Goal: Task Accomplishment & Management: Manage account settings

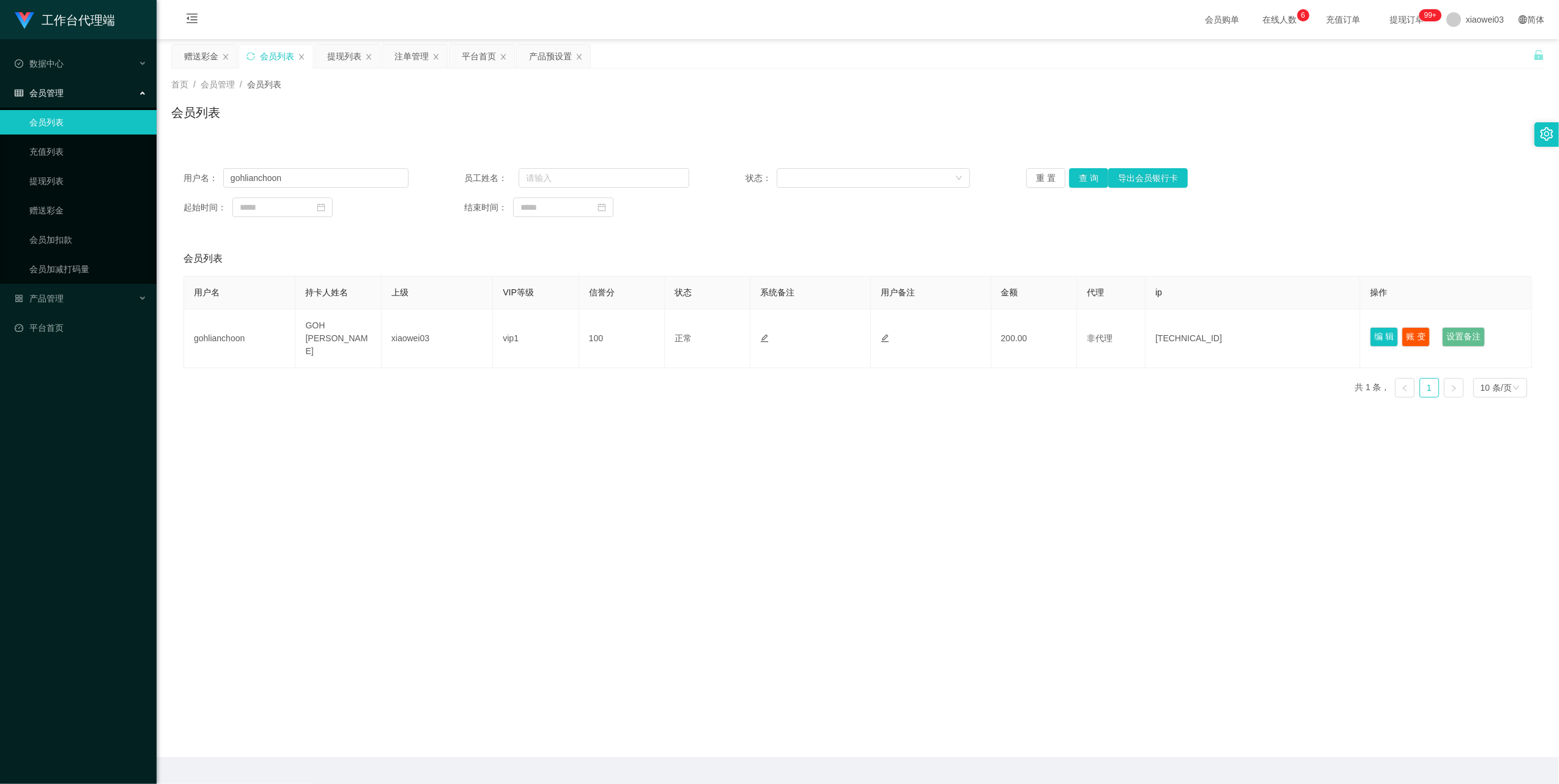
click at [332, 60] on div "提现列表" at bounding box center [344, 56] width 34 height 23
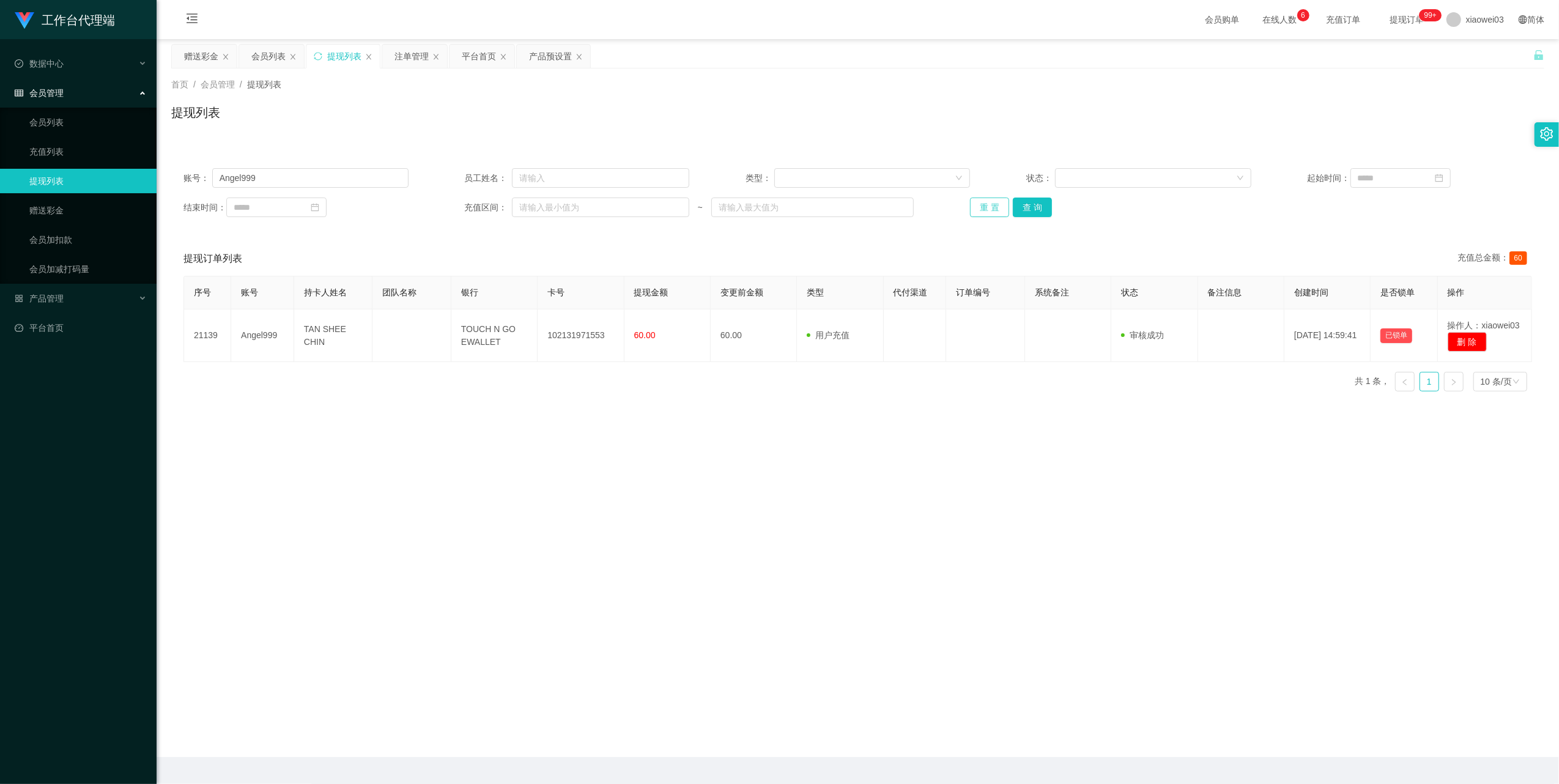
drag, startPoint x: 972, startPoint y: 204, endPoint x: 972, endPoint y: 235, distance: 31.0
click at [971, 206] on button "重 置" at bounding box center [989, 207] width 39 height 19
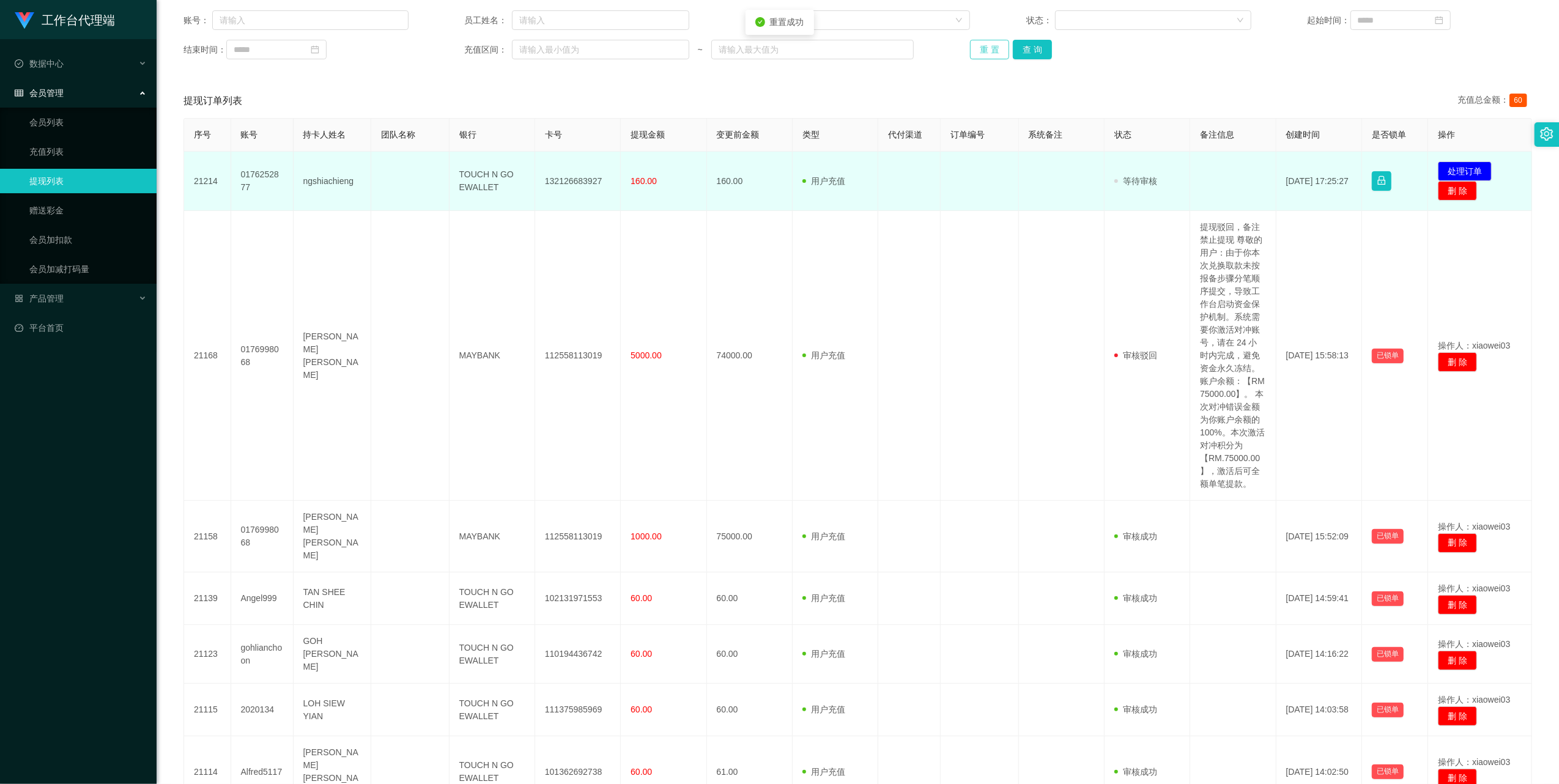
scroll to position [163, 0]
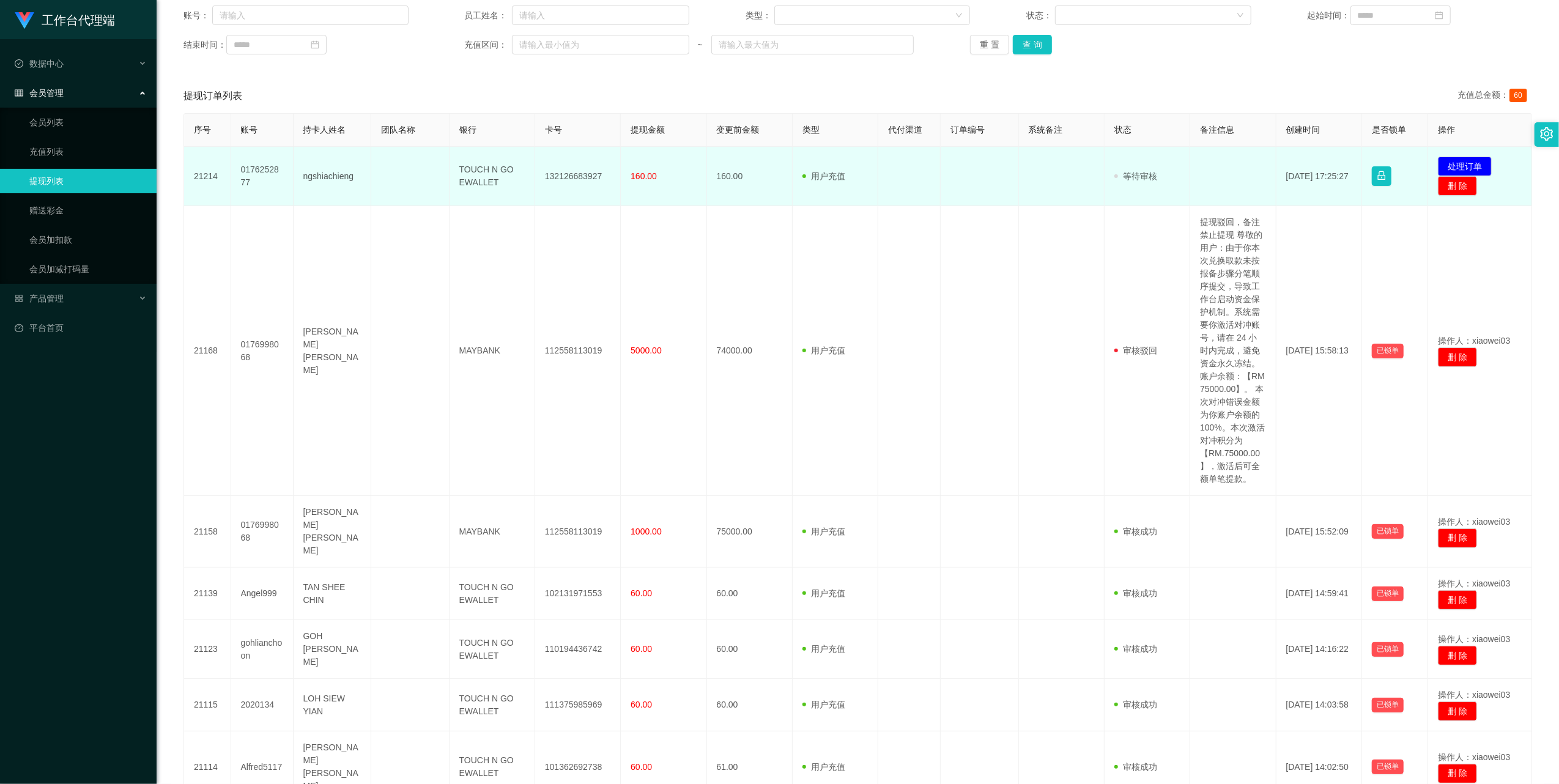
click at [588, 171] on td "132126683927" at bounding box center [578, 176] width 86 height 59
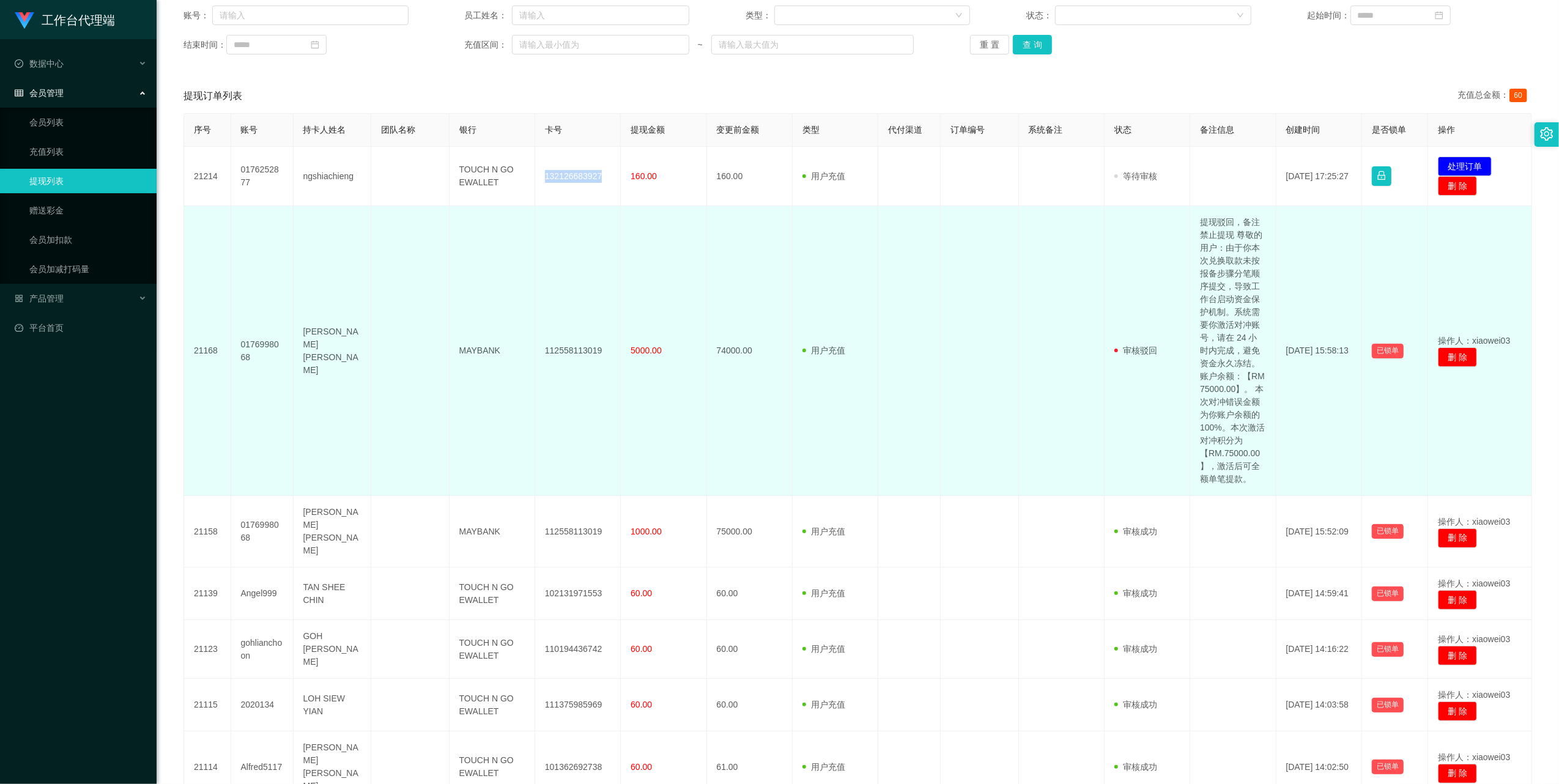
copy td "132126683927"
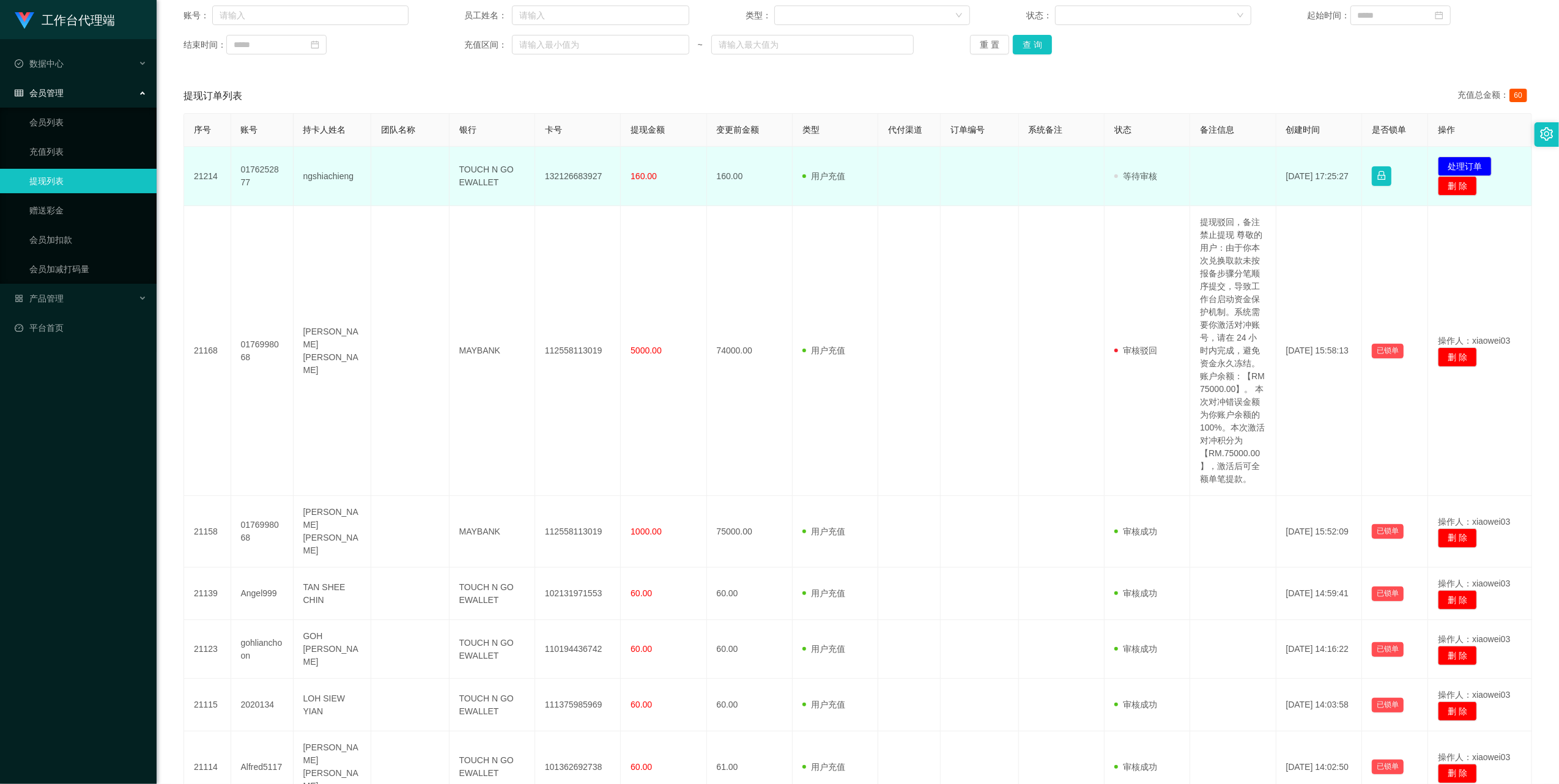
click at [470, 177] on td "TOUCH N GO EWALLET" at bounding box center [492, 176] width 86 height 59
click at [470, 177] on td "TOUCH N GO EWALLET" at bounding box center [492, 176] width 86 height 59
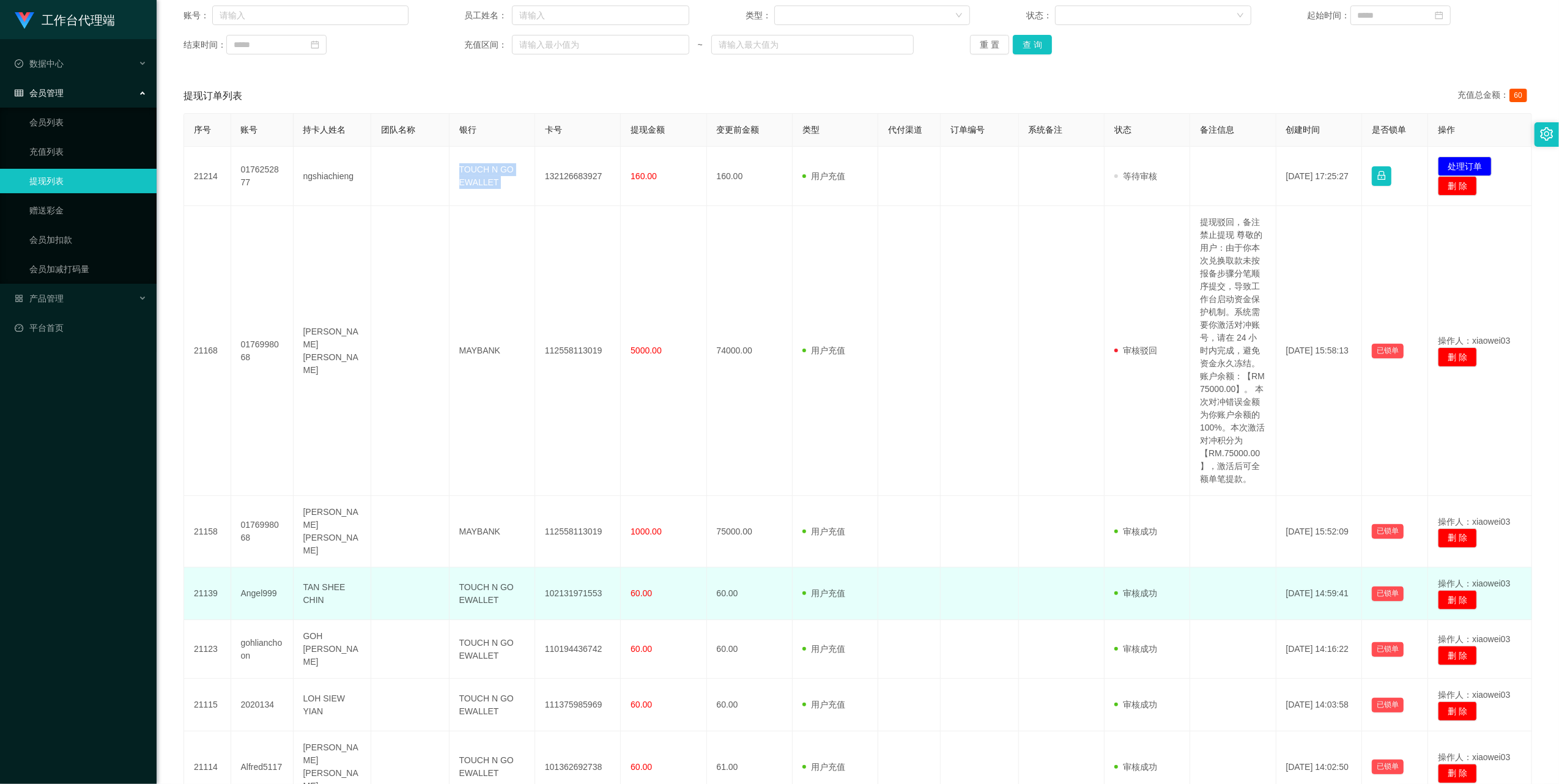
copy td "TOUCH N GO EWALLET"
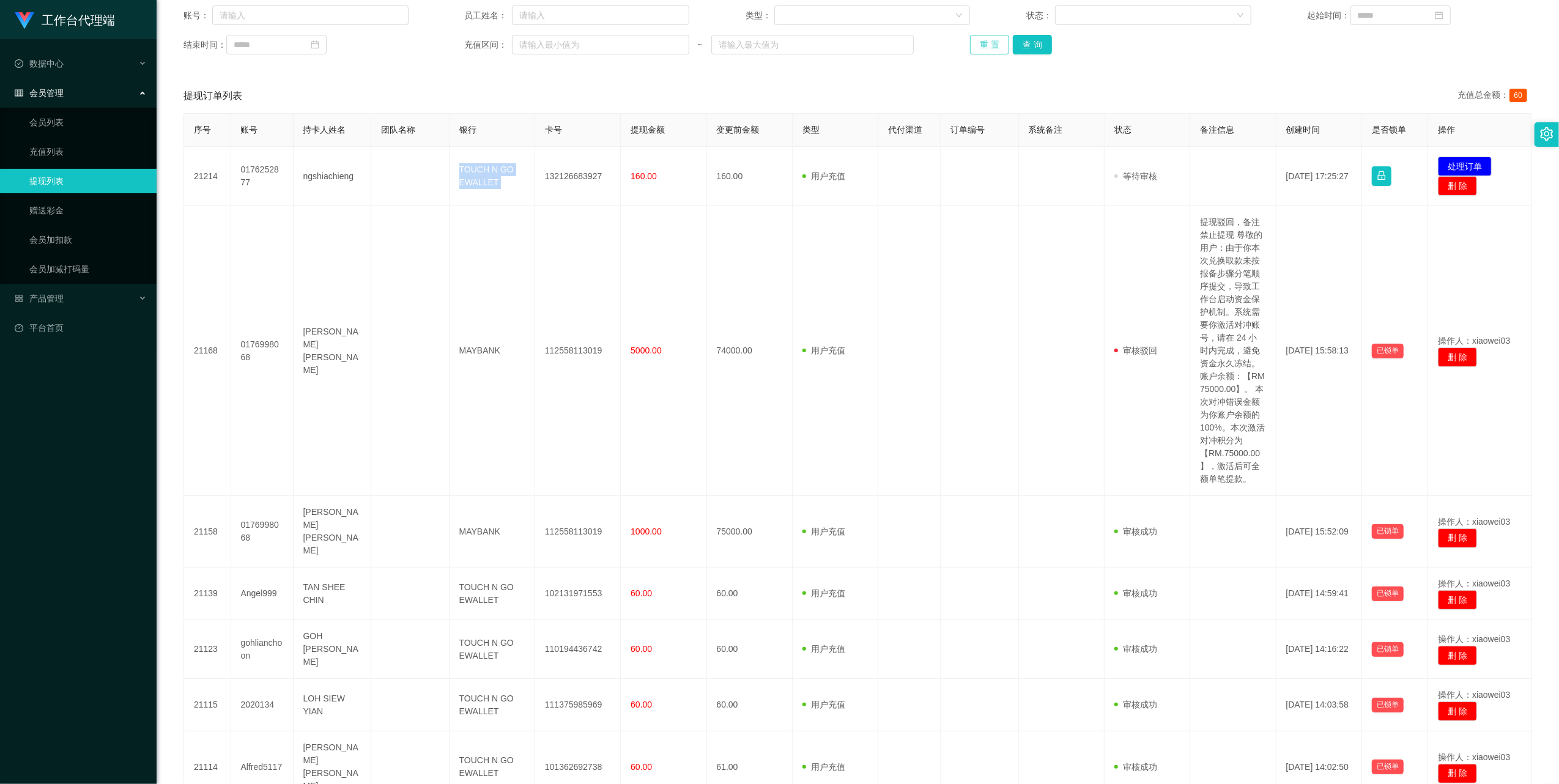
click at [980, 40] on button "重 置" at bounding box center [989, 44] width 39 height 19
click at [990, 40] on button "重 置" at bounding box center [989, 44] width 39 height 19
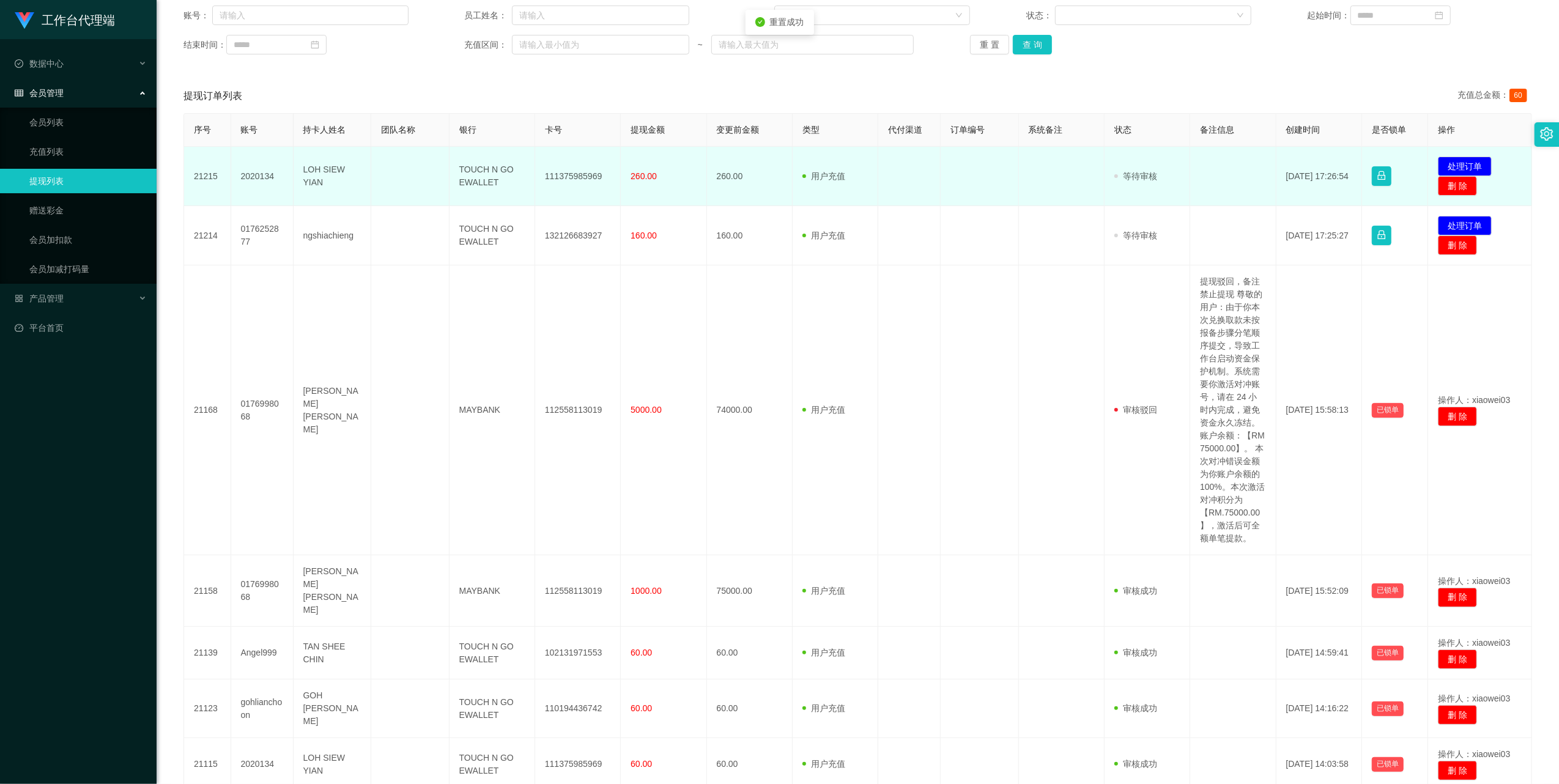
click at [582, 172] on td "111375985969" at bounding box center [578, 176] width 86 height 59
copy td "111375985969"
click at [480, 174] on td "TOUCH N GO EWALLET" at bounding box center [492, 176] width 86 height 59
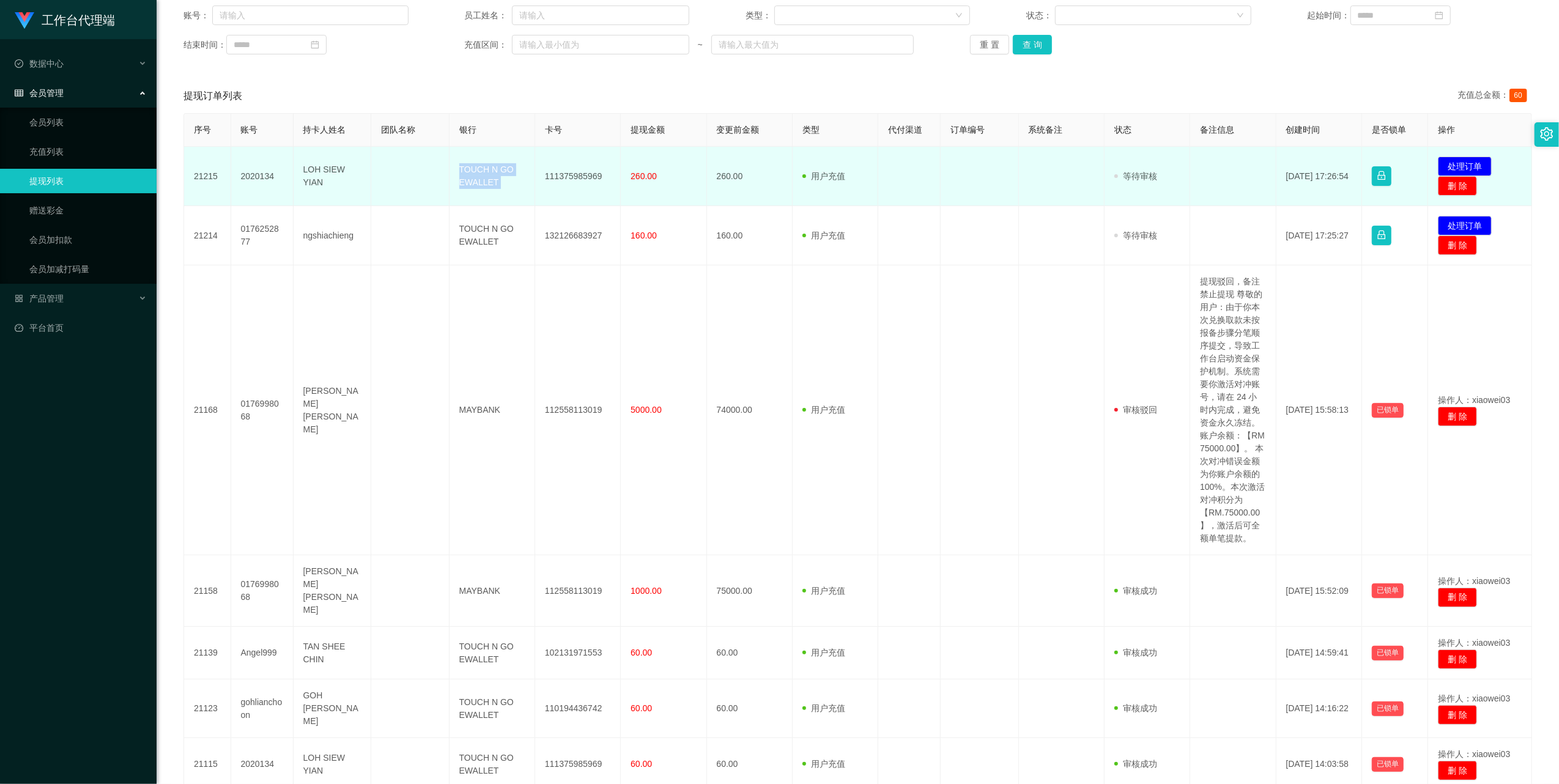
click at [480, 174] on td "TOUCH N GO EWALLET" at bounding box center [492, 176] width 86 height 59
copy td "TOUCH N GO EWALLET"
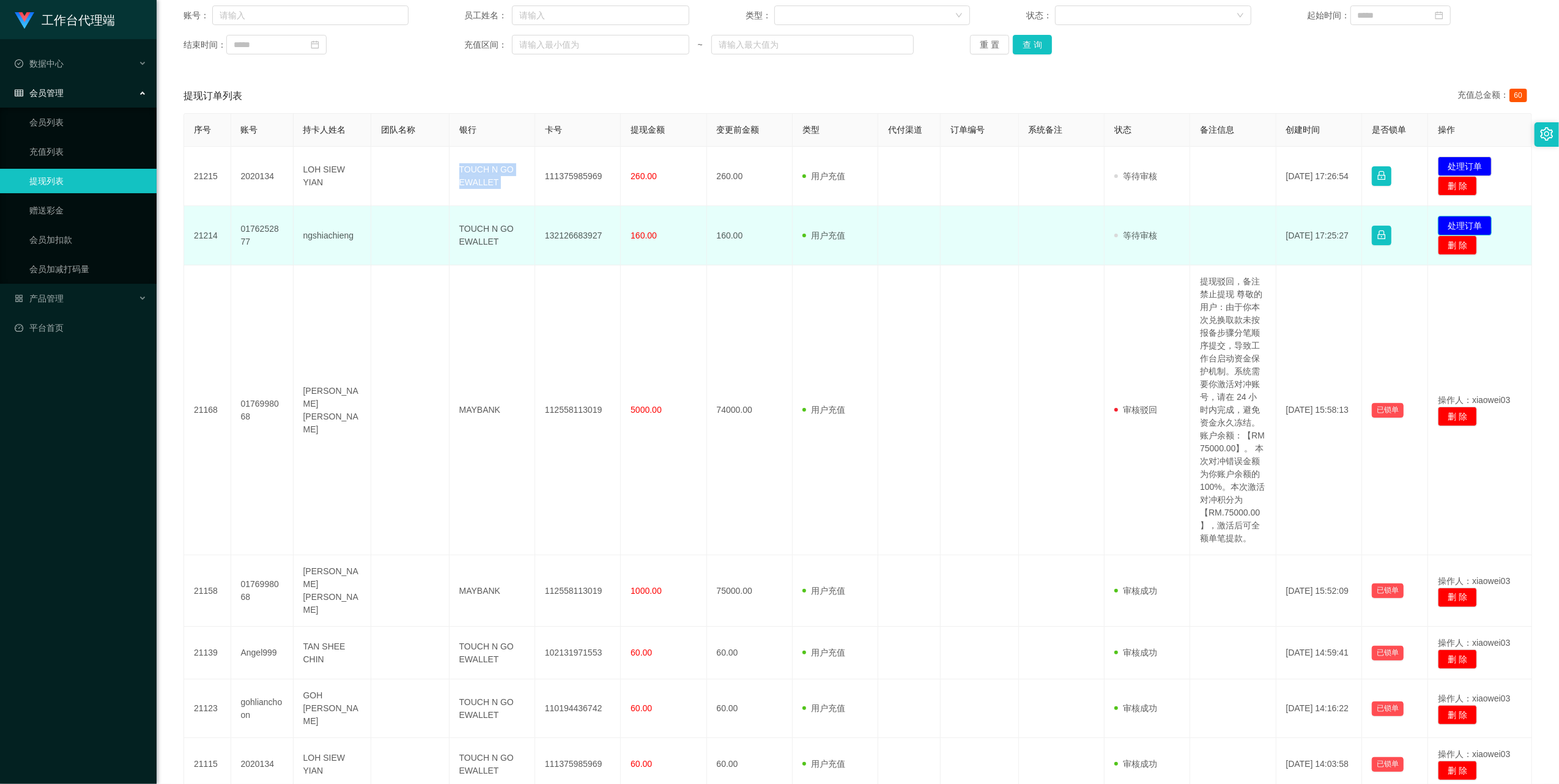
click at [1473, 223] on button "处理订单" at bounding box center [1464, 225] width 54 height 19
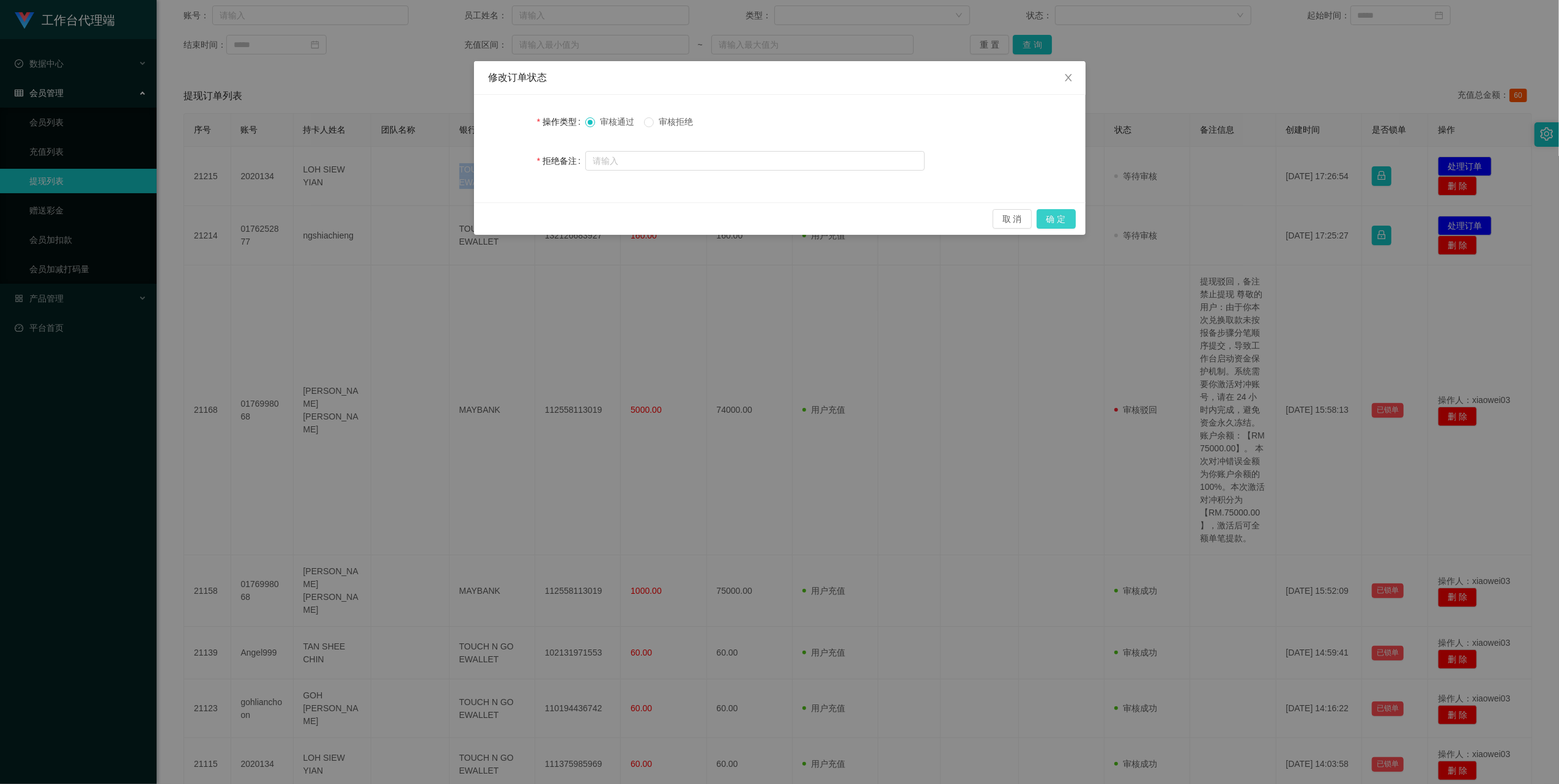
click at [1043, 218] on button "确 定" at bounding box center [1056, 219] width 39 height 19
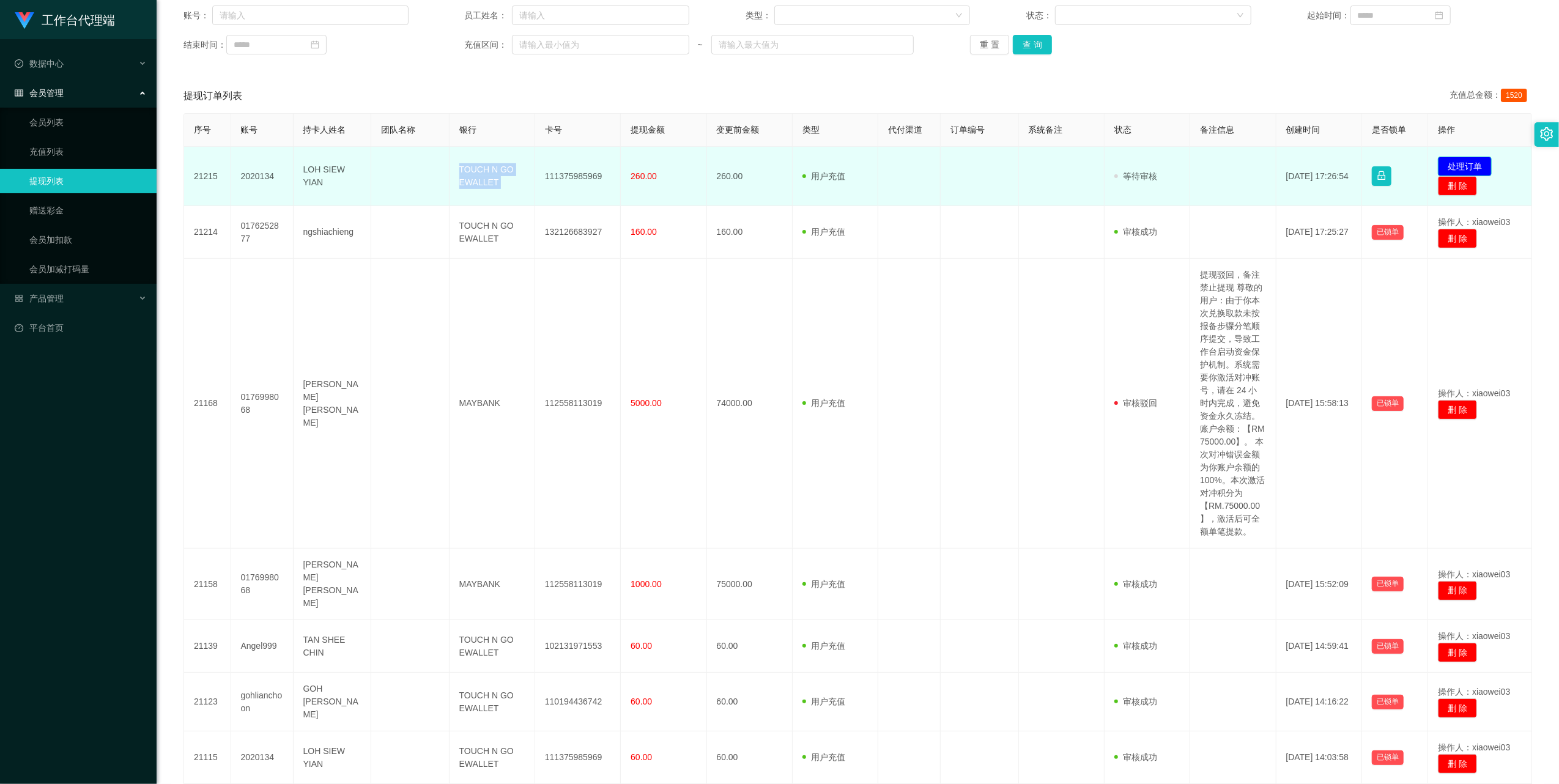
click at [1465, 164] on button "处理订单" at bounding box center [1464, 166] width 54 height 19
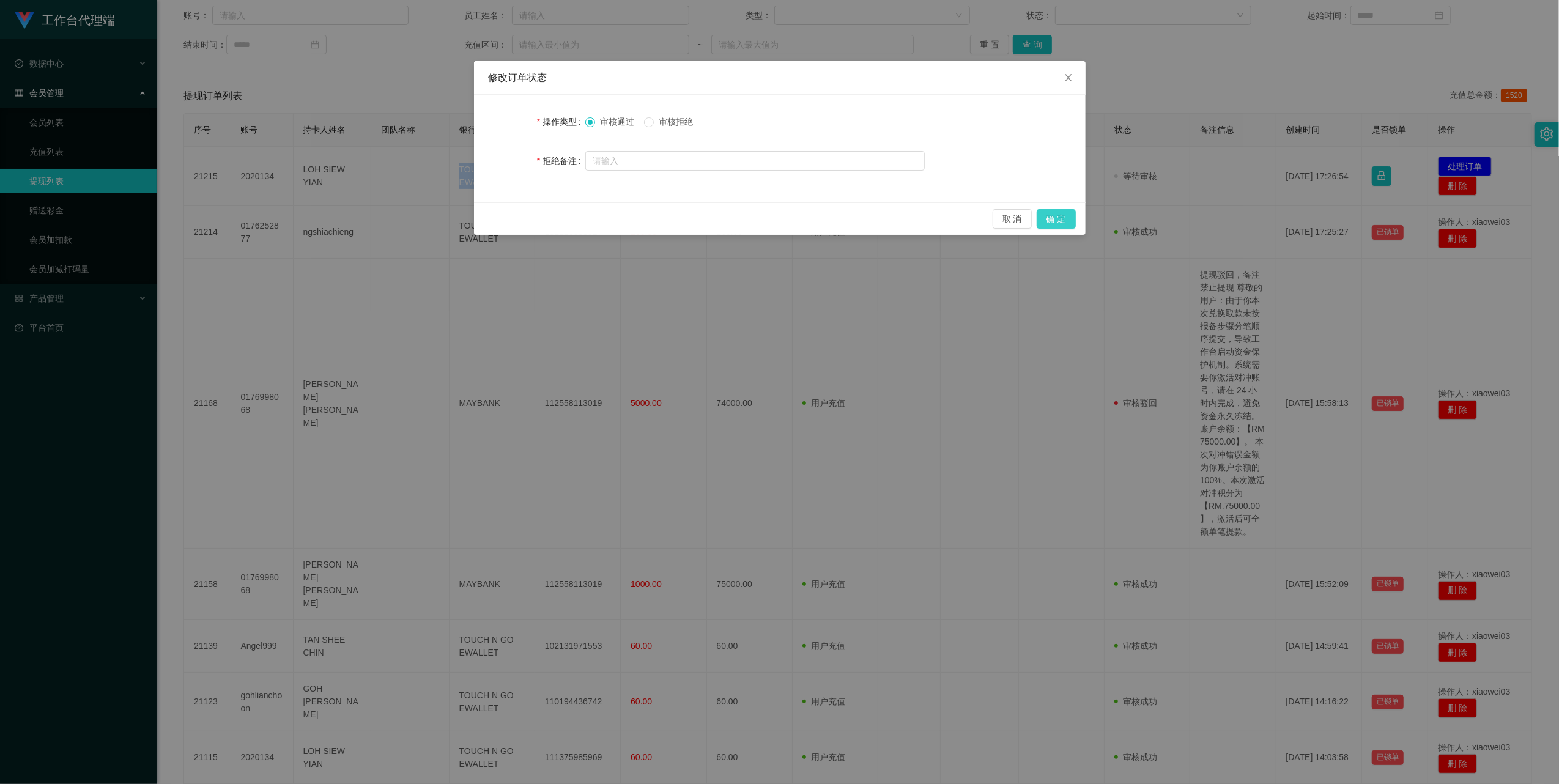
click at [1044, 223] on button "确 定" at bounding box center [1056, 219] width 39 height 19
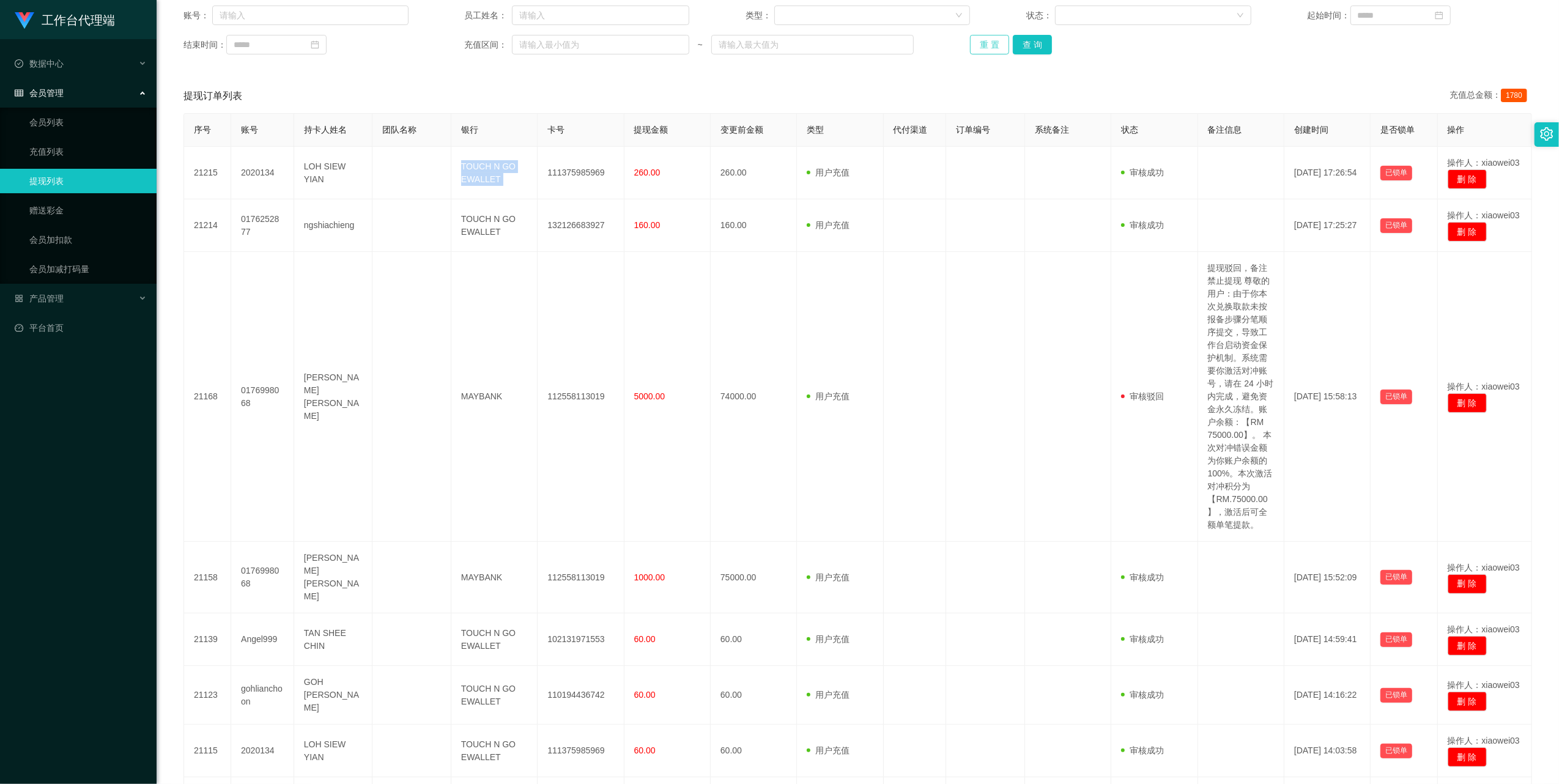
click at [984, 45] on button "重 置" at bounding box center [989, 44] width 39 height 19
click at [981, 37] on button "重 置" at bounding box center [989, 44] width 39 height 19
click at [988, 40] on button "重 置" at bounding box center [989, 44] width 39 height 19
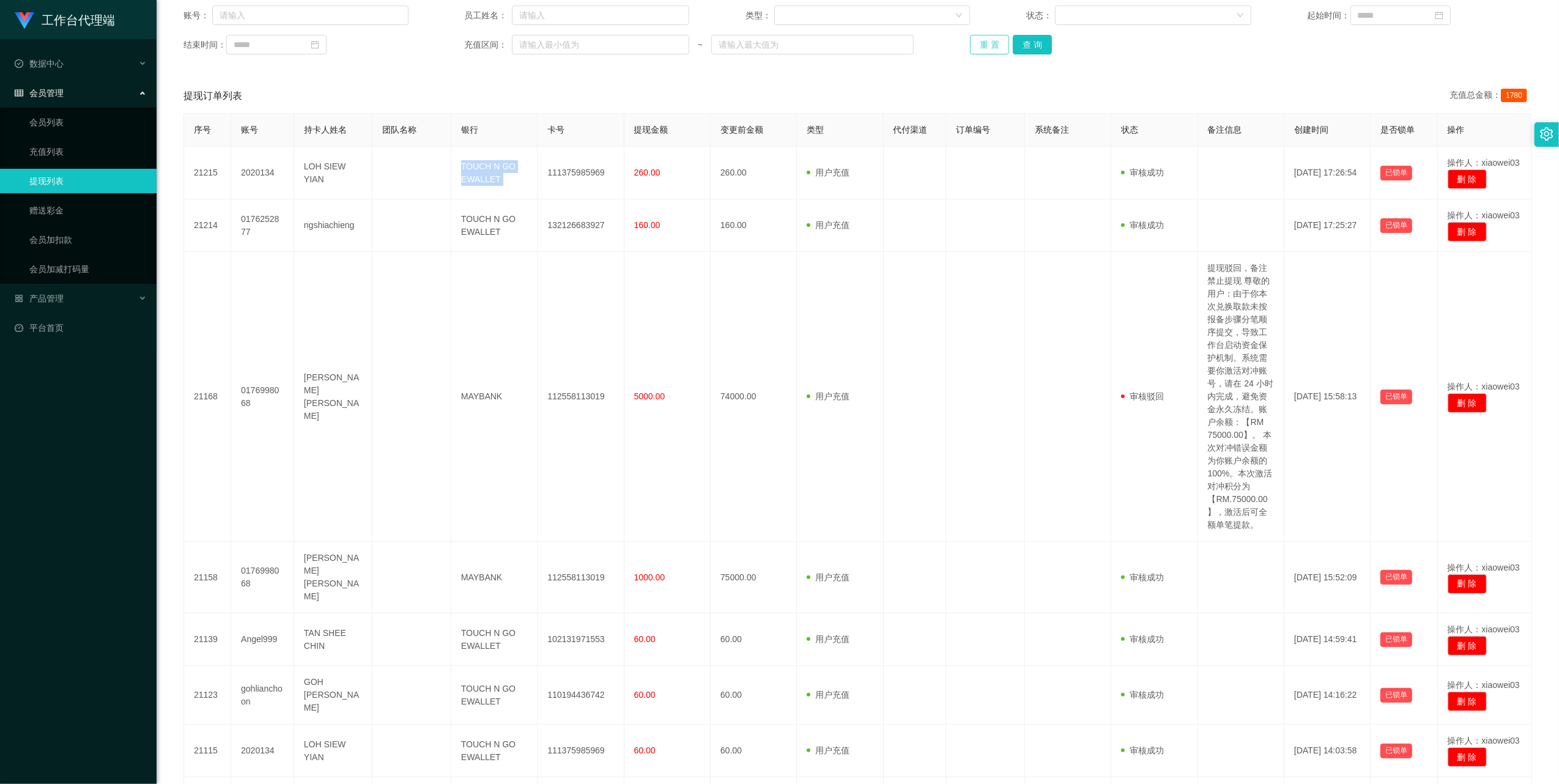
click at [981, 44] on button "重 置" at bounding box center [989, 44] width 39 height 19
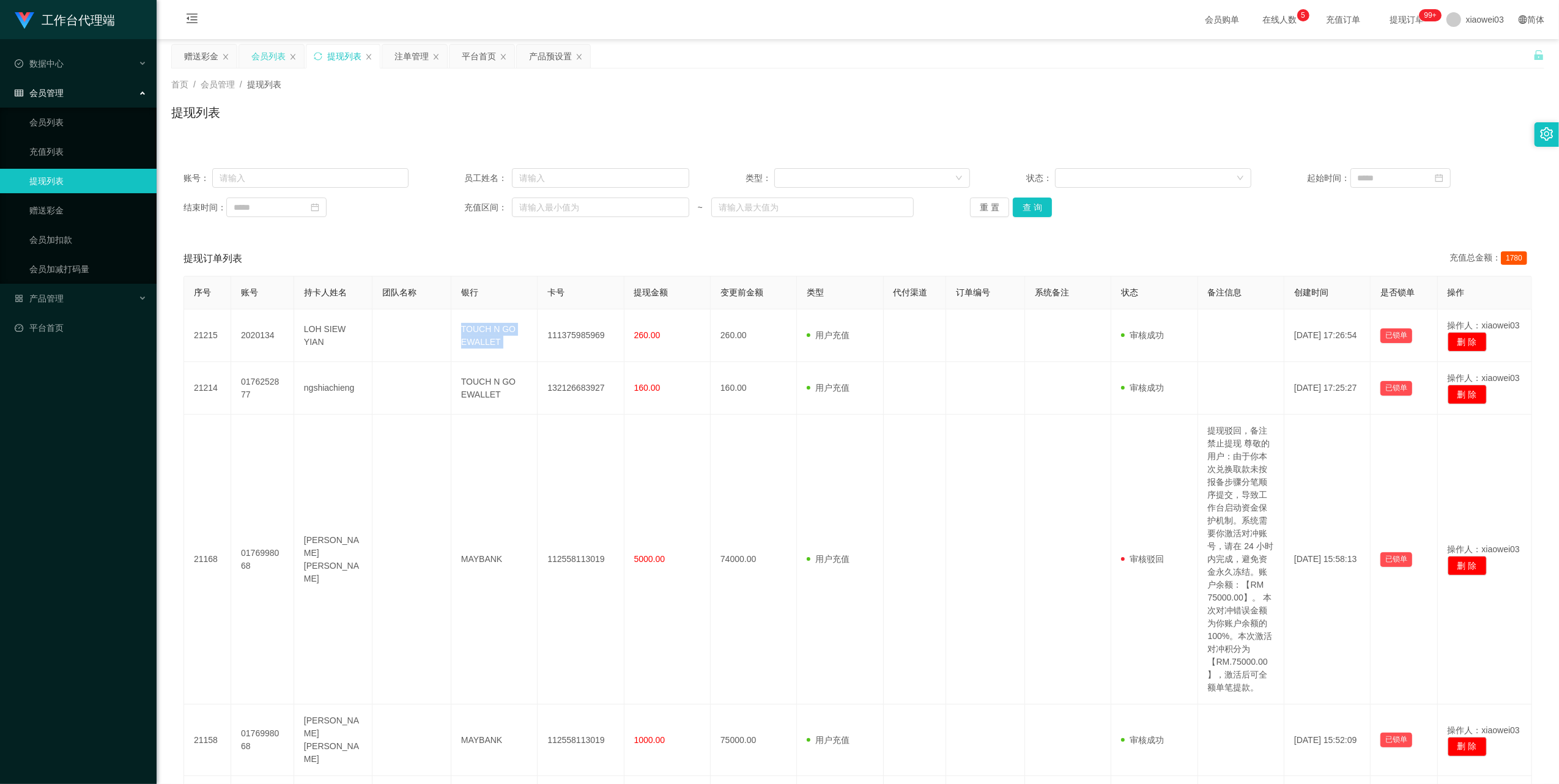
click at [241, 59] on div "会员列表" at bounding box center [271, 56] width 65 height 23
click at [245, 58] on div "会员列表" at bounding box center [271, 56] width 65 height 23
click at [264, 54] on div "会员列表" at bounding box center [269, 56] width 34 height 23
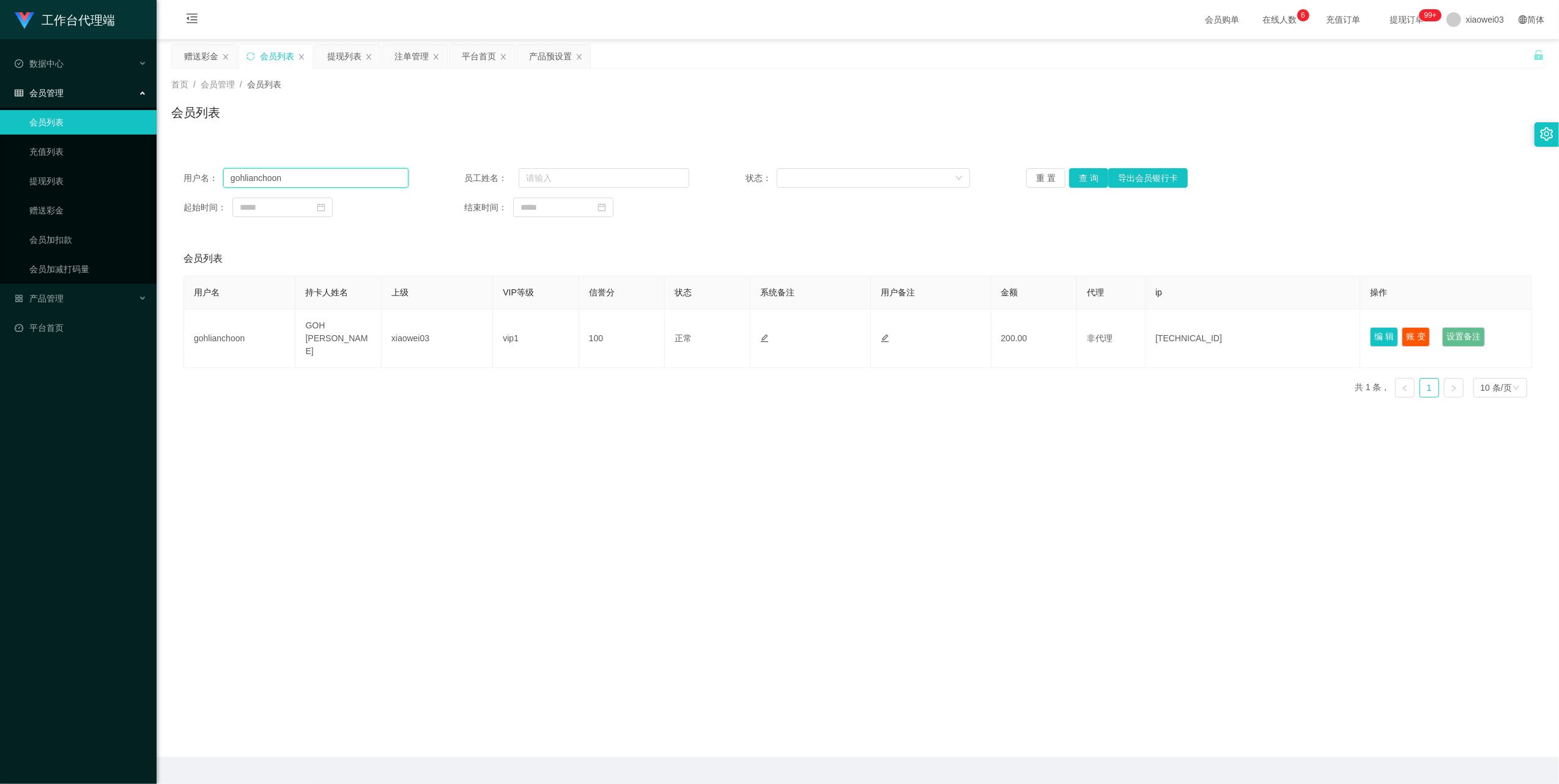
click at [382, 175] on input "gohlianchoon" at bounding box center [316, 178] width 185 height 19
drag, startPoint x: 382, startPoint y: 175, endPoint x: 475, endPoint y: 201, distance: 96.6
click at [382, 176] on input "gohlianchoon" at bounding box center [316, 178] width 185 height 19
paste input "ongtingsiang"
type input "ongtingsiang"
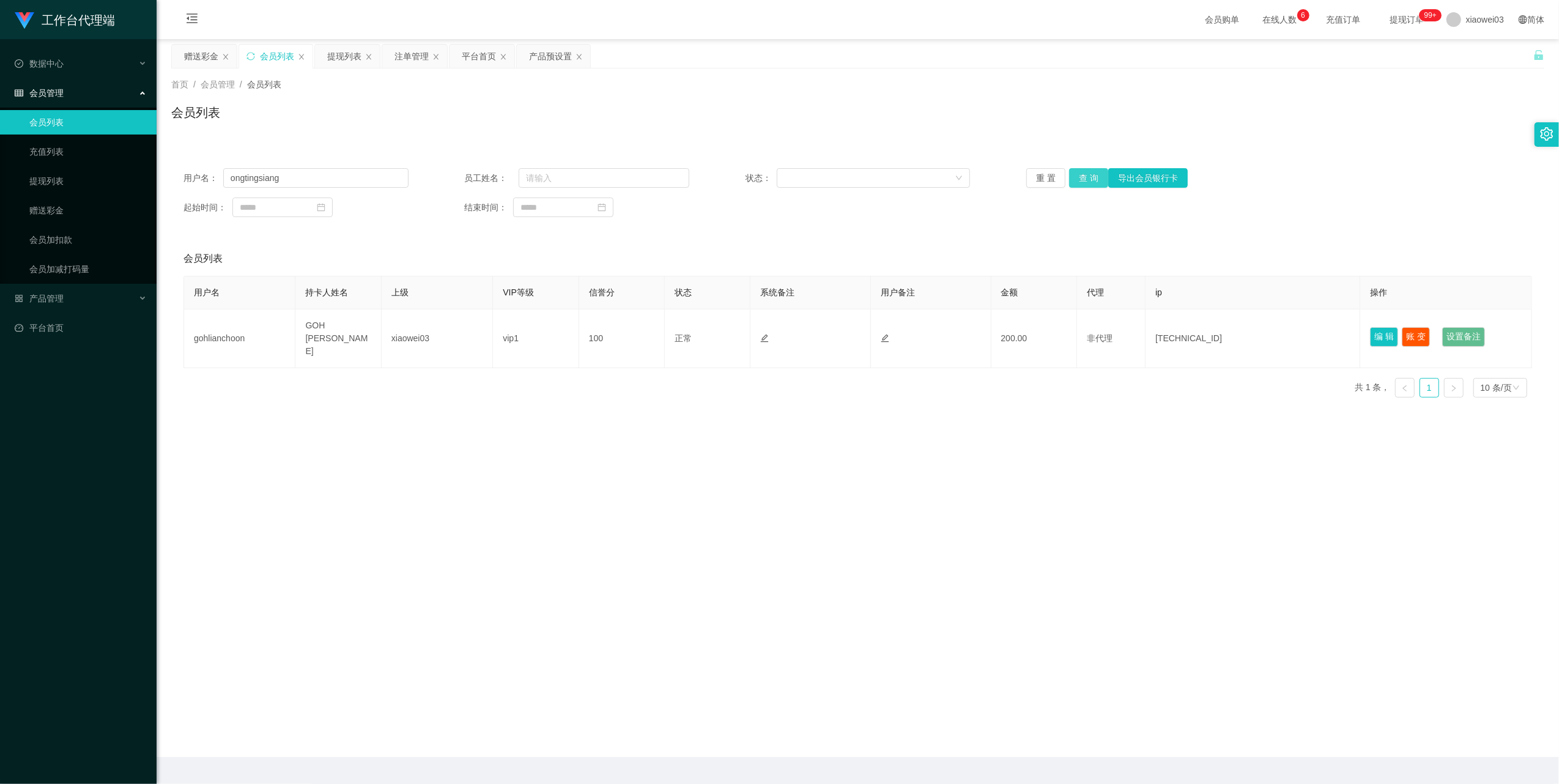
click at [1085, 176] on button "查 询" at bounding box center [1089, 178] width 39 height 19
click at [1085, 176] on div "重 置 查 询 导出会员银行卡" at bounding box center [1138, 178] width 225 height 19
click at [1085, 176] on button "查 询" at bounding box center [1089, 178] width 39 height 19
click at [1085, 176] on div "重 置 查 询 导出会员银行卡" at bounding box center [1138, 178] width 225 height 19
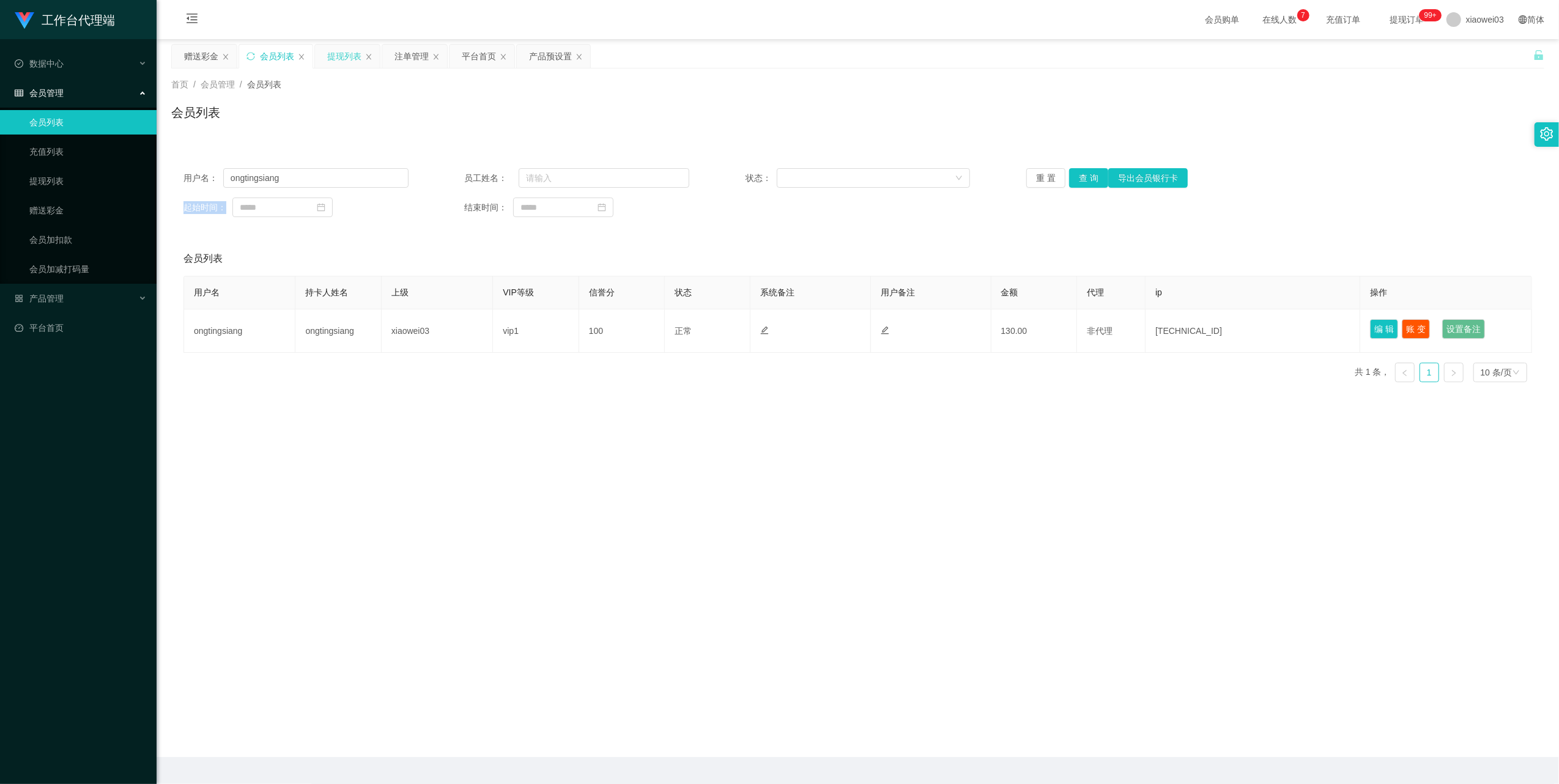
click at [336, 54] on div "提现列表" at bounding box center [344, 56] width 34 height 23
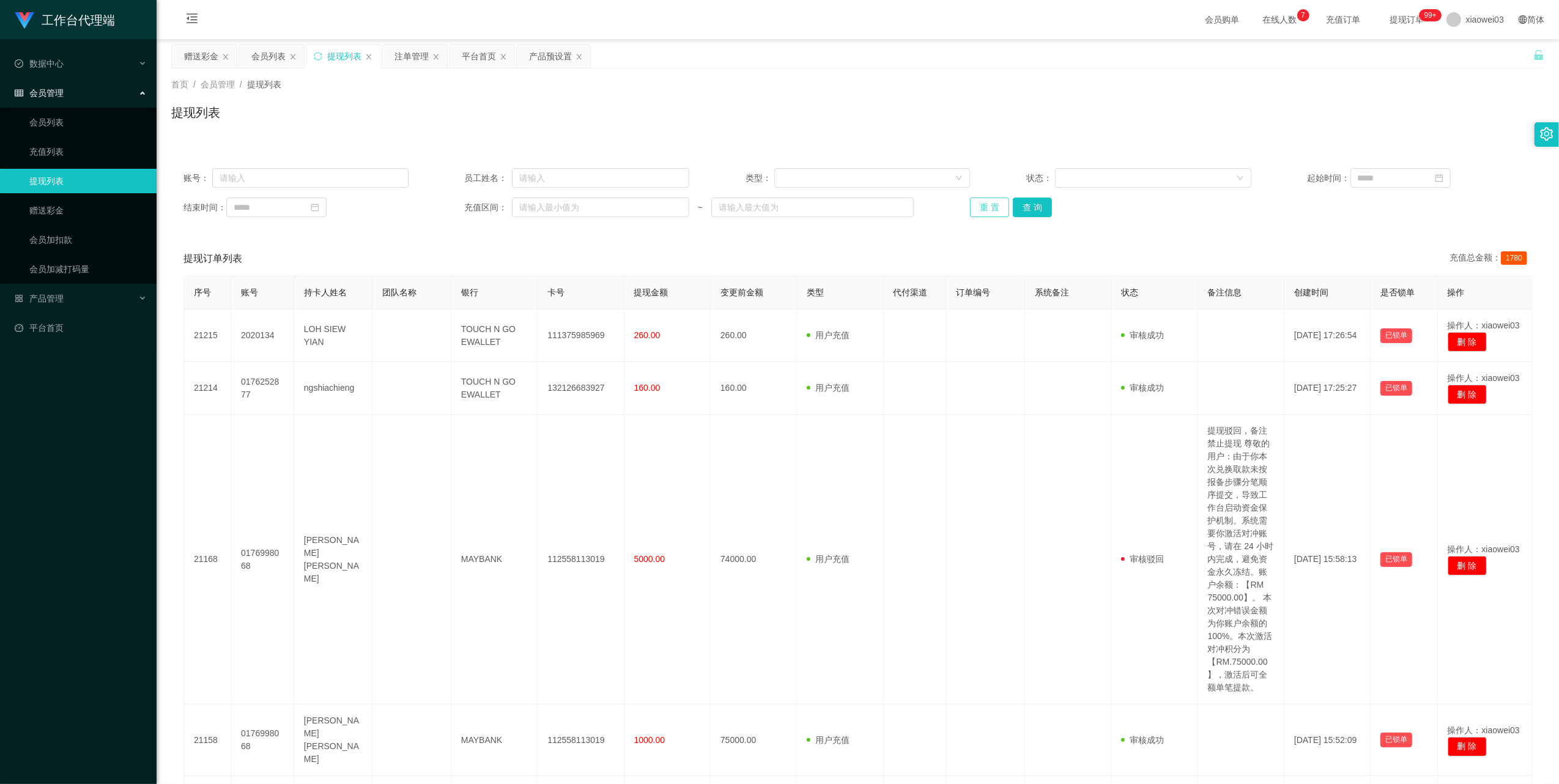
click at [986, 209] on button "重 置" at bounding box center [989, 207] width 39 height 19
click at [1030, 210] on button "查 询" at bounding box center [1032, 207] width 39 height 19
click at [998, 209] on button "重 置" at bounding box center [989, 207] width 39 height 19
click at [972, 206] on button "重 置" at bounding box center [989, 207] width 39 height 19
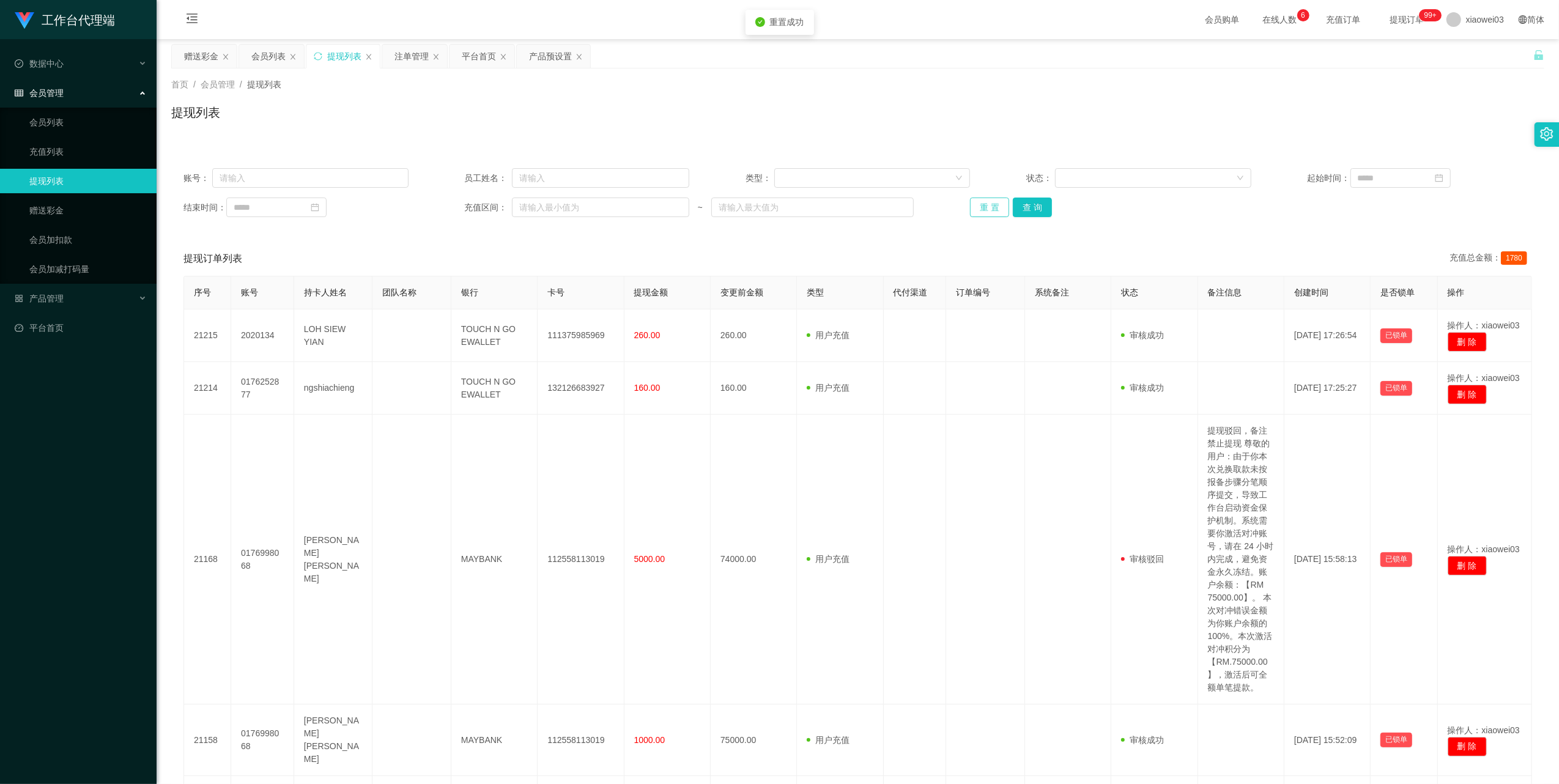
click at [987, 204] on button "重 置" at bounding box center [989, 207] width 39 height 19
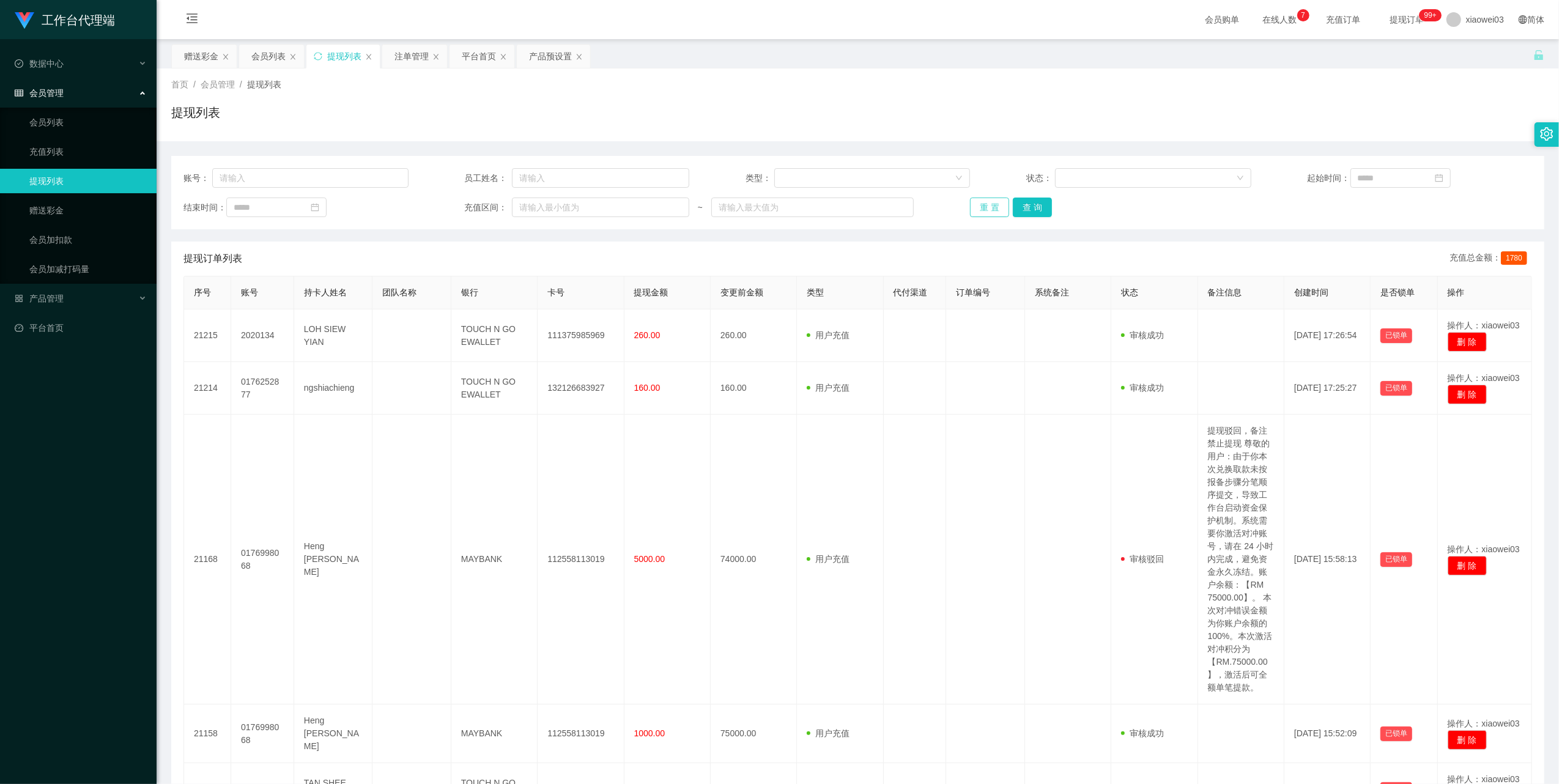
click at [975, 208] on button "重 置" at bounding box center [989, 207] width 39 height 19
click at [330, 175] on input "text" at bounding box center [310, 178] width 196 height 19
paste input "gohlianchoon"
drag, startPoint x: 1012, startPoint y: 215, endPoint x: 1024, endPoint y: 212, distance: 12.4
click at [1012, 215] on button "查 询" at bounding box center [1032, 207] width 39 height 19
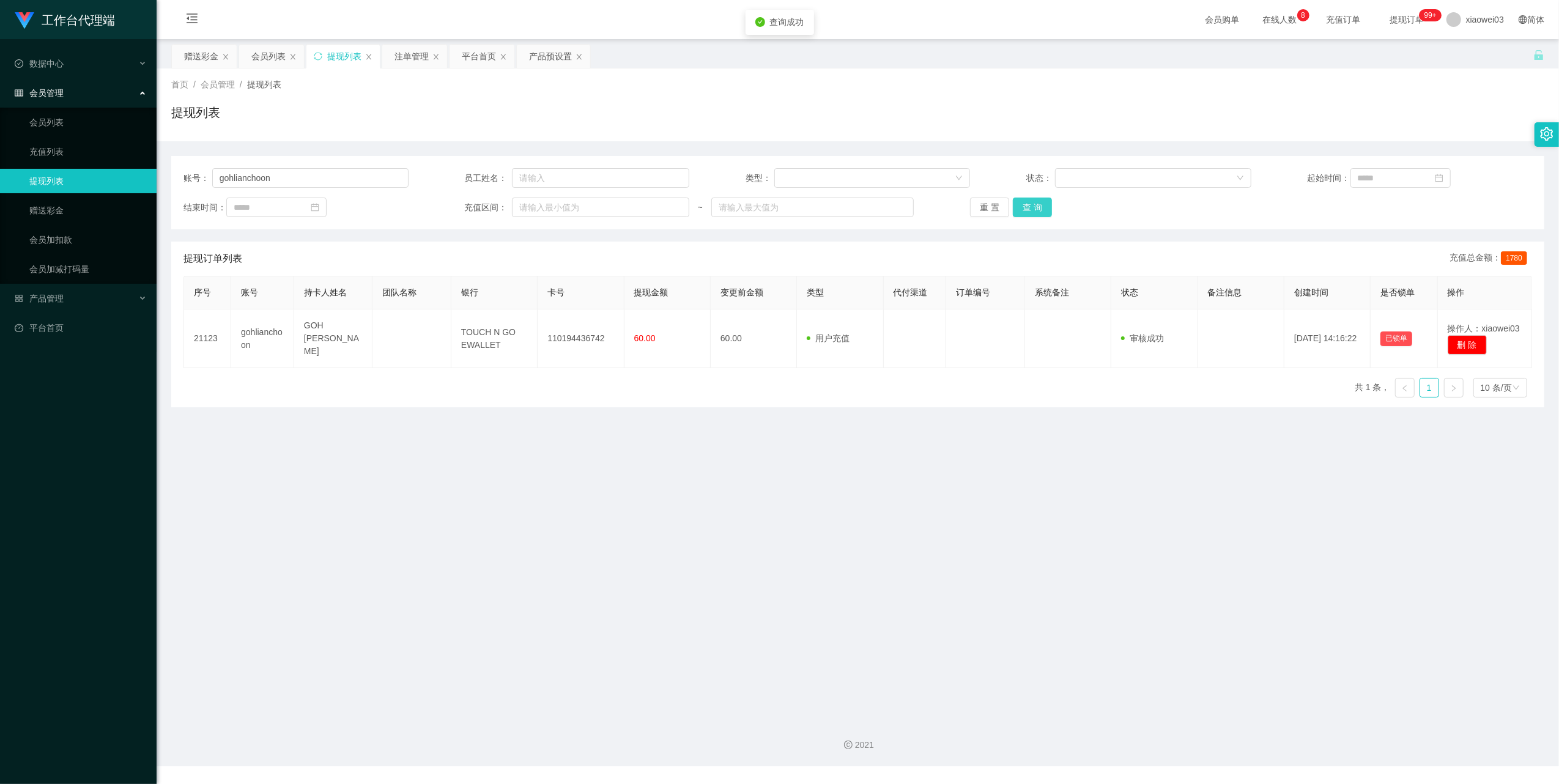
click at [1024, 212] on button "查 询" at bounding box center [1032, 207] width 39 height 19
click at [1024, 212] on div "重 置 查 询" at bounding box center [1082, 207] width 225 height 19
click at [1024, 212] on button "查 询" at bounding box center [1032, 207] width 39 height 19
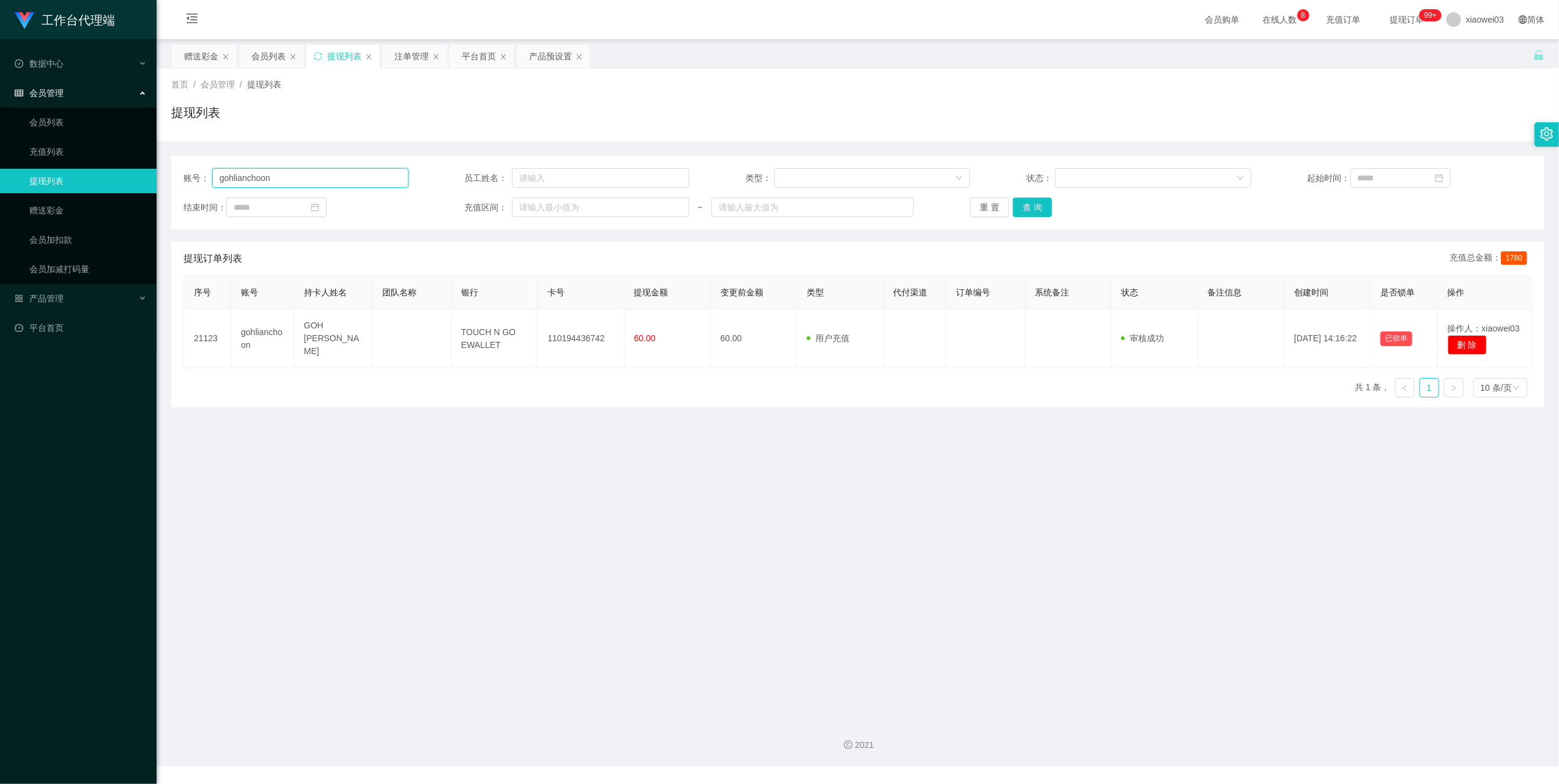
click at [307, 184] on input "gohlianchoon" at bounding box center [310, 178] width 196 height 19
paste input "ongtingsiang"
click at [1012, 199] on button "查 询" at bounding box center [1032, 207] width 39 height 19
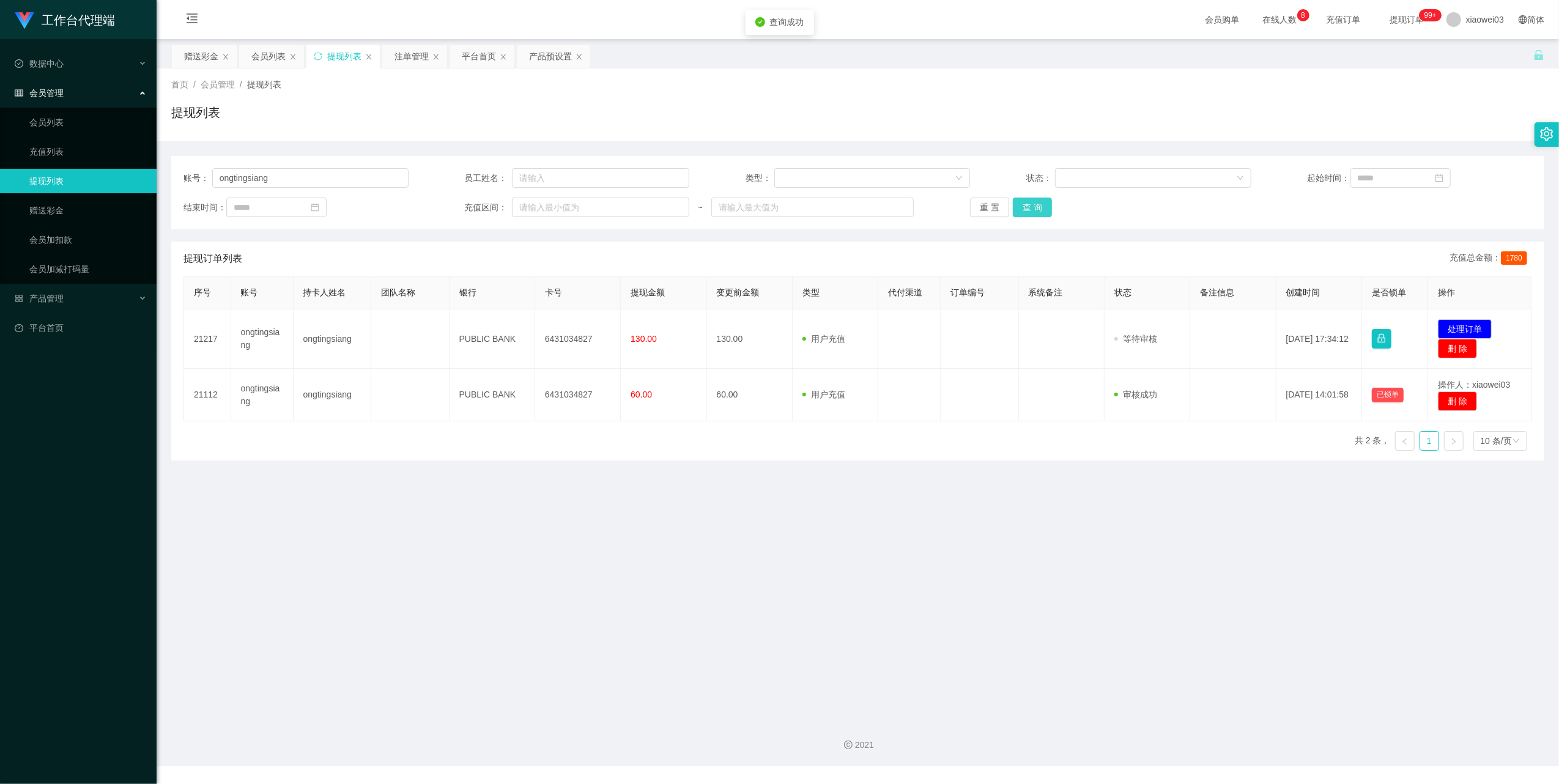
click at [1024, 201] on button "查 询" at bounding box center [1032, 207] width 39 height 19
click at [1024, 201] on div "重 置 查 询" at bounding box center [1082, 207] width 225 height 19
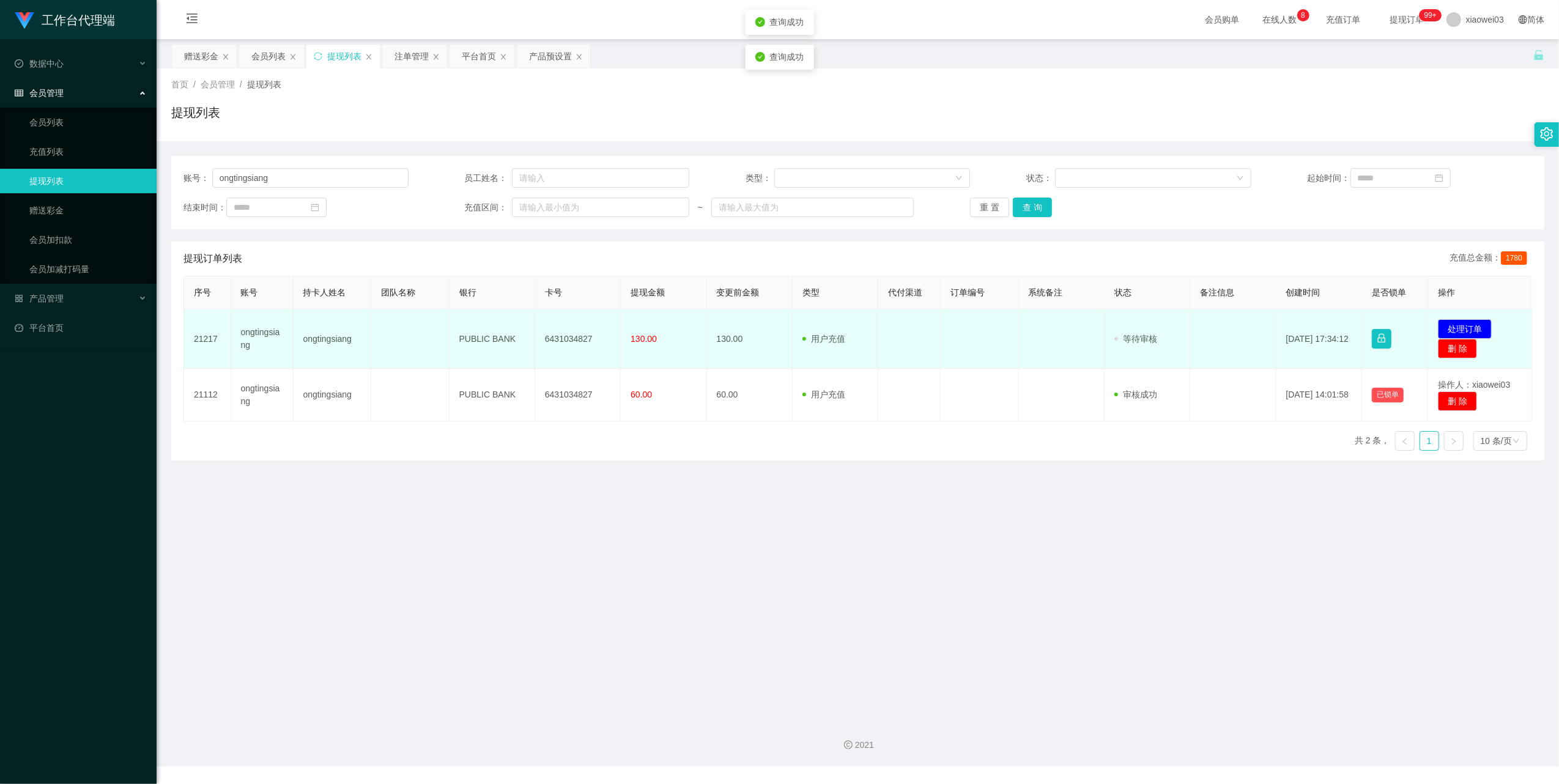
click at [572, 345] on td "6431034827" at bounding box center [578, 339] width 86 height 59
click at [568, 336] on td "6431034827" at bounding box center [578, 339] width 86 height 59
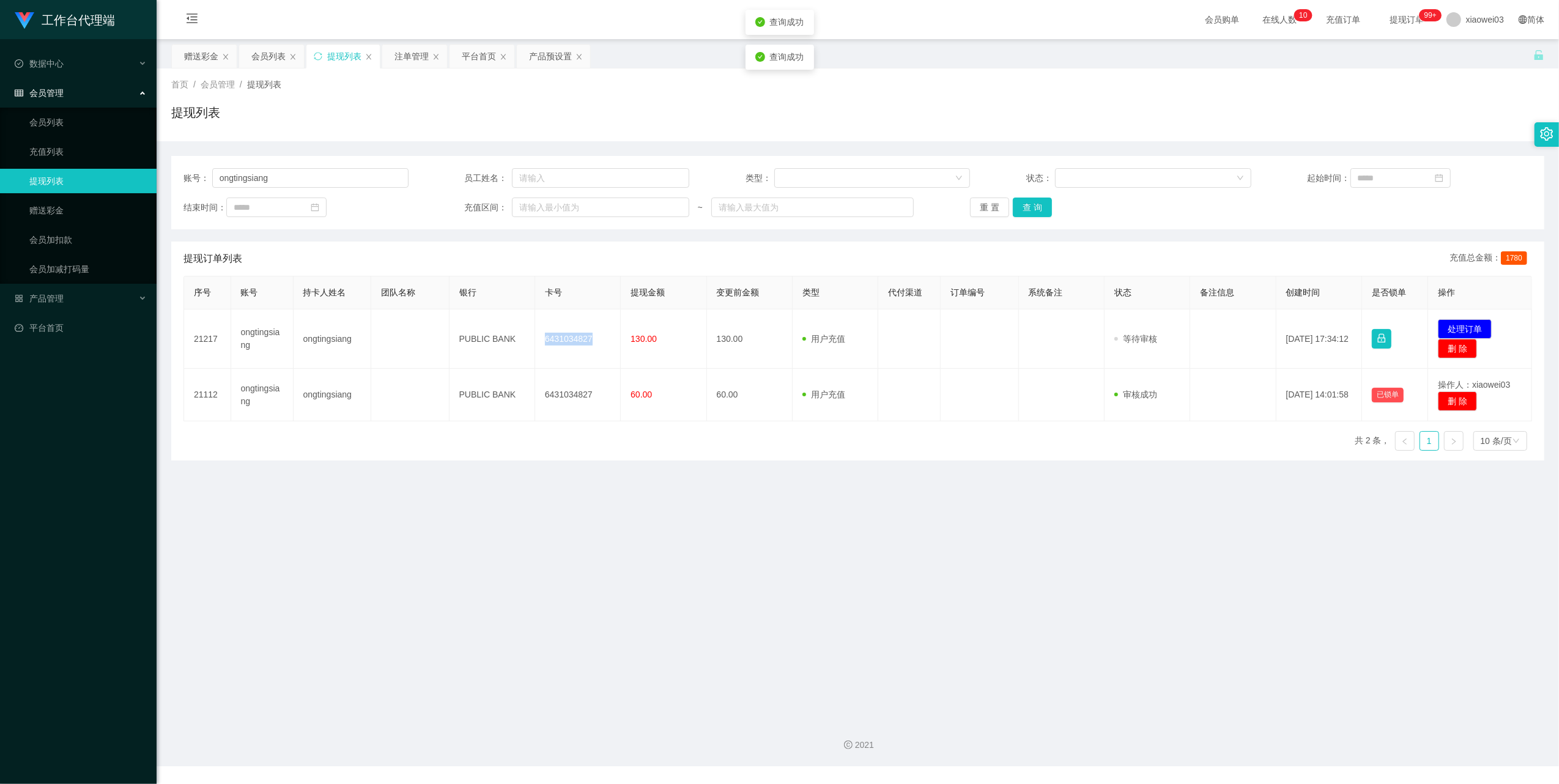
copy td "6431034827"
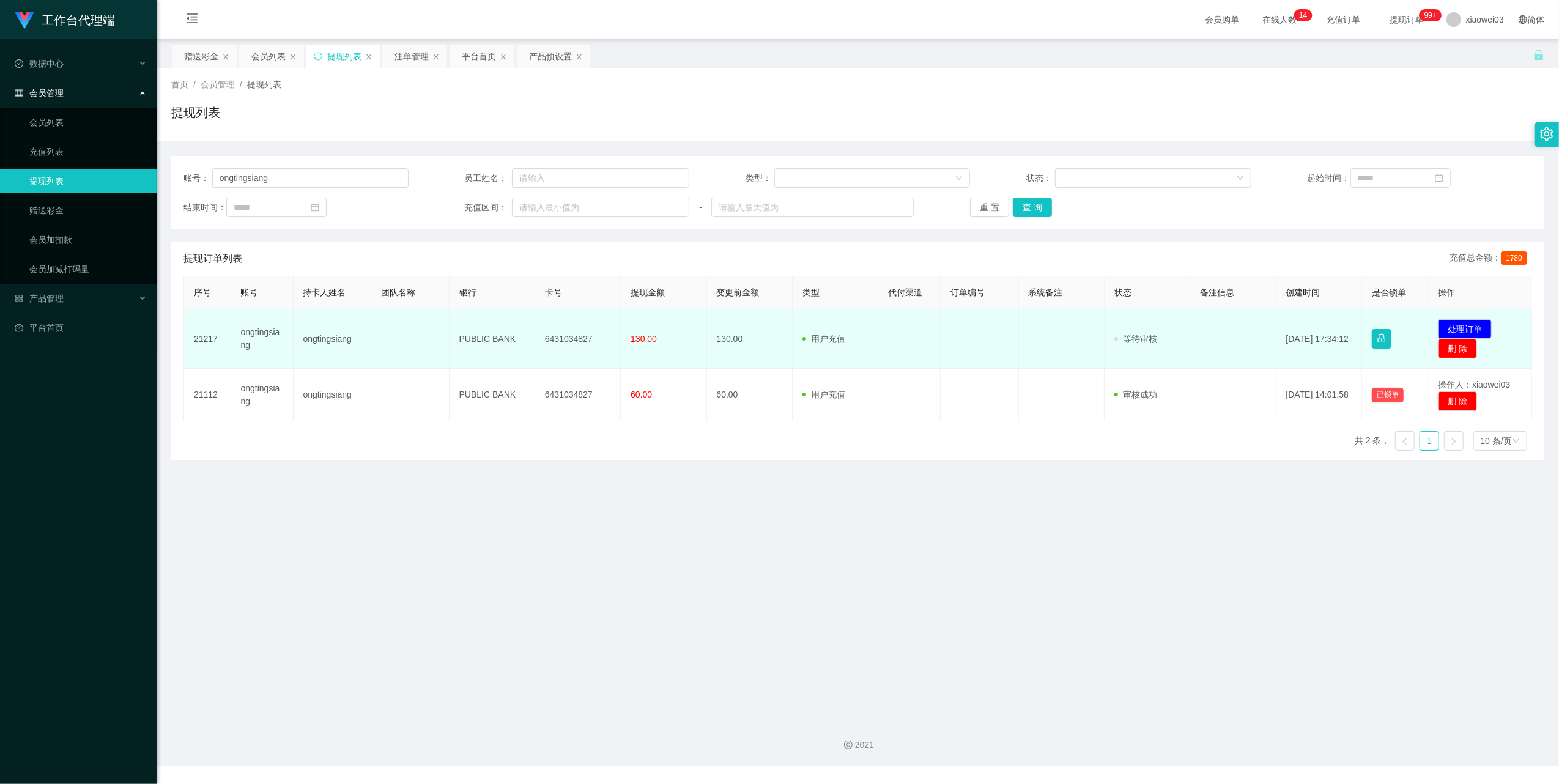
click at [480, 339] on td "PUBLIC BANK" at bounding box center [492, 339] width 86 height 59
copy td "PUBLIC BANK"
click at [1453, 321] on button "处理订单" at bounding box center [1464, 329] width 54 height 19
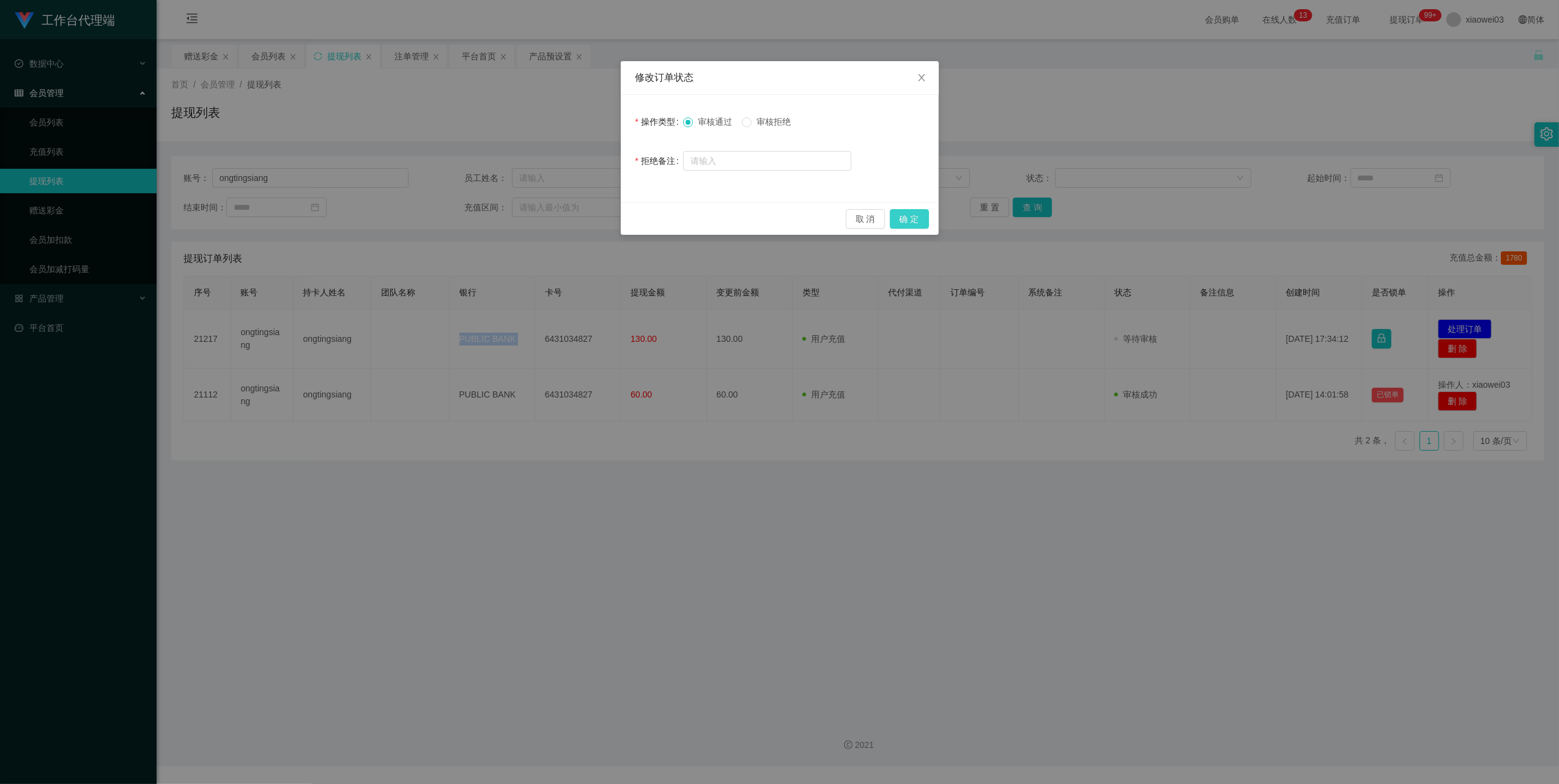
click at [920, 220] on button "确 定" at bounding box center [910, 219] width 39 height 19
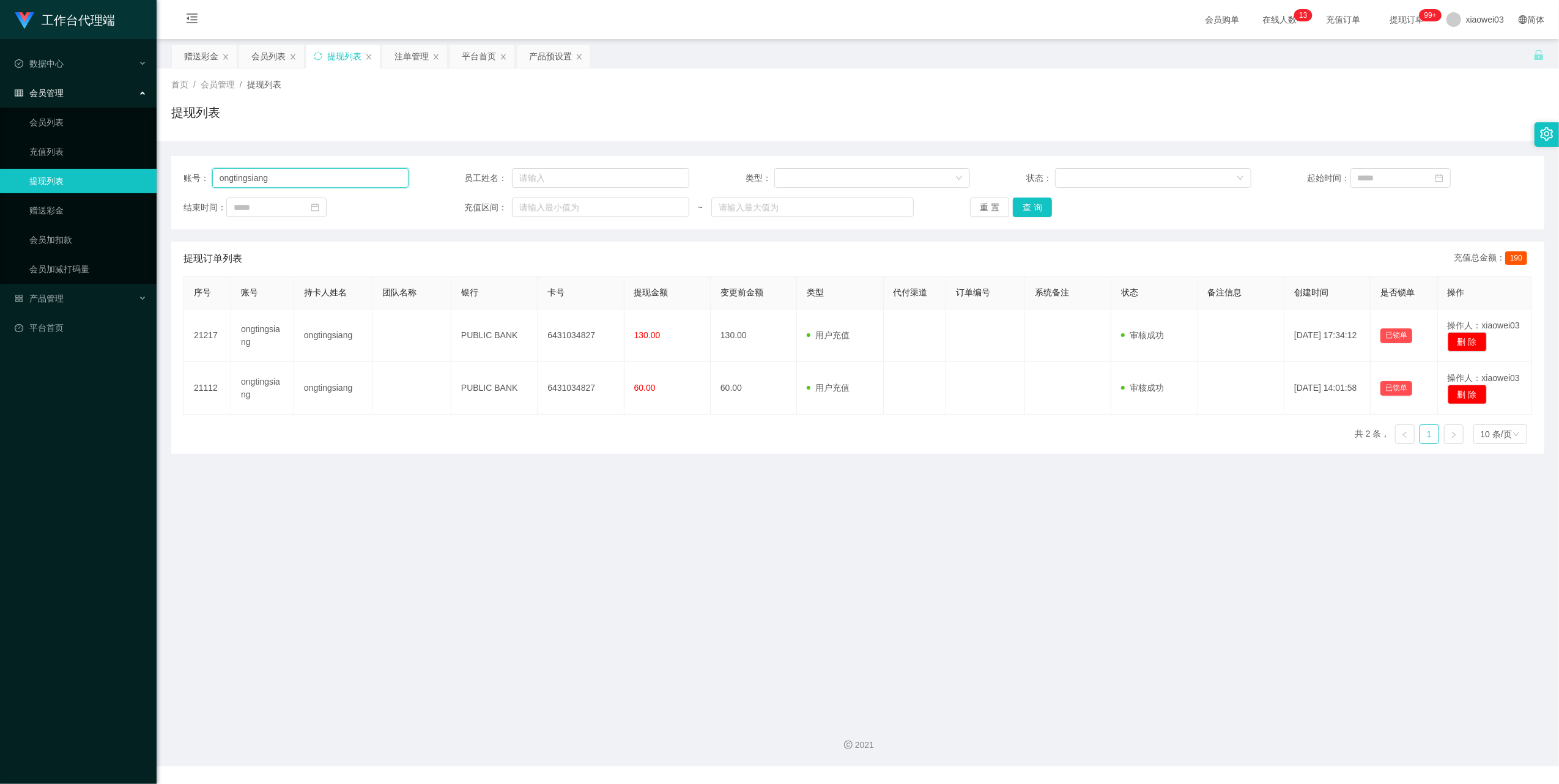
click at [368, 181] on input "ongtingsiang" at bounding box center [310, 178] width 196 height 19
paste input "Angel999"
click at [1031, 209] on button "查 询" at bounding box center [1032, 207] width 39 height 19
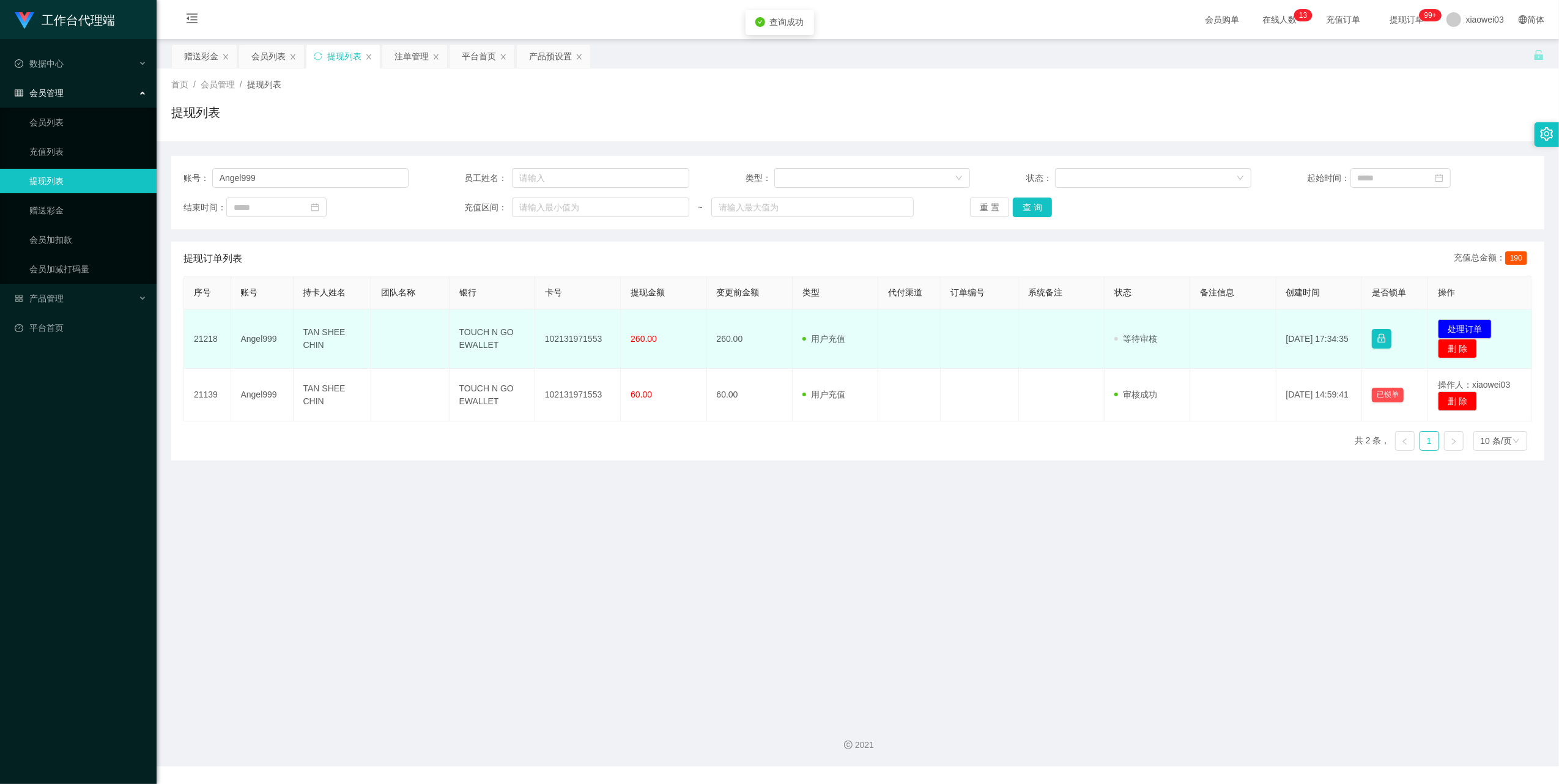
click at [580, 338] on td "102131971553" at bounding box center [578, 339] width 86 height 59
drag, startPoint x: 580, startPoint y: 338, endPoint x: 617, endPoint y: 343, distance: 37.3
click at [580, 339] on td "102131971553" at bounding box center [578, 339] width 86 height 59
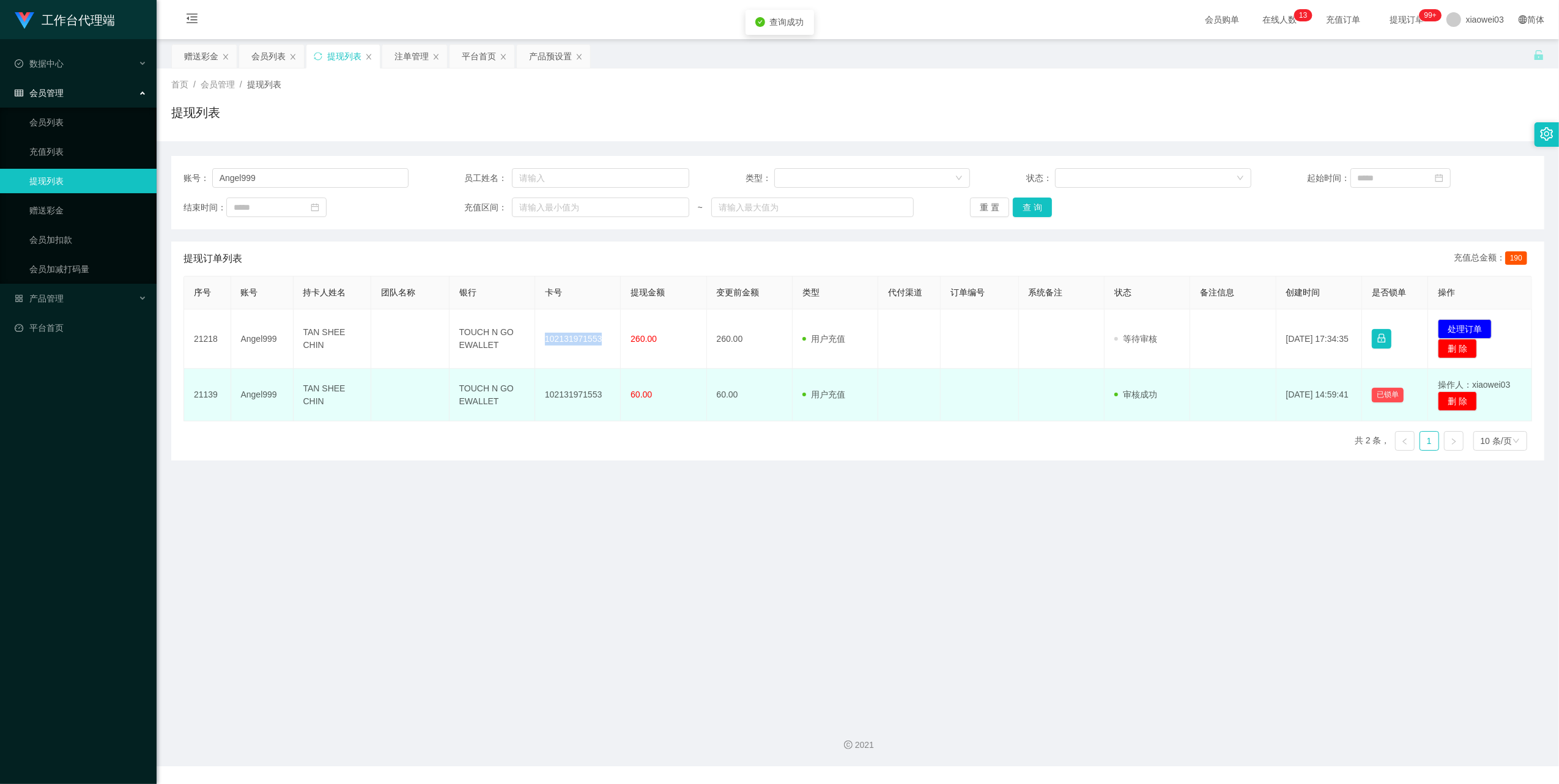
copy td "102131971553"
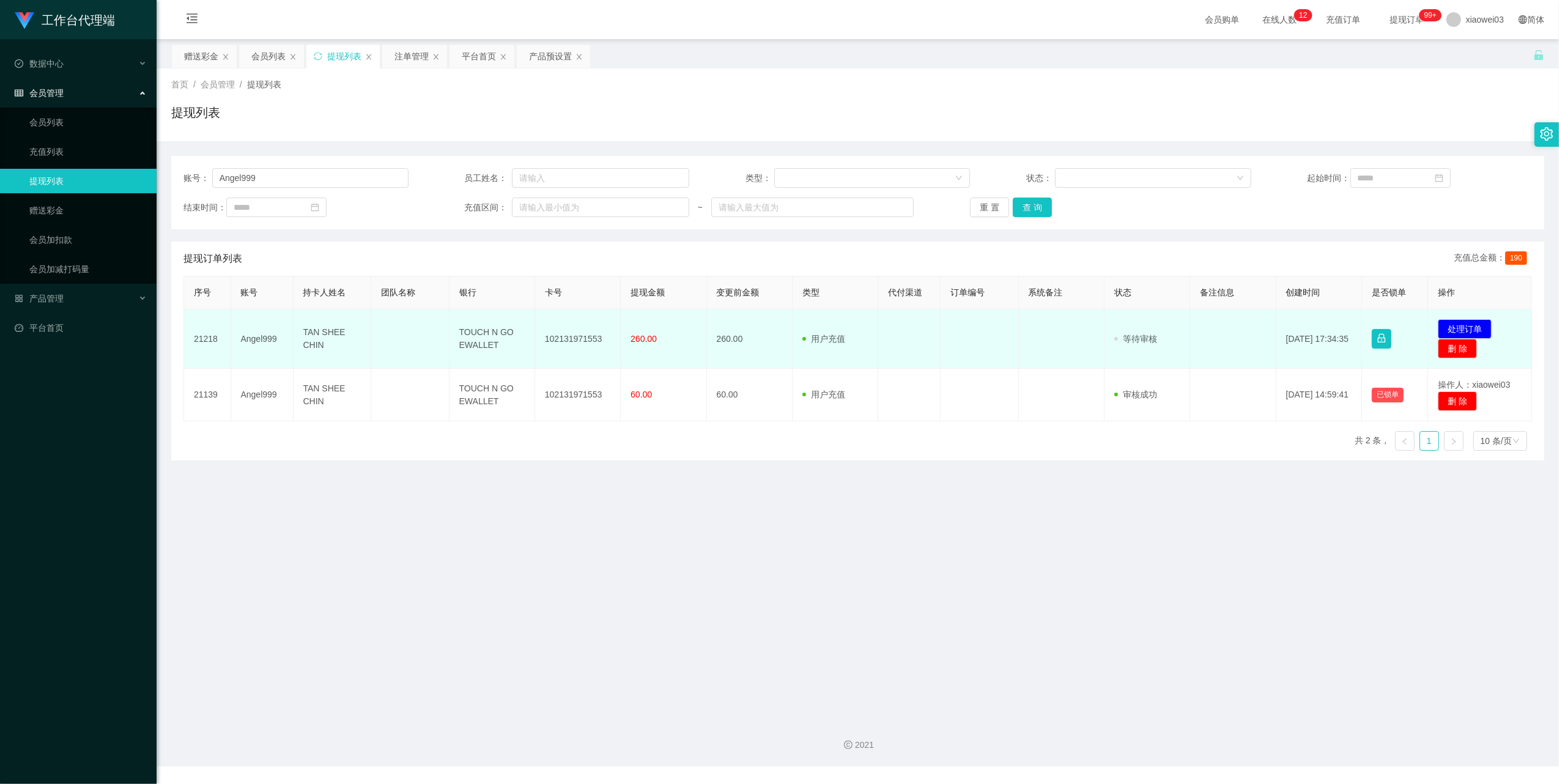
click at [470, 343] on td "TOUCH N GO EWALLET" at bounding box center [492, 339] width 86 height 59
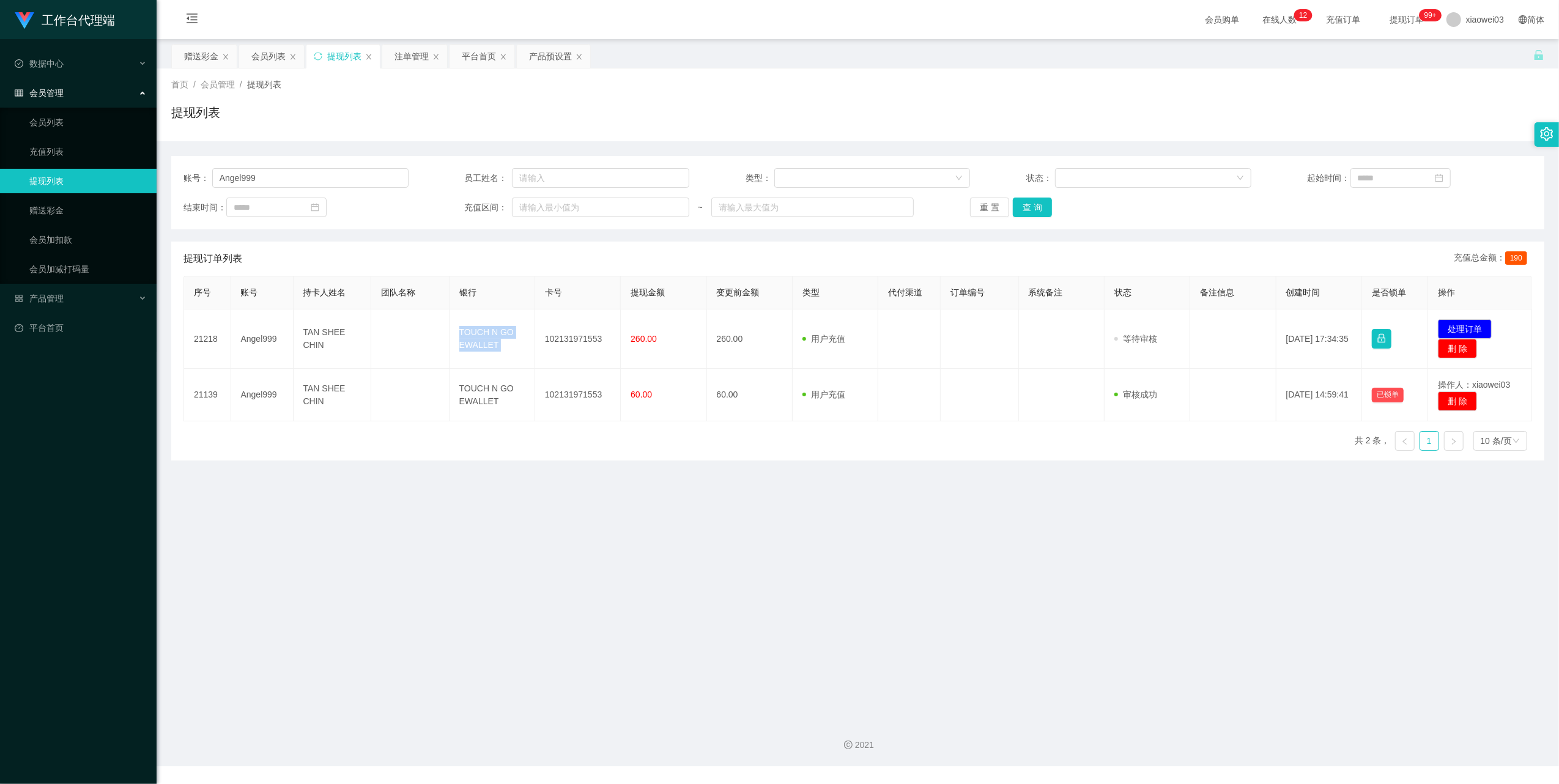
copy td "TOUCH N GO EWALLET"
drag, startPoint x: 1246, startPoint y: 548, endPoint x: 1292, endPoint y: 466, distance: 94.0
click at [1248, 548] on main "关闭左侧 关闭右侧 关闭其它 刷新页面 赠送彩金 会员列表 提现列表 注单管理 平台首页 产品预设置 首页 / 会员管理 / 提现列表 / 提现列表 账号： …" at bounding box center [857, 374] width 1402 height 670
click at [1465, 323] on button "处理订单" at bounding box center [1464, 329] width 54 height 19
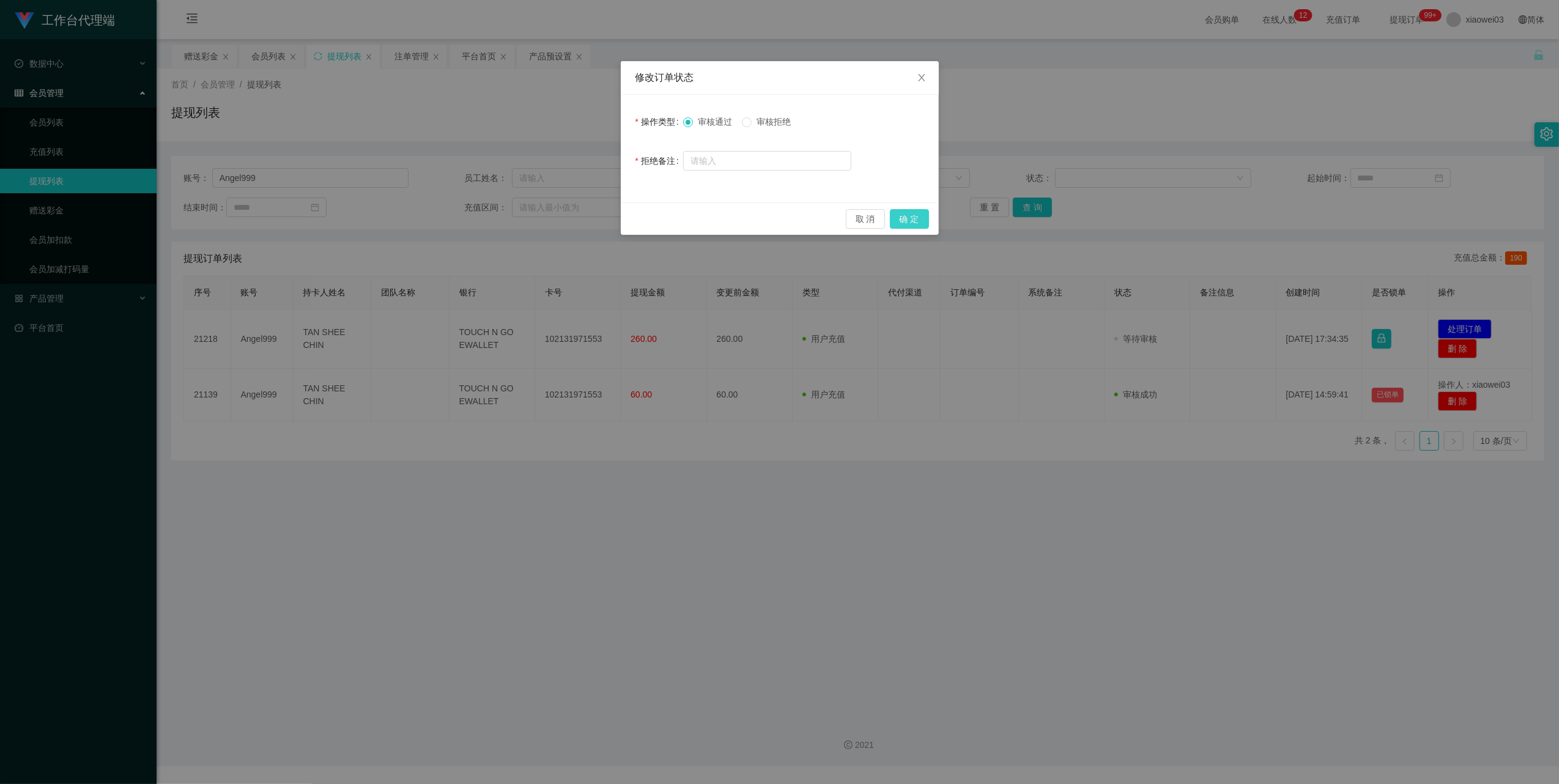
drag, startPoint x: 921, startPoint y: 216, endPoint x: 933, endPoint y: 216, distance: 12.0
click at [920, 216] on button "确 定" at bounding box center [910, 219] width 39 height 19
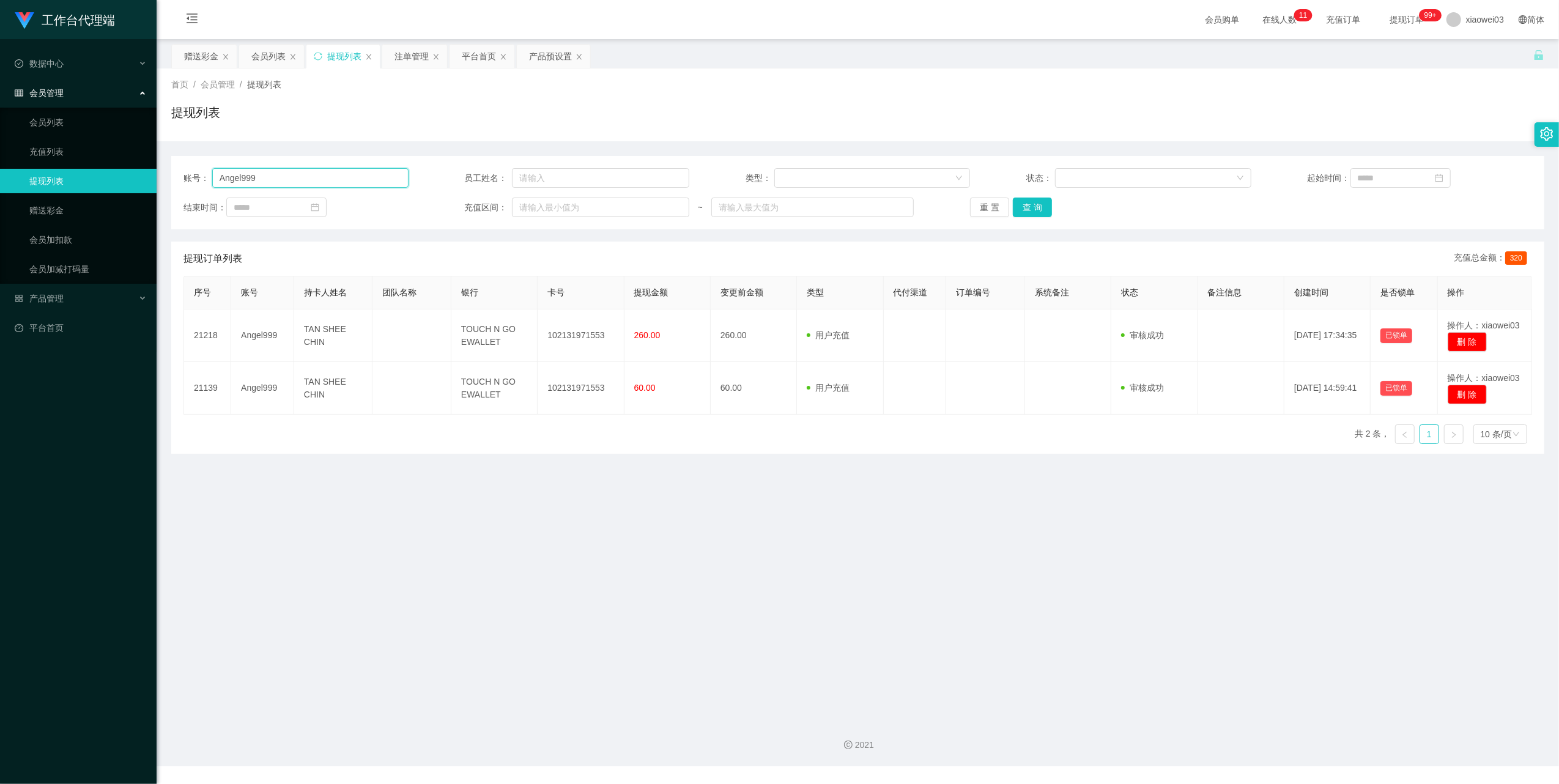
click at [345, 181] on input "Angel999" at bounding box center [310, 178] width 196 height 19
paste input "gohlianchoon"
type input "gohlianchoon"
click at [1029, 204] on button "查 询" at bounding box center [1032, 207] width 39 height 19
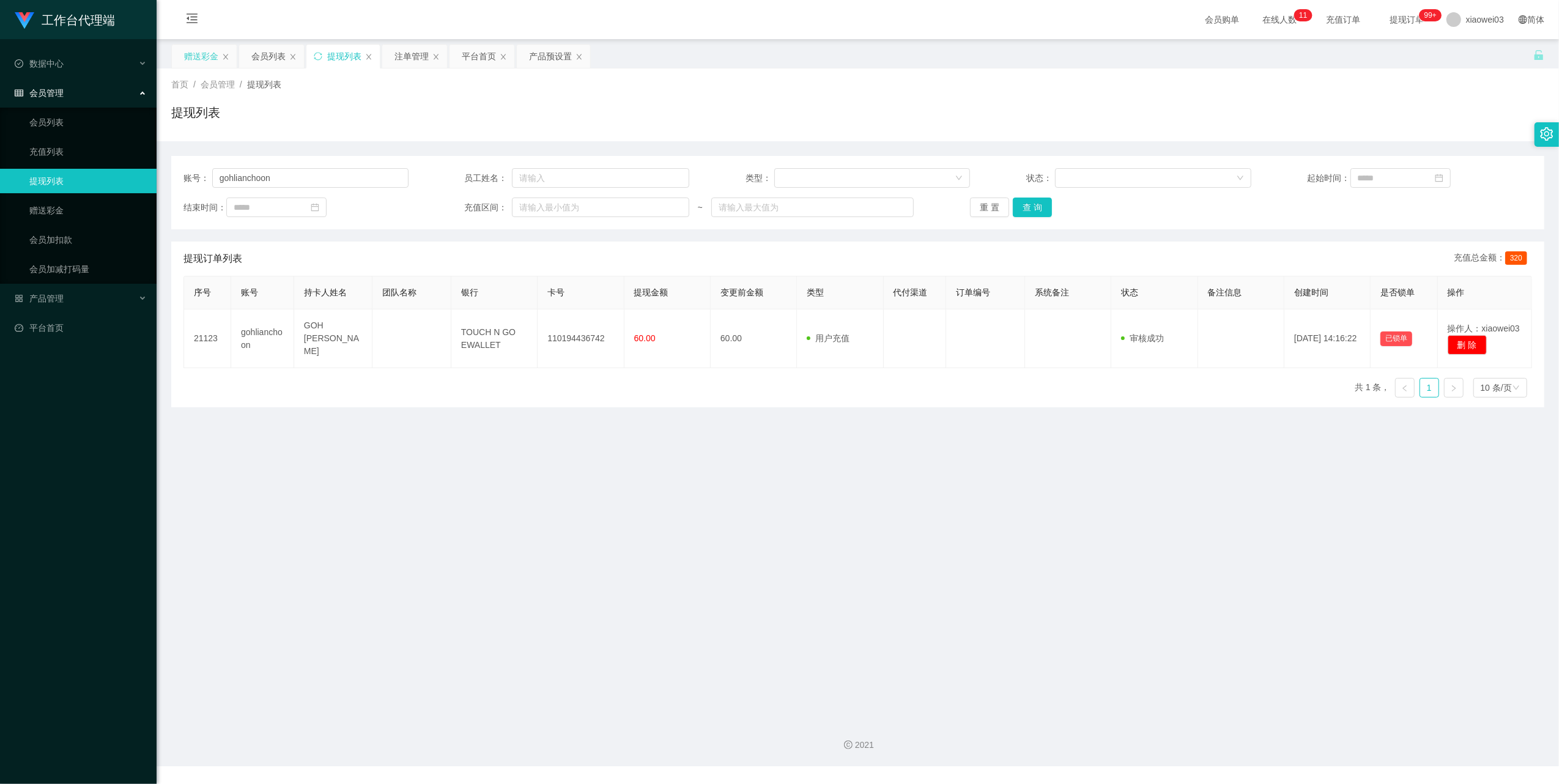
click at [194, 57] on div "赠送彩金" at bounding box center [201, 56] width 34 height 23
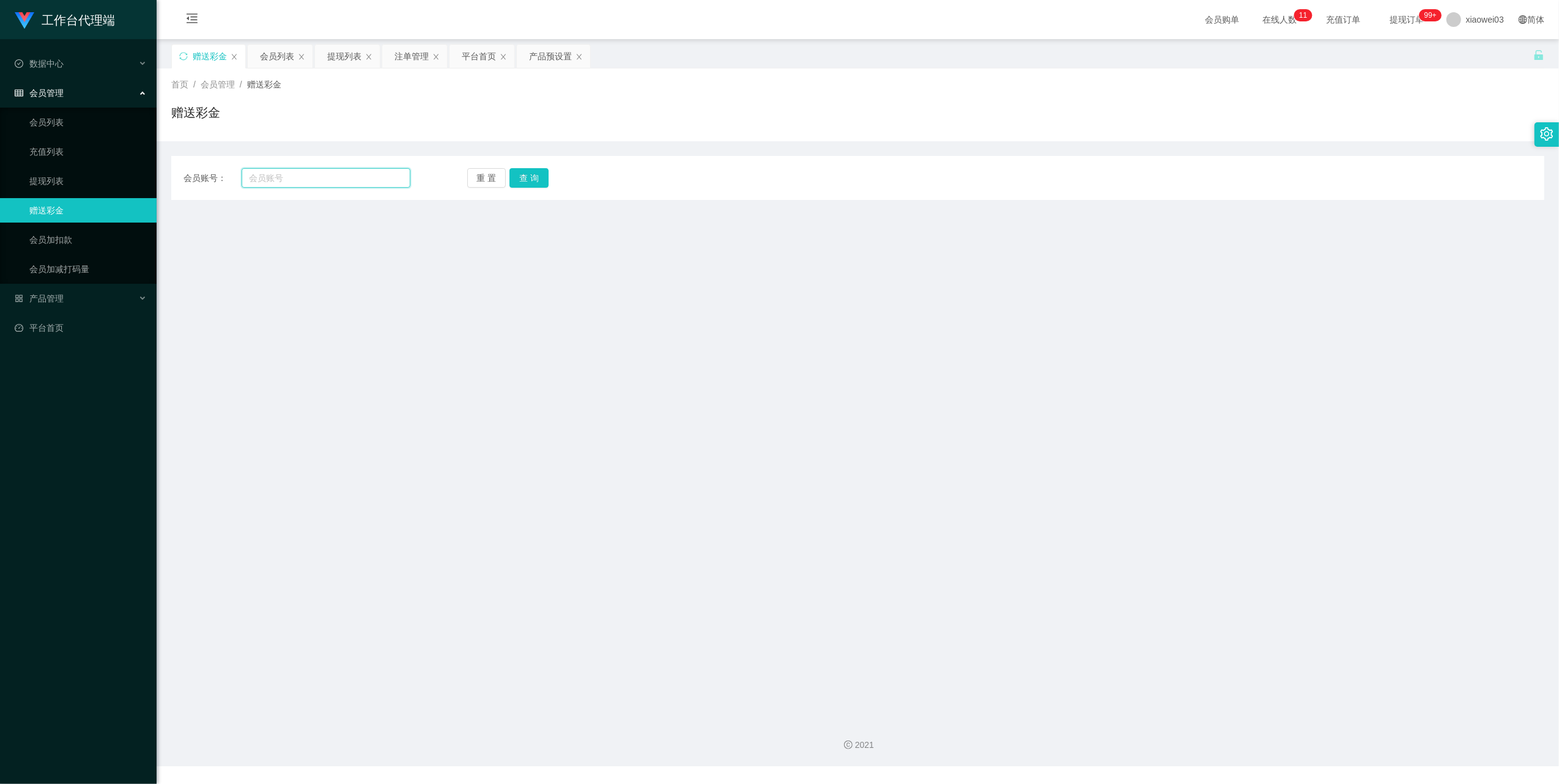
click at [311, 174] on input "text" at bounding box center [326, 178] width 169 height 19
paste input "0176252877"
type input "0176252877"
click at [546, 175] on button "查 询" at bounding box center [529, 178] width 39 height 19
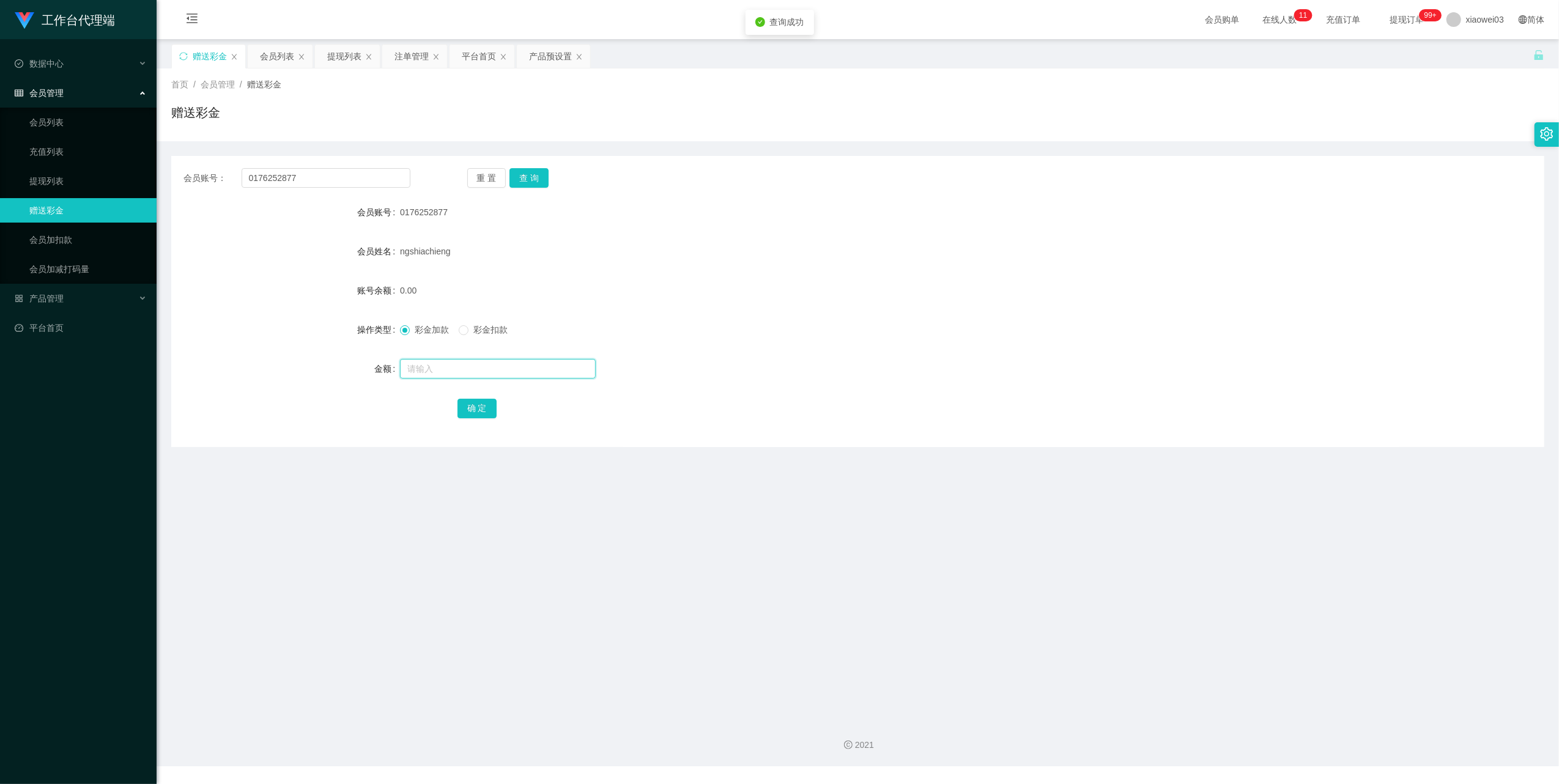
click at [502, 374] on input "text" at bounding box center [498, 368] width 195 height 19
type input "130"
drag, startPoint x: 478, startPoint y: 405, endPoint x: 696, endPoint y: 364, distance: 221.8
click at [478, 405] on button "确 定" at bounding box center [477, 408] width 39 height 19
click at [379, 176] on input "0176252877" at bounding box center [326, 178] width 169 height 19
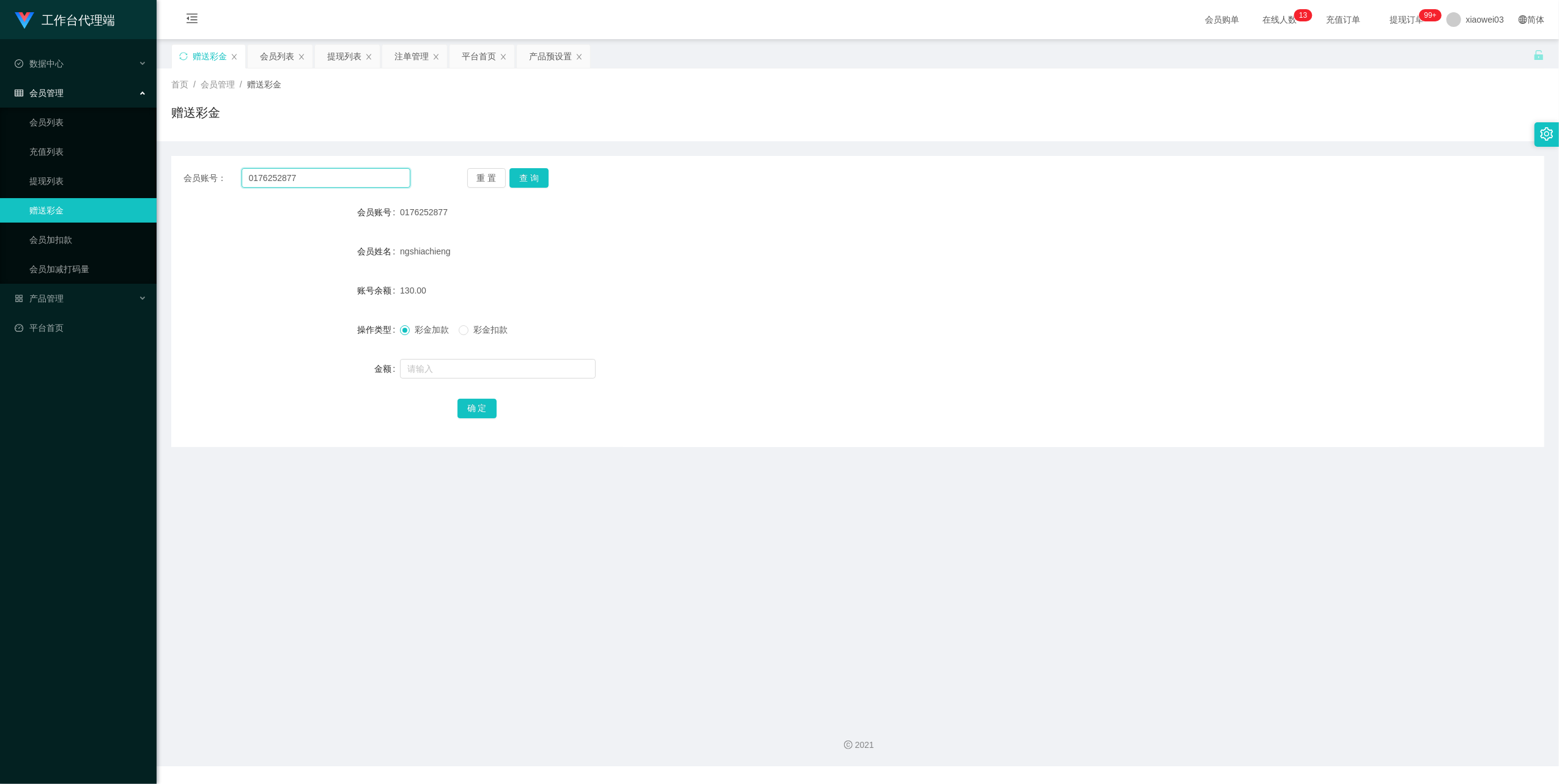
click at [379, 178] on input "0176252877" at bounding box center [326, 178] width 169 height 19
paste input "Angel999"
type input "Angel999"
click at [523, 179] on button "查 询" at bounding box center [529, 178] width 39 height 19
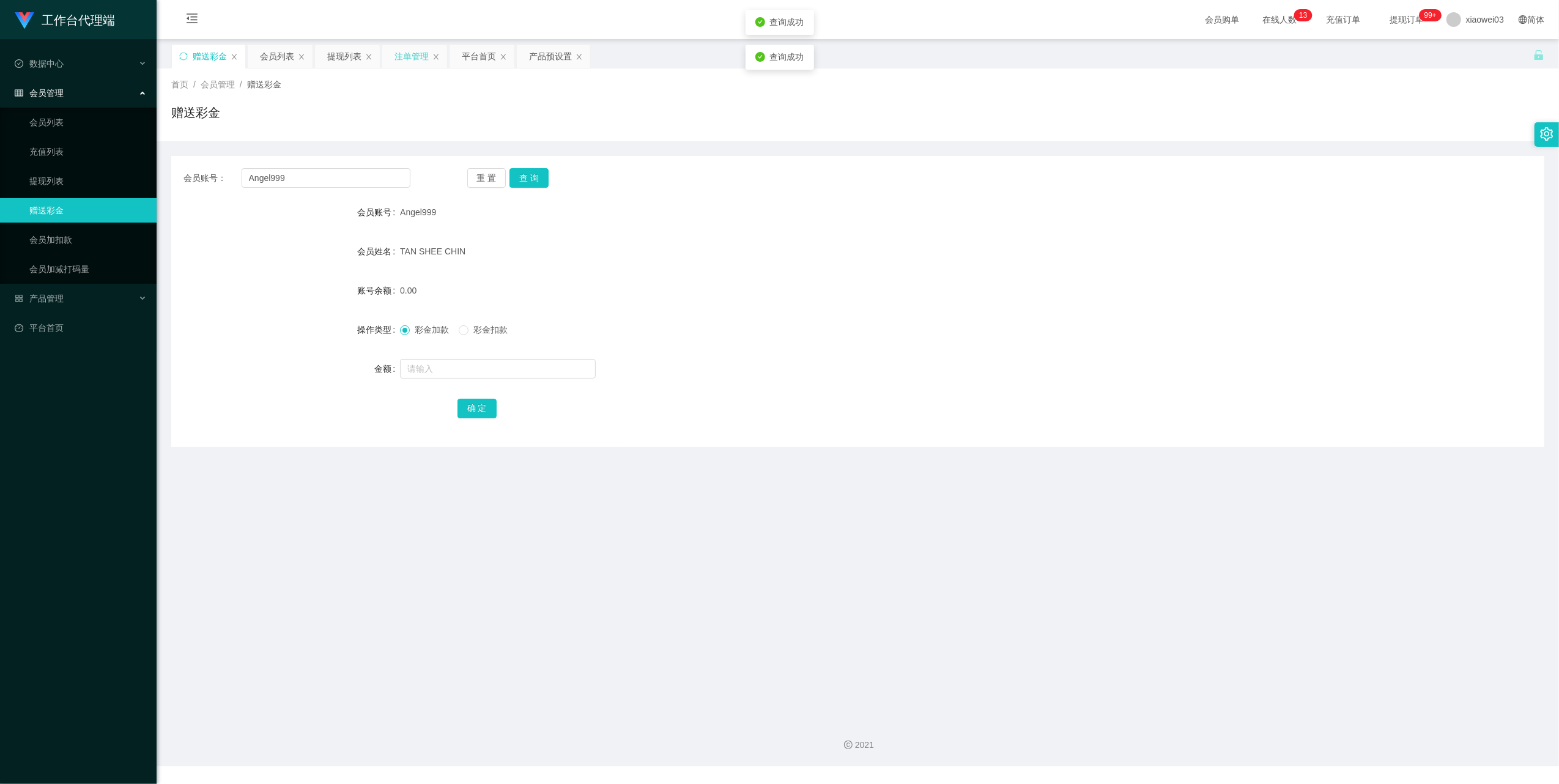
click at [416, 62] on div "注单管理" at bounding box center [411, 56] width 34 height 23
click at [333, 55] on div "提现列表" at bounding box center [336, 56] width 34 height 23
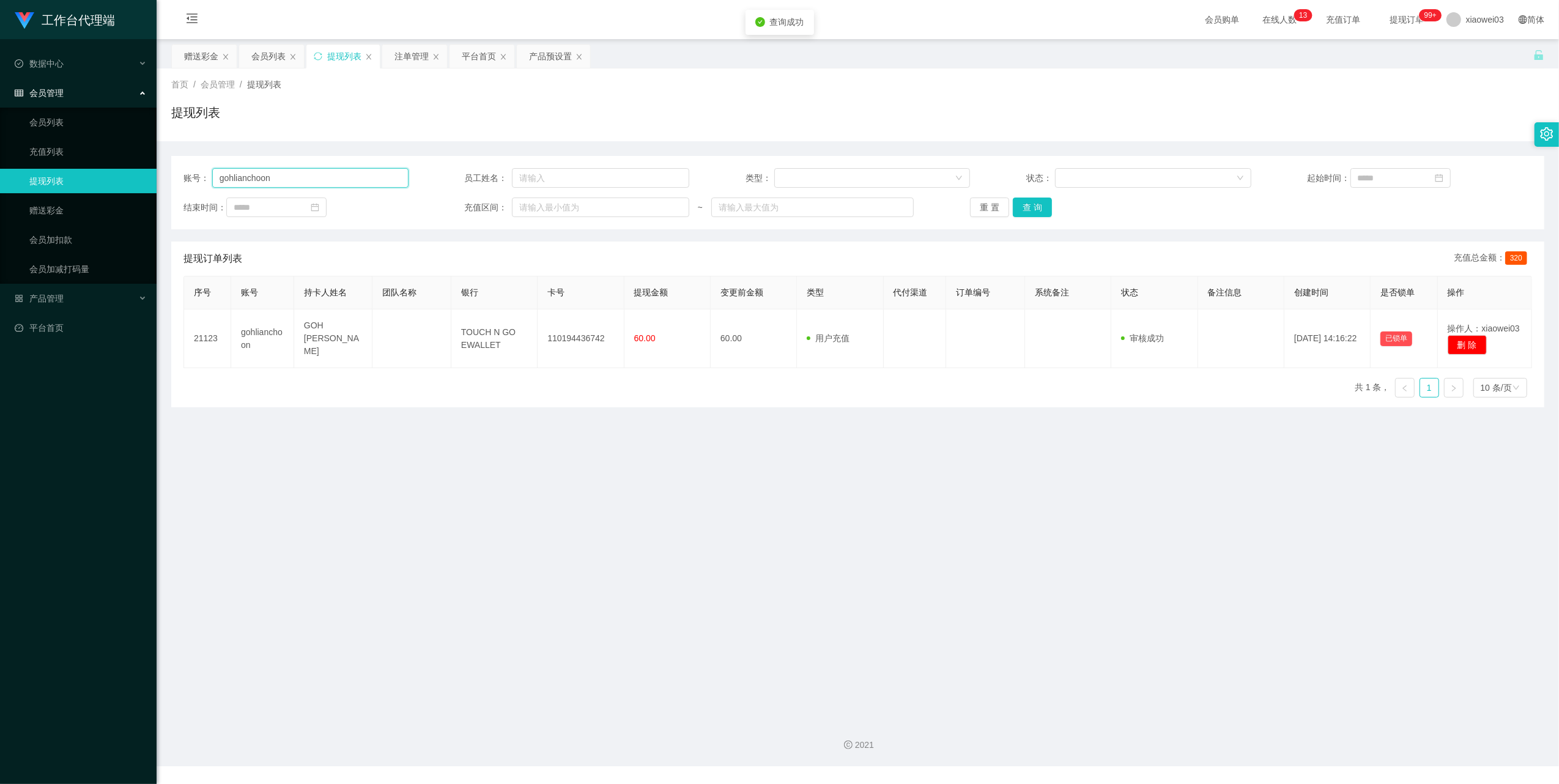
click at [356, 182] on input "gohlianchoon" at bounding box center [310, 178] width 196 height 19
drag, startPoint x: 356, startPoint y: 182, endPoint x: 800, endPoint y: 248, distance: 448.9
click at [357, 182] on input "gohlianchoon" at bounding box center [310, 178] width 196 height 19
paste input "Angel999"
click at [1027, 206] on button "查 询" at bounding box center [1032, 207] width 39 height 19
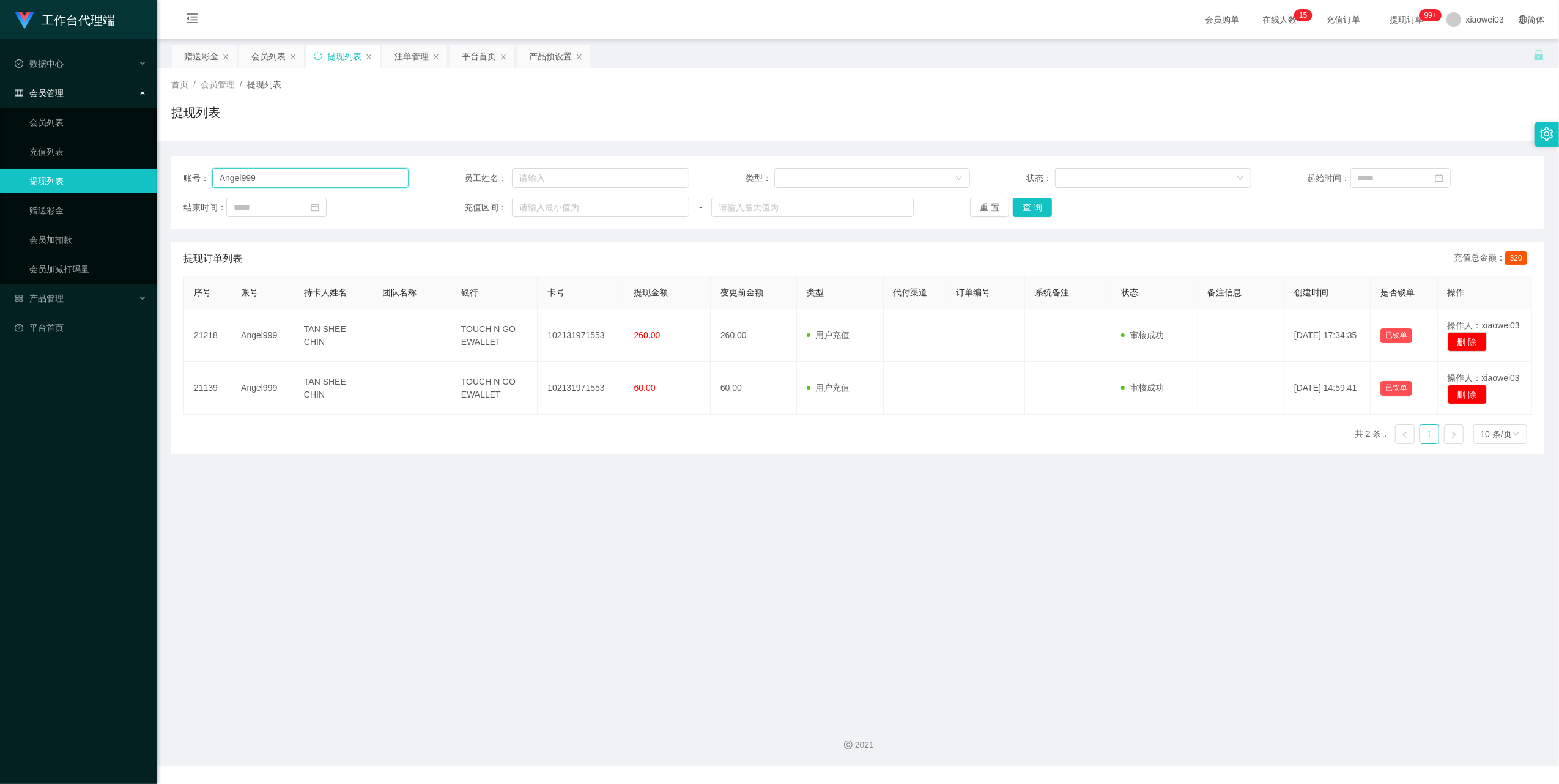
click at [369, 174] on input "Angel999" at bounding box center [310, 178] width 196 height 19
paste input "0176252877"
type input "0176252877"
click at [1022, 201] on button "查 询" at bounding box center [1032, 207] width 39 height 19
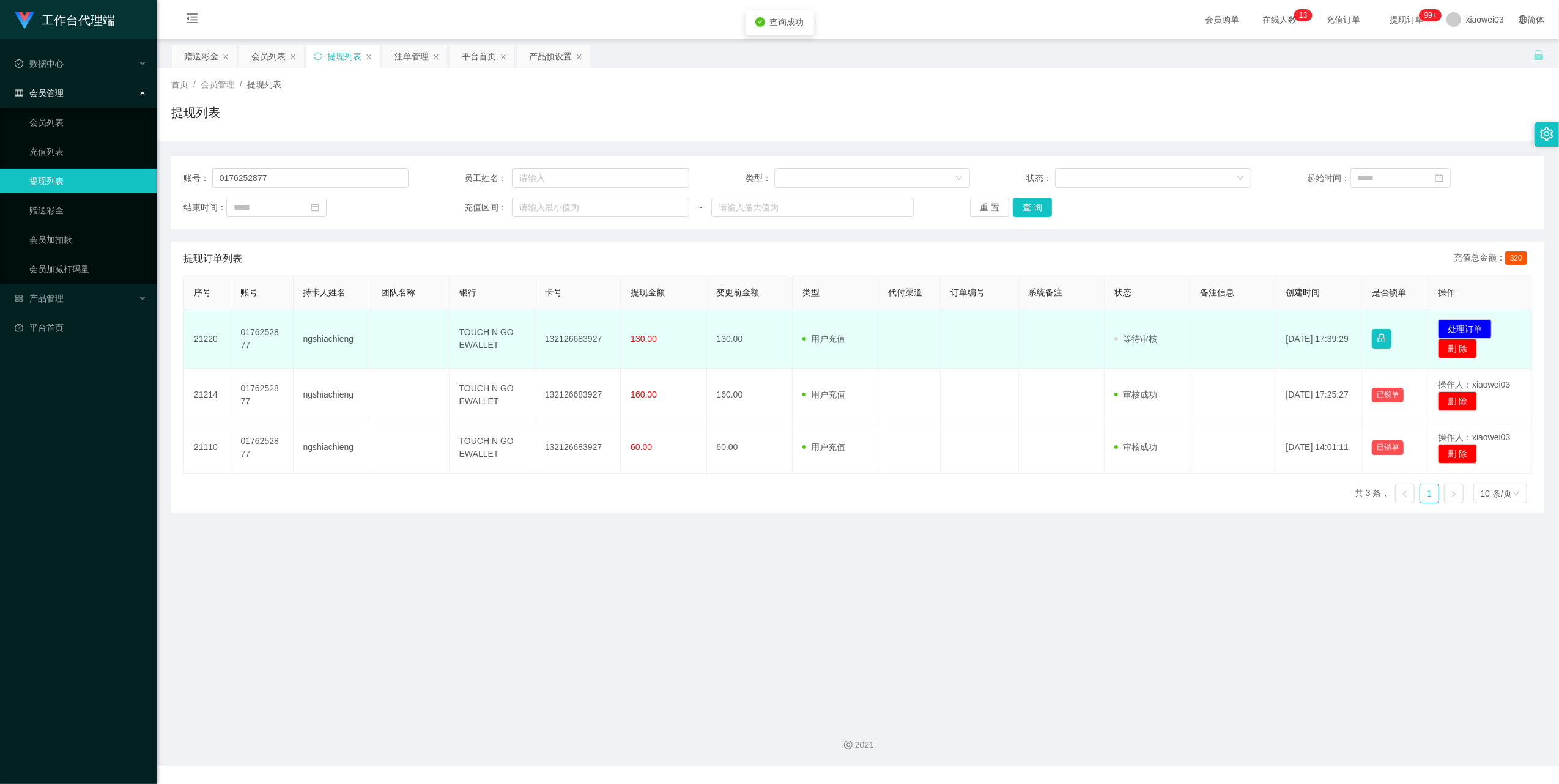
click at [597, 335] on td "132126683927" at bounding box center [578, 339] width 86 height 59
click at [568, 338] on td "132126683927" at bounding box center [578, 339] width 86 height 59
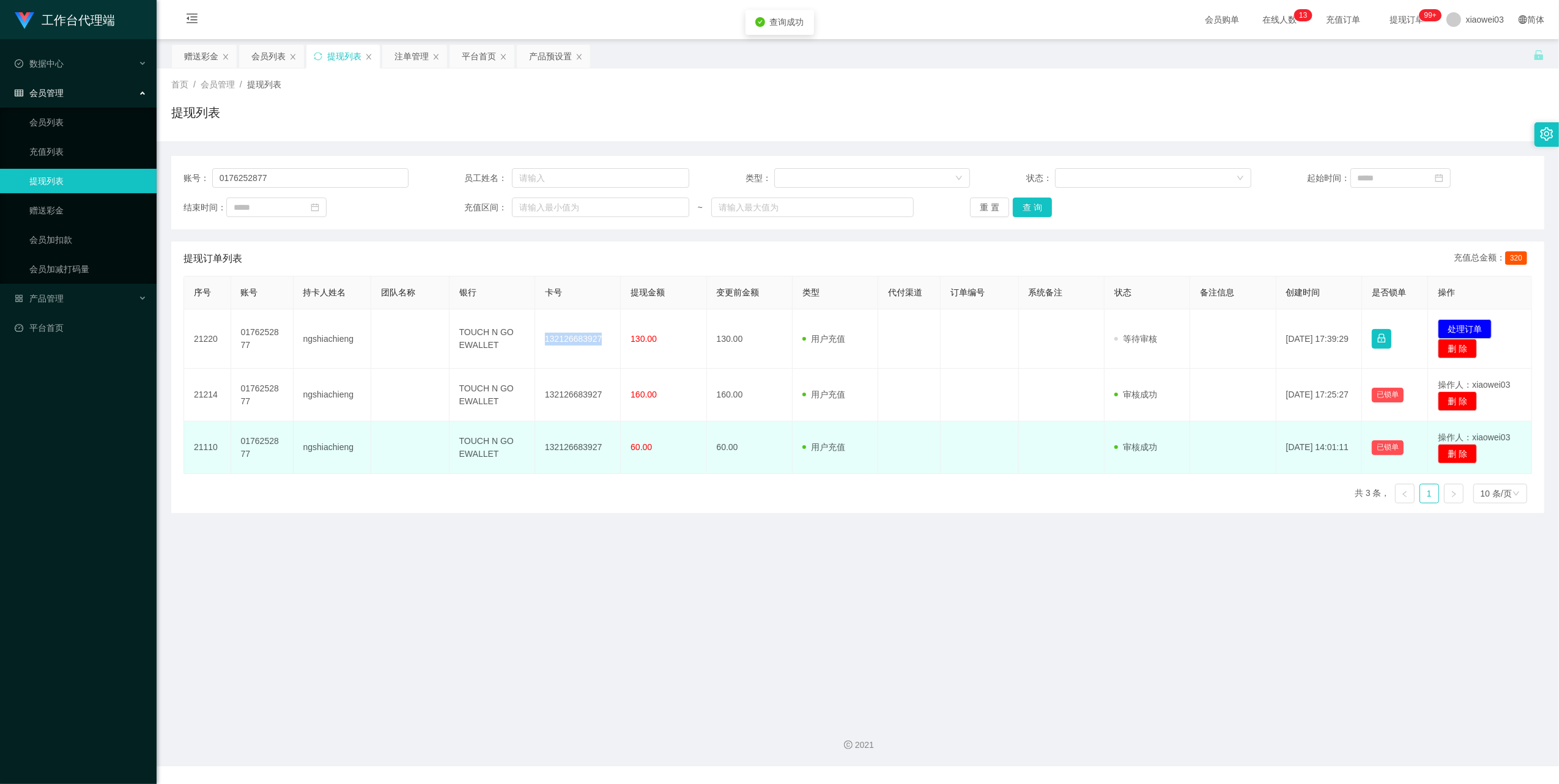
copy td "132126683927"
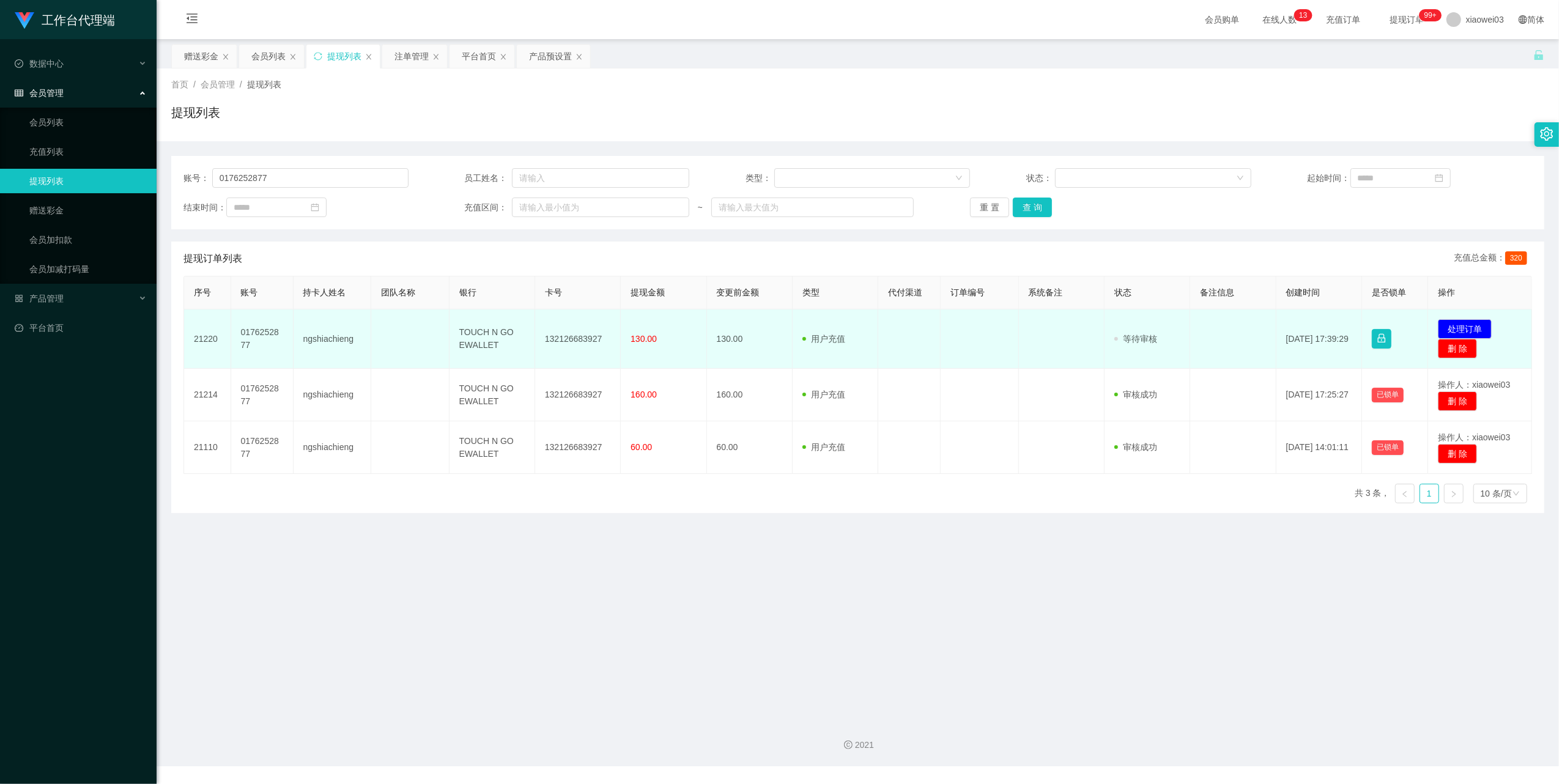
click at [475, 329] on td "TOUCH N GO EWALLET" at bounding box center [492, 339] width 86 height 59
click at [477, 329] on td "TOUCH N GO EWALLET" at bounding box center [492, 339] width 86 height 59
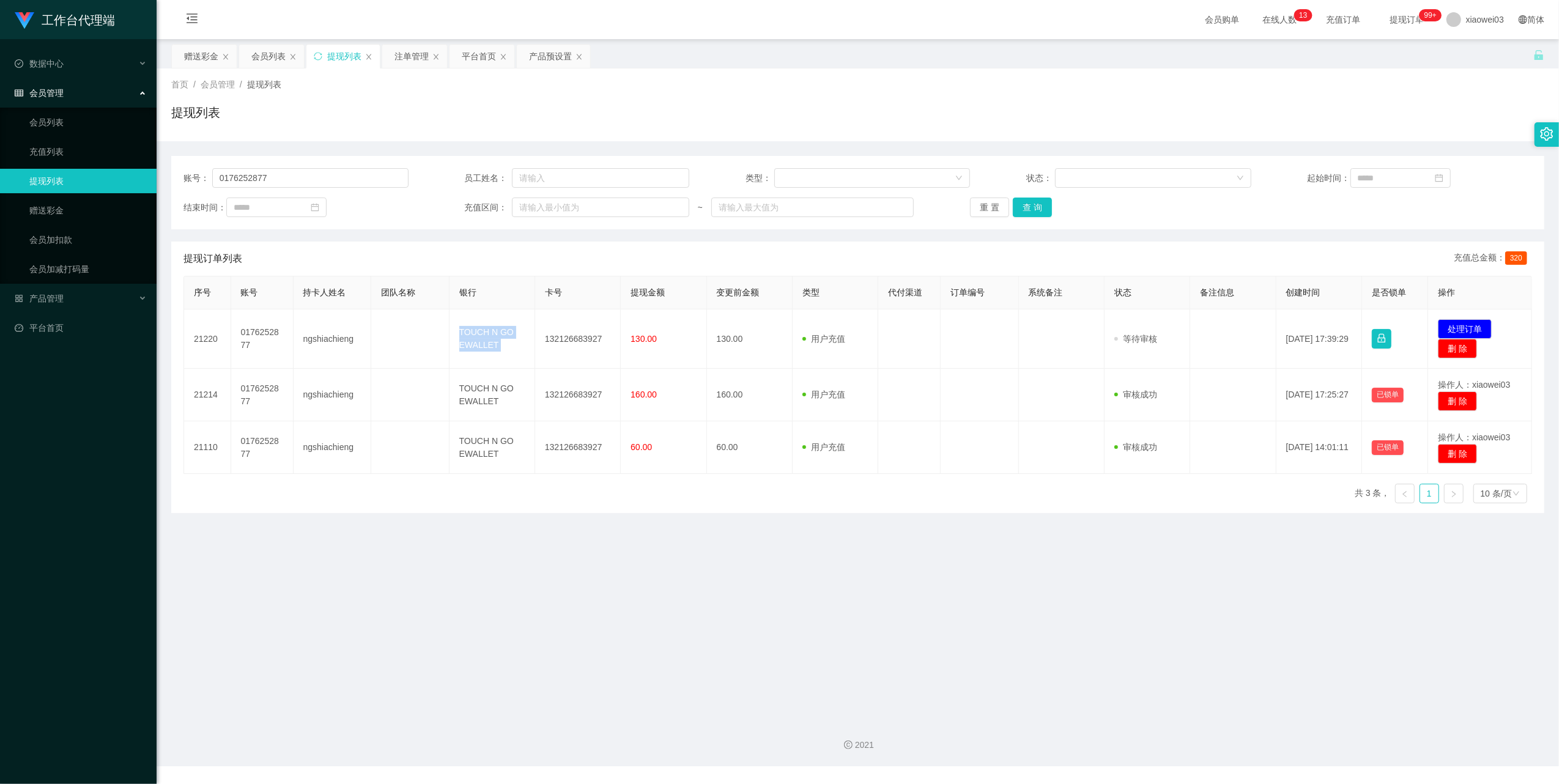
copy td "TOUCH N GO EWALLET"
click at [1203, 587] on main "关闭左侧 关闭右侧 关闭其它 刷新页面 赠送彩金 会员列表 提现列表 注单管理 平台首页 产品预设置 首页 / 会员管理 / 提现列表 / 提现列表 账号： …" at bounding box center [857, 374] width 1402 height 670
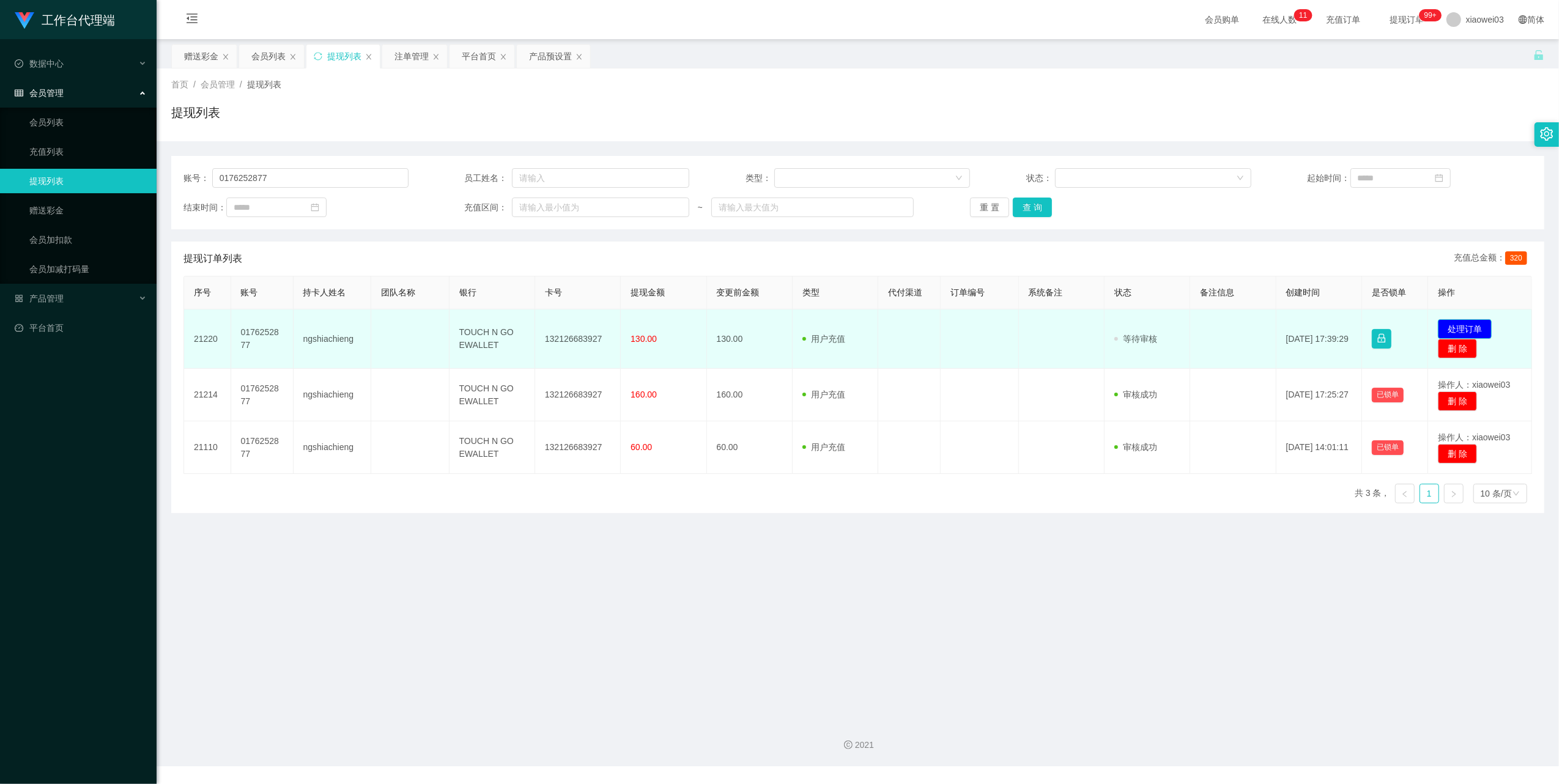
drag, startPoint x: 1459, startPoint y: 320, endPoint x: 1354, endPoint y: 270, distance: 116.3
click at [1459, 321] on button "处理订单" at bounding box center [1464, 329] width 54 height 19
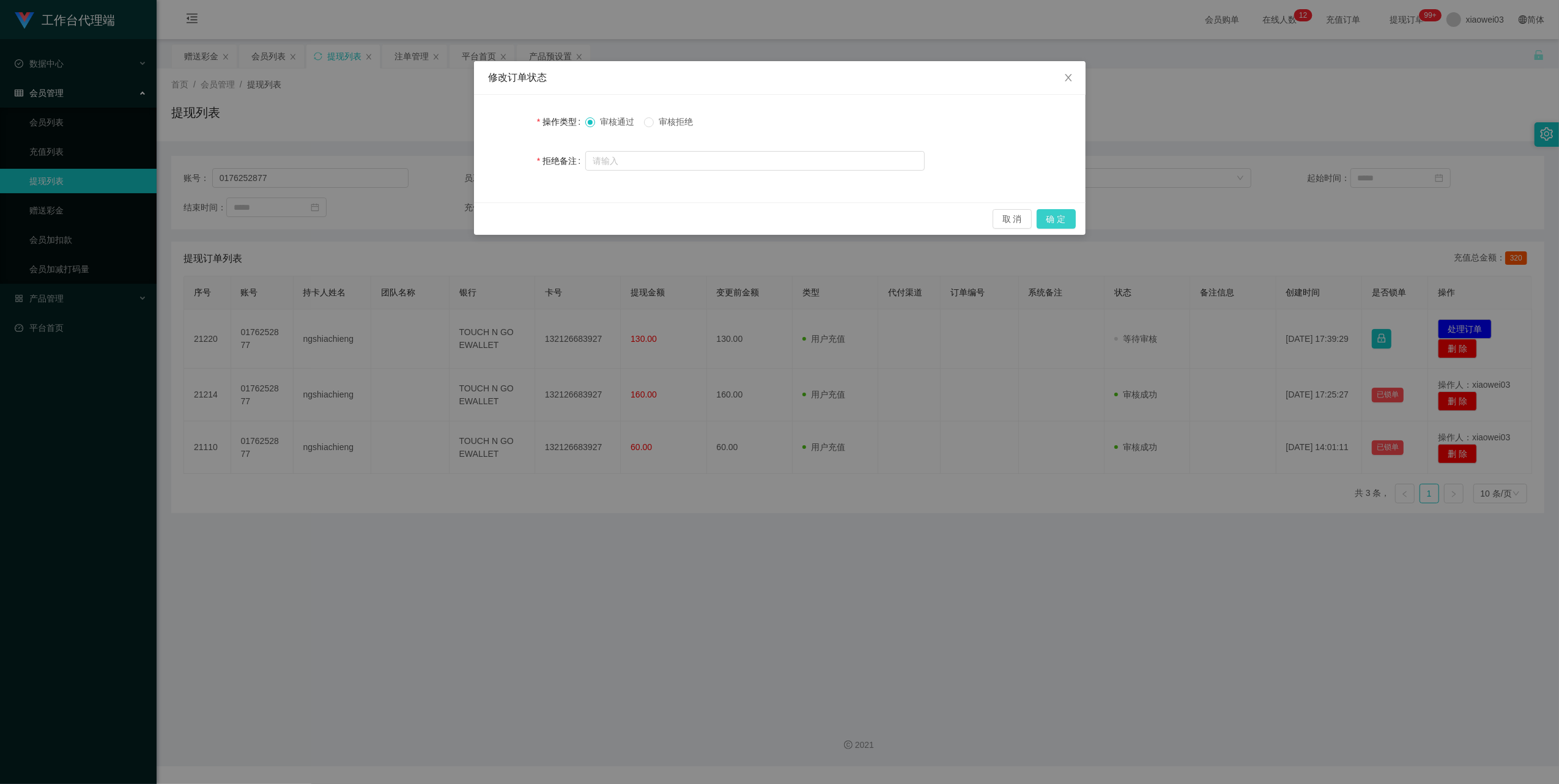
drag, startPoint x: 1070, startPoint y: 220, endPoint x: 1160, endPoint y: 187, distance: 95.9
click at [1069, 220] on button "确 定" at bounding box center [1056, 219] width 39 height 19
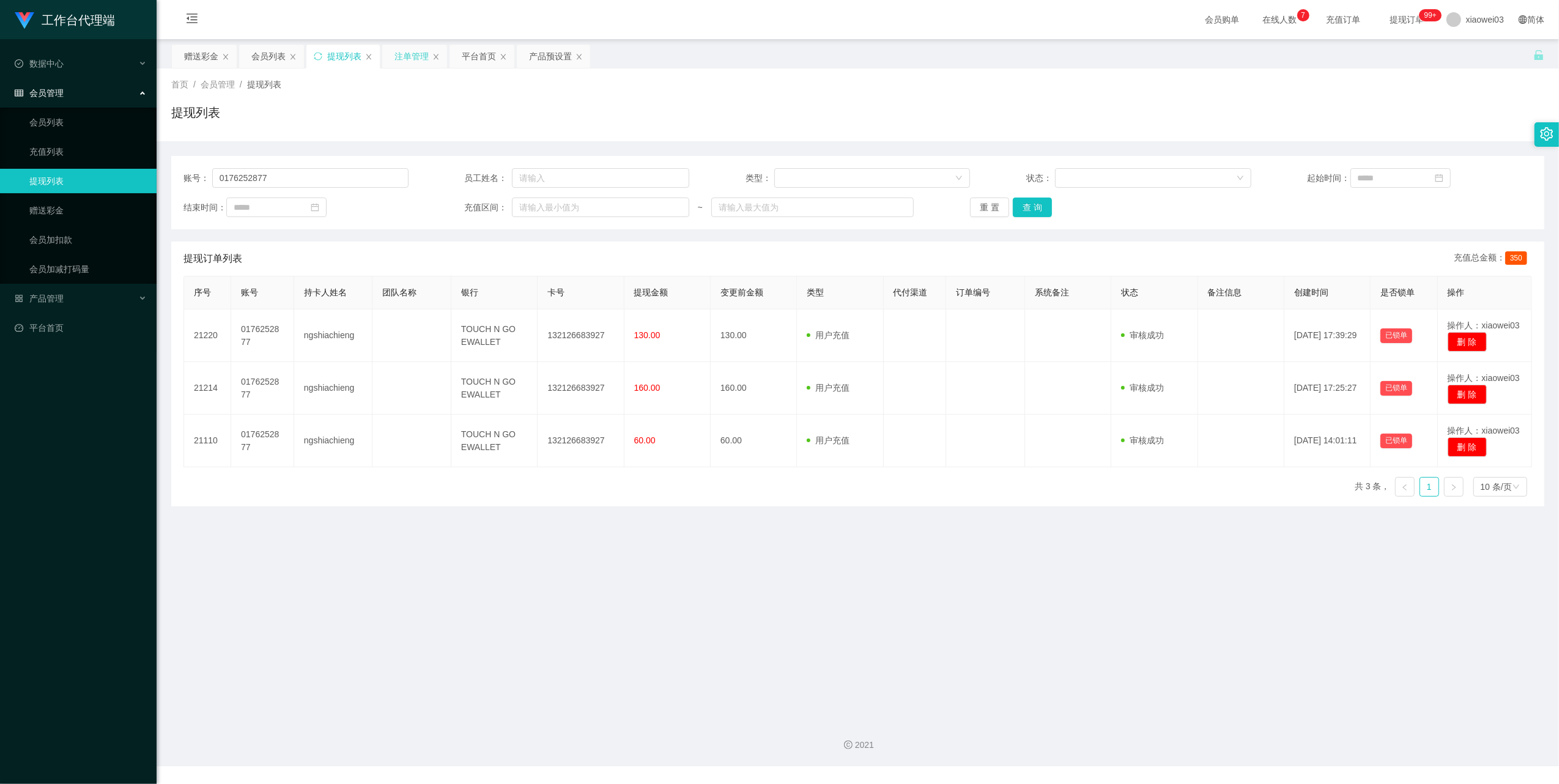
click at [416, 45] on div "注单管理" at bounding box center [411, 56] width 34 height 23
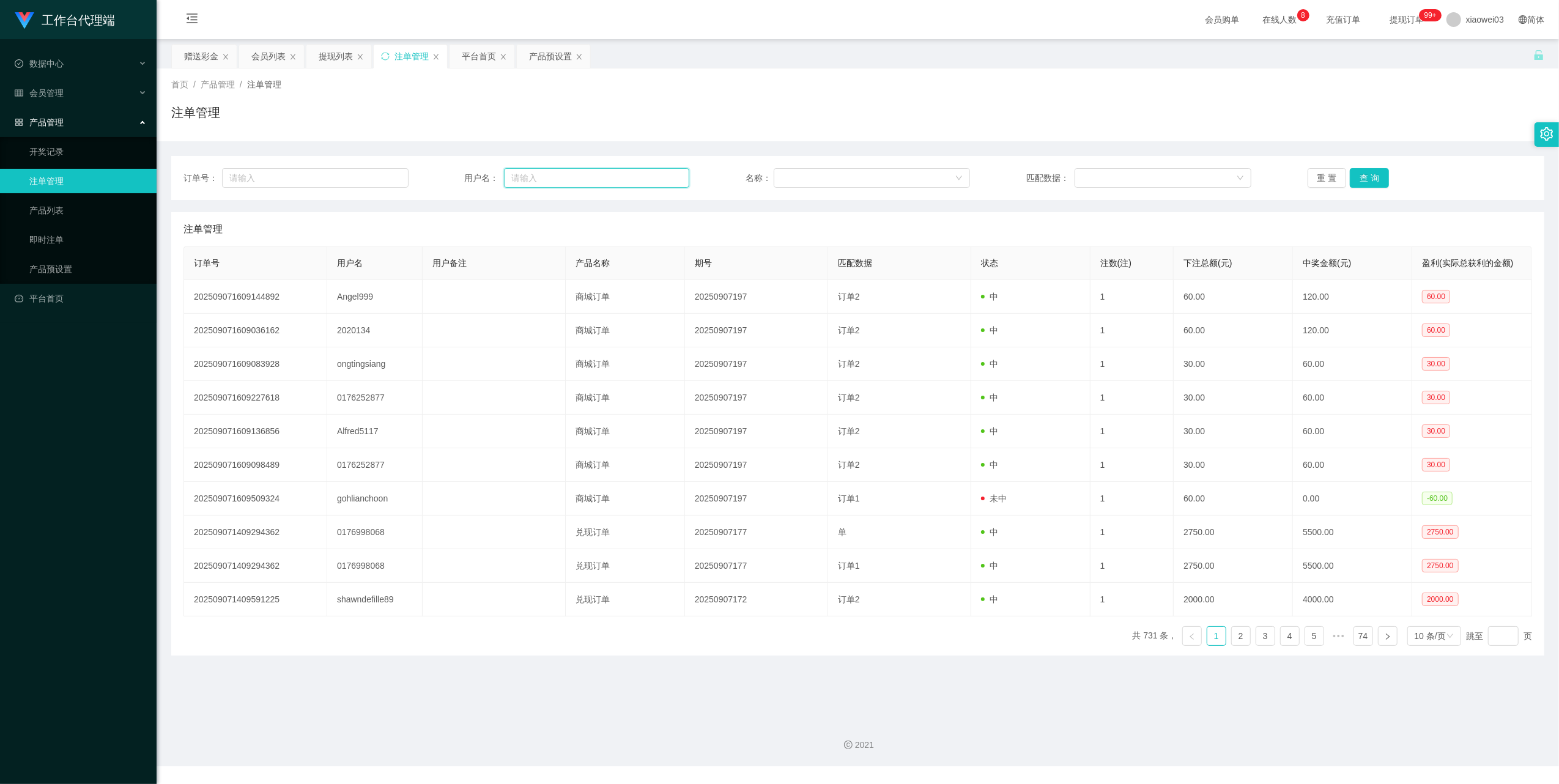
click at [554, 175] on input "text" at bounding box center [597, 178] width 185 height 19
paste input "gohlianchoon"
click at [1371, 178] on button "查 询" at bounding box center [1369, 178] width 39 height 19
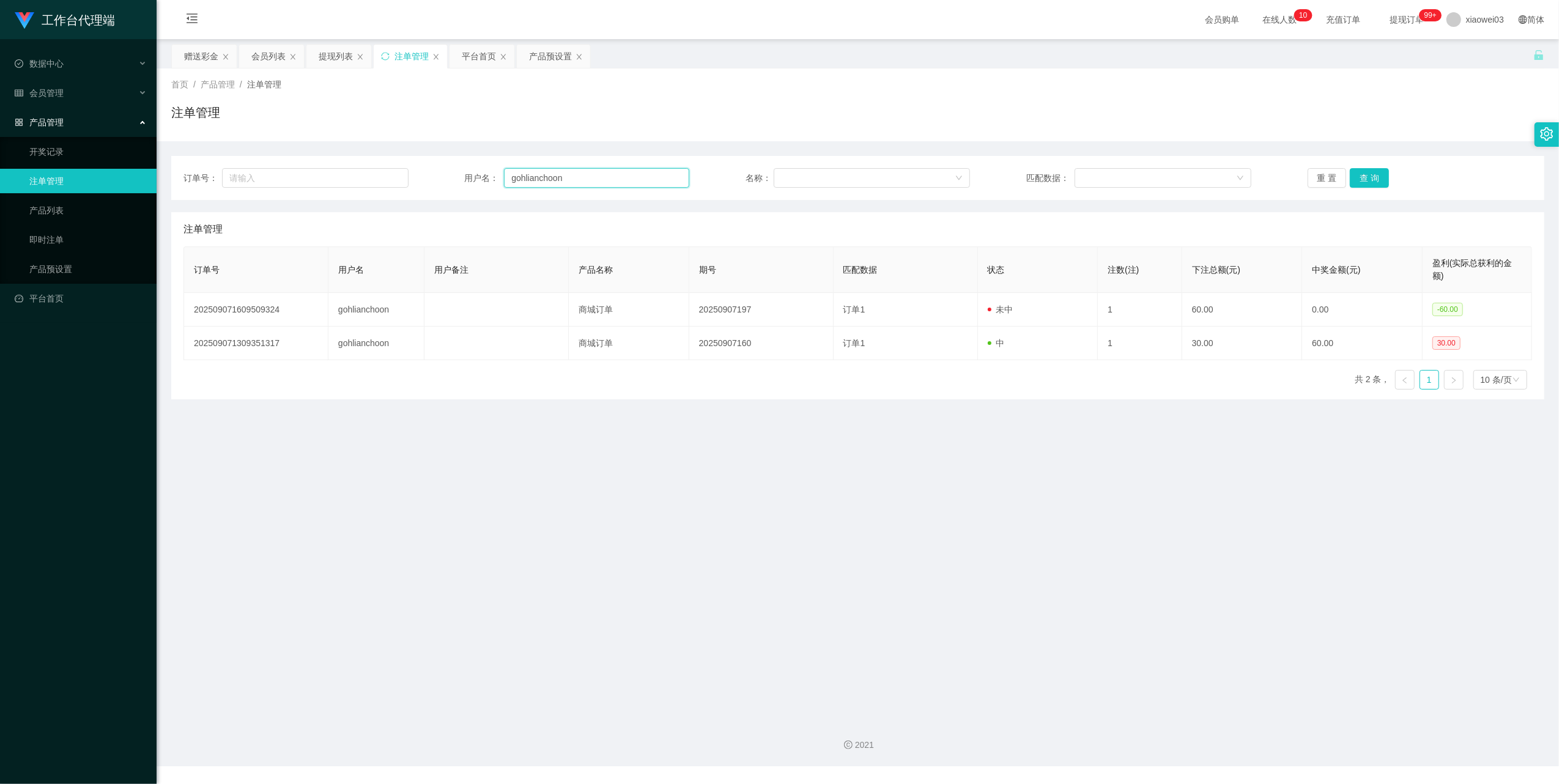
click at [560, 180] on input "gohlianchoon" at bounding box center [597, 178] width 185 height 19
paste input "Alfred5117"
type input "Alfred5117"
click at [1375, 175] on button "查 询" at bounding box center [1369, 178] width 39 height 19
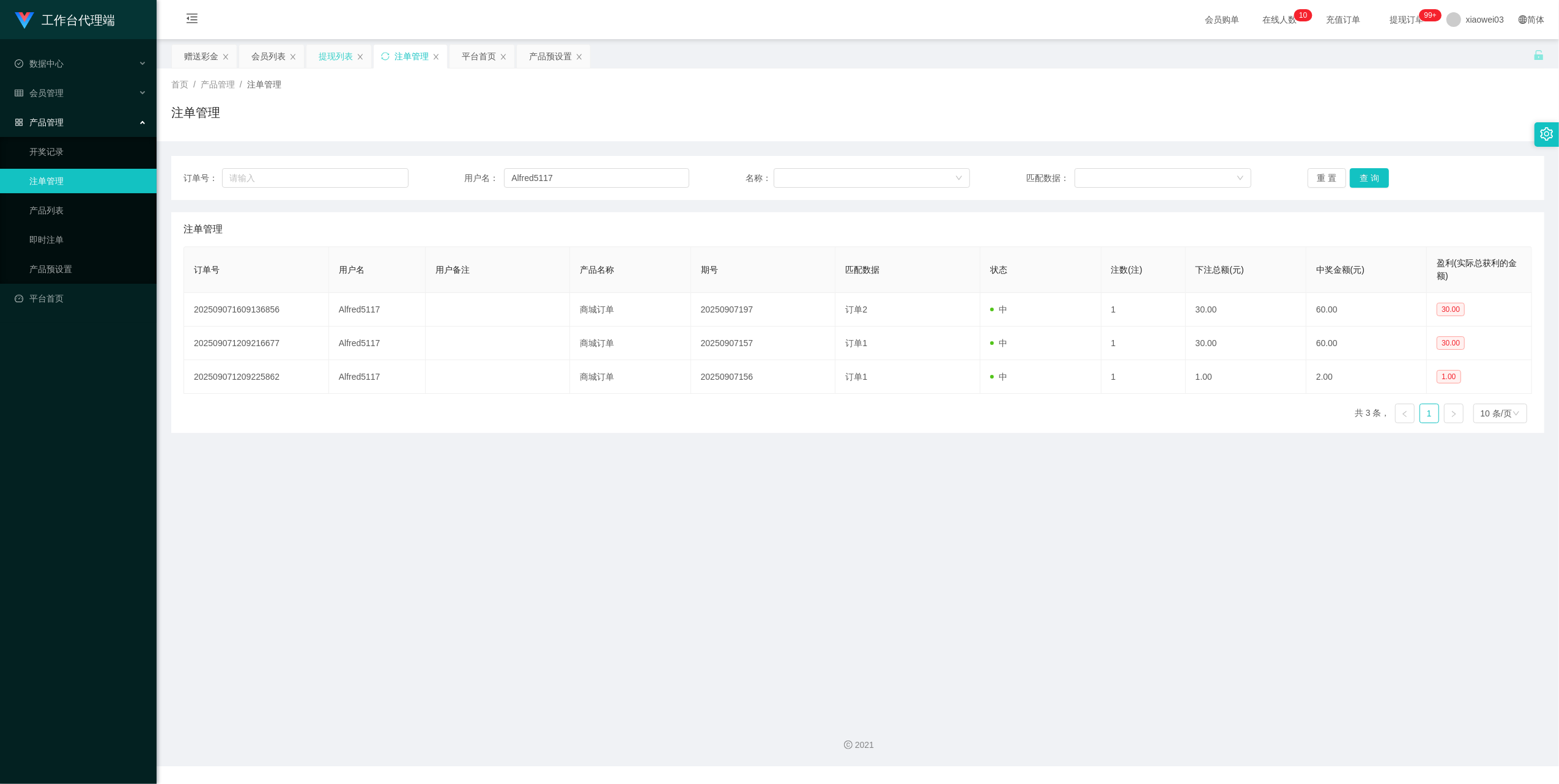
click at [319, 58] on div "提现列表" at bounding box center [336, 56] width 34 height 23
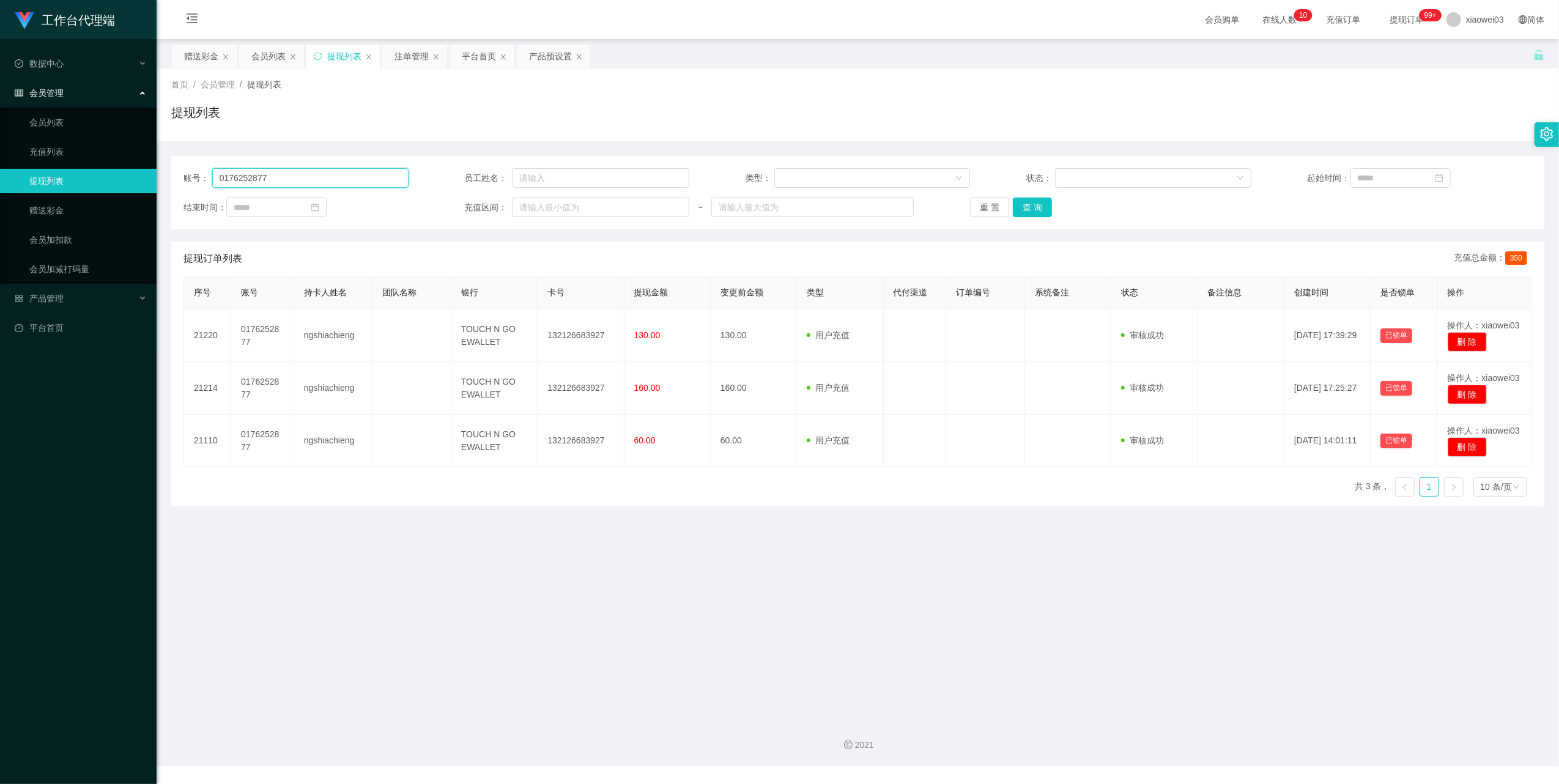
click at [357, 177] on input "0176252877" at bounding box center [310, 178] width 196 height 19
click at [356, 177] on input "0176252877" at bounding box center [310, 178] width 196 height 19
paste input "Alfred511"
type input "Alfred5117"
click at [1022, 209] on button "查 询" at bounding box center [1032, 207] width 39 height 19
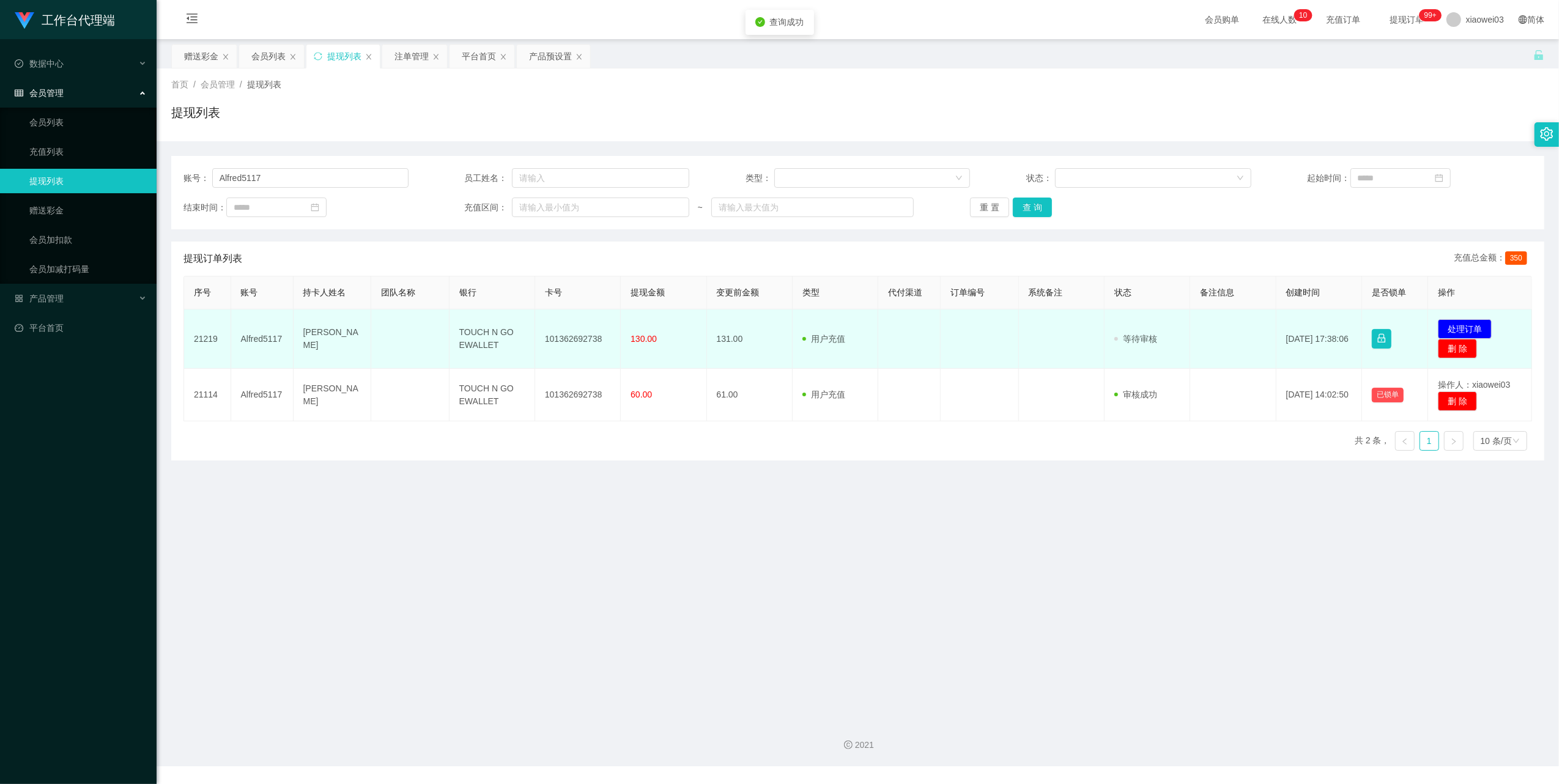
click at [577, 337] on td "101362692738" at bounding box center [578, 339] width 86 height 59
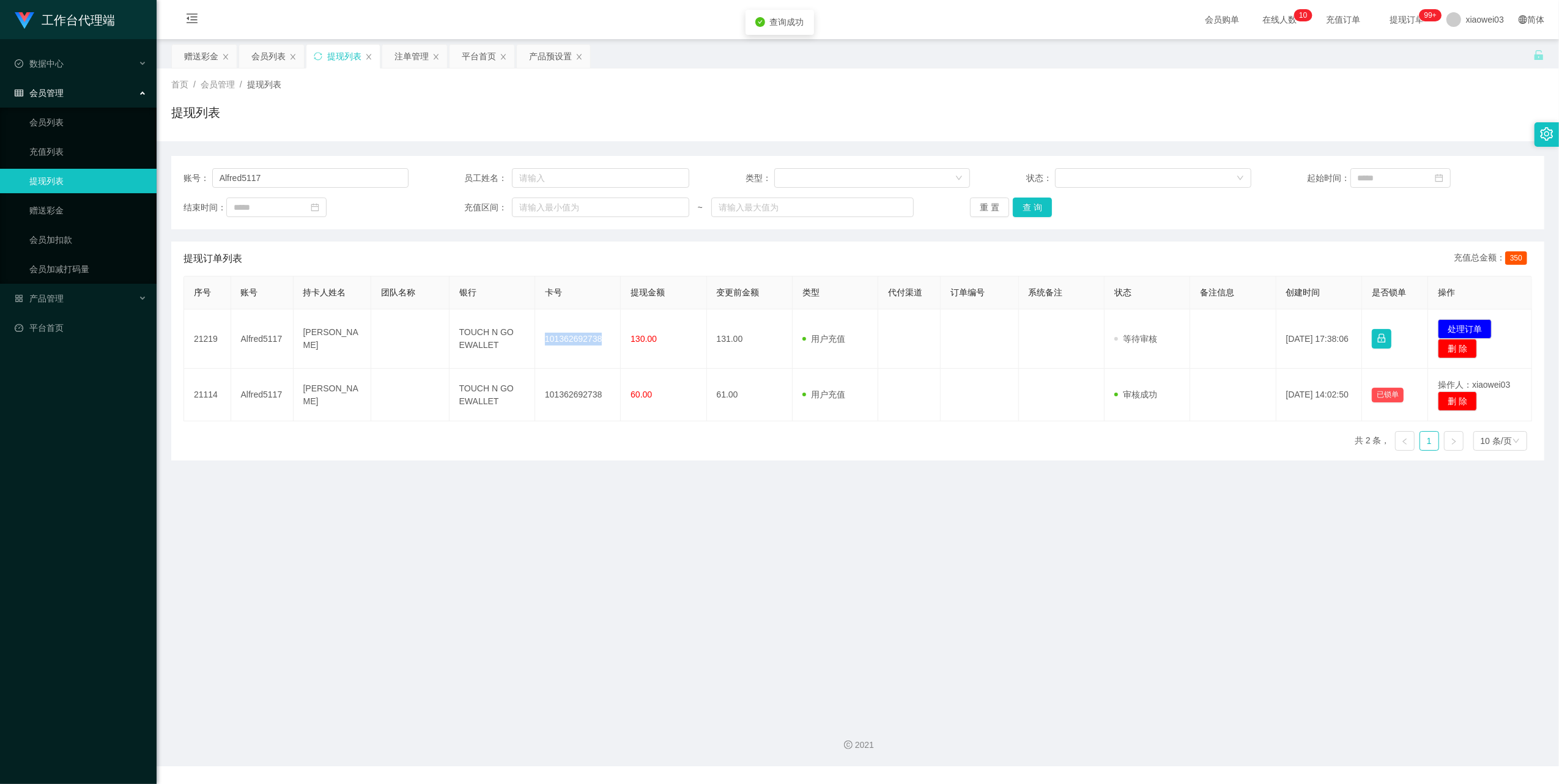
copy td "101362692738"
click at [424, 487] on main "关闭左侧 关闭右侧 关闭其它 刷新页面 赠送彩金 会员列表 提现列表 注单管理 平台首页 产品预设置 首页 / 会员管理 / 提现列表 / 提现列表 账号： …" at bounding box center [857, 374] width 1402 height 670
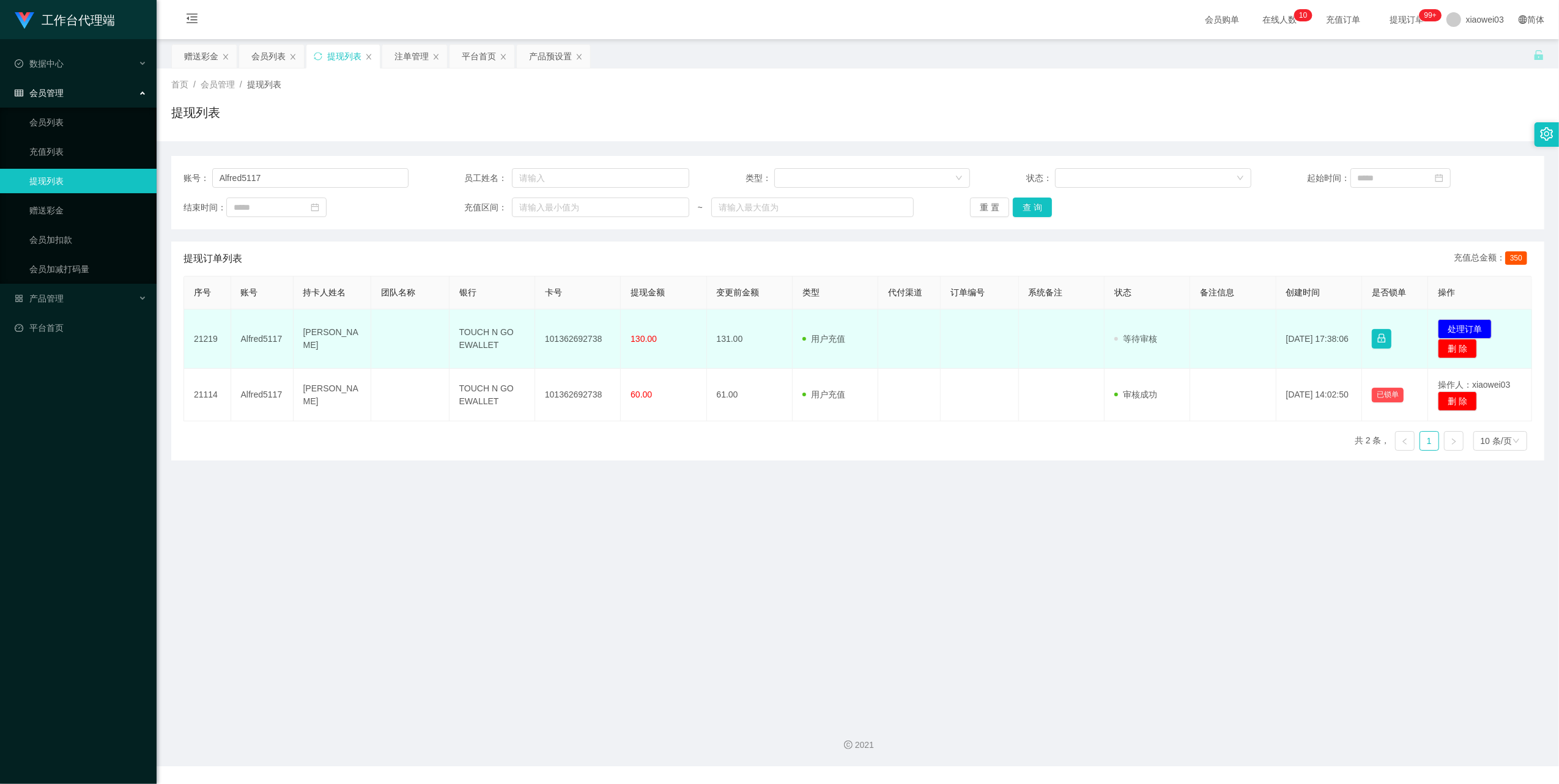
click at [473, 343] on td "TOUCH N GO EWALLET" at bounding box center [492, 339] width 86 height 59
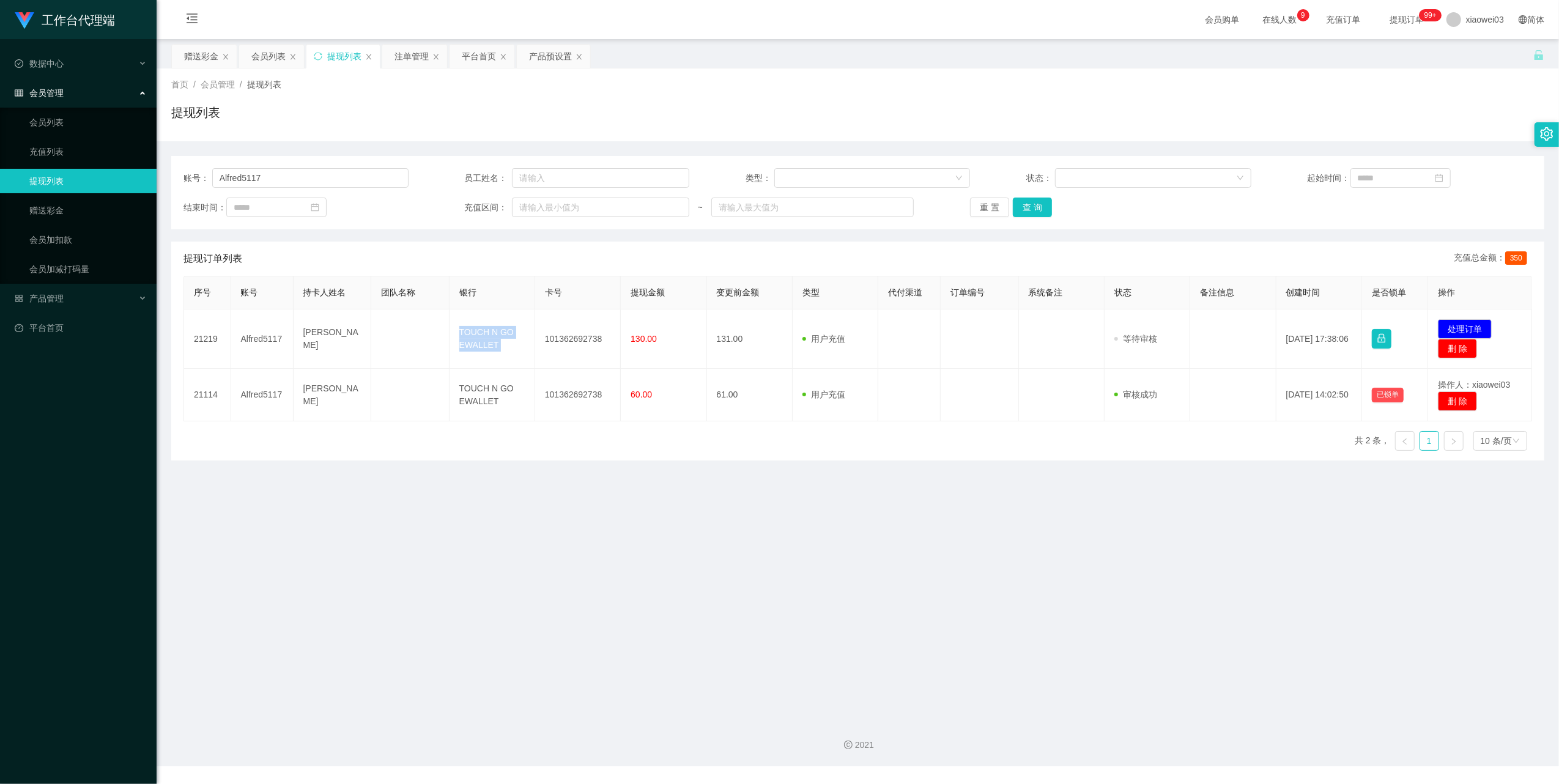
copy td "TOUCH N GO EWALLET"
click at [1226, 514] on main "关闭左侧 关闭右侧 关闭其它 刷新页面 赠送彩金 会员列表 提现列表 注单管理 平台首页 产品预设置 首页 / 会员管理 / 提现列表 / 提现列表 账号： …" at bounding box center [857, 374] width 1402 height 670
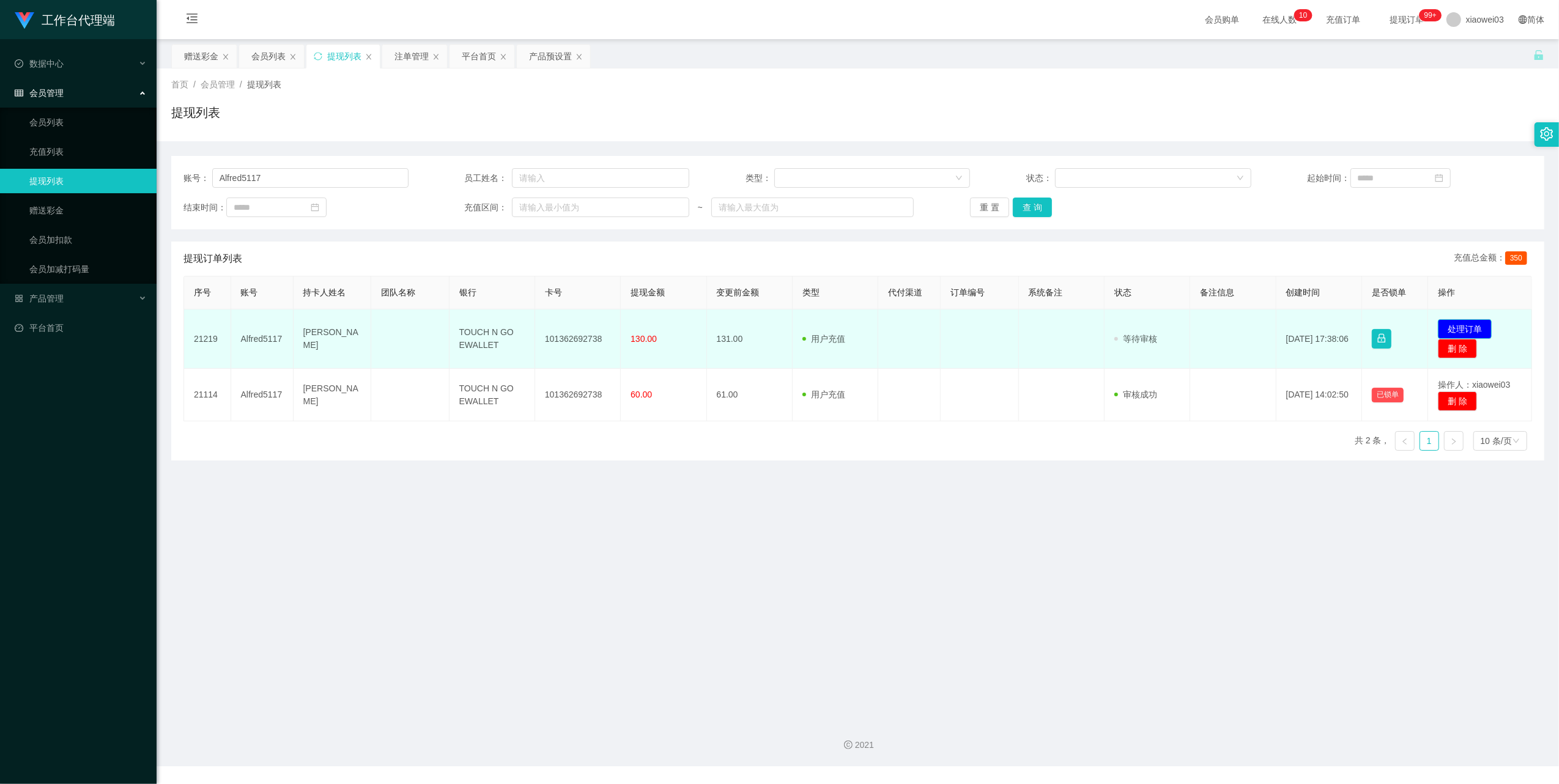
click at [1460, 320] on button "处理订单" at bounding box center [1464, 329] width 54 height 19
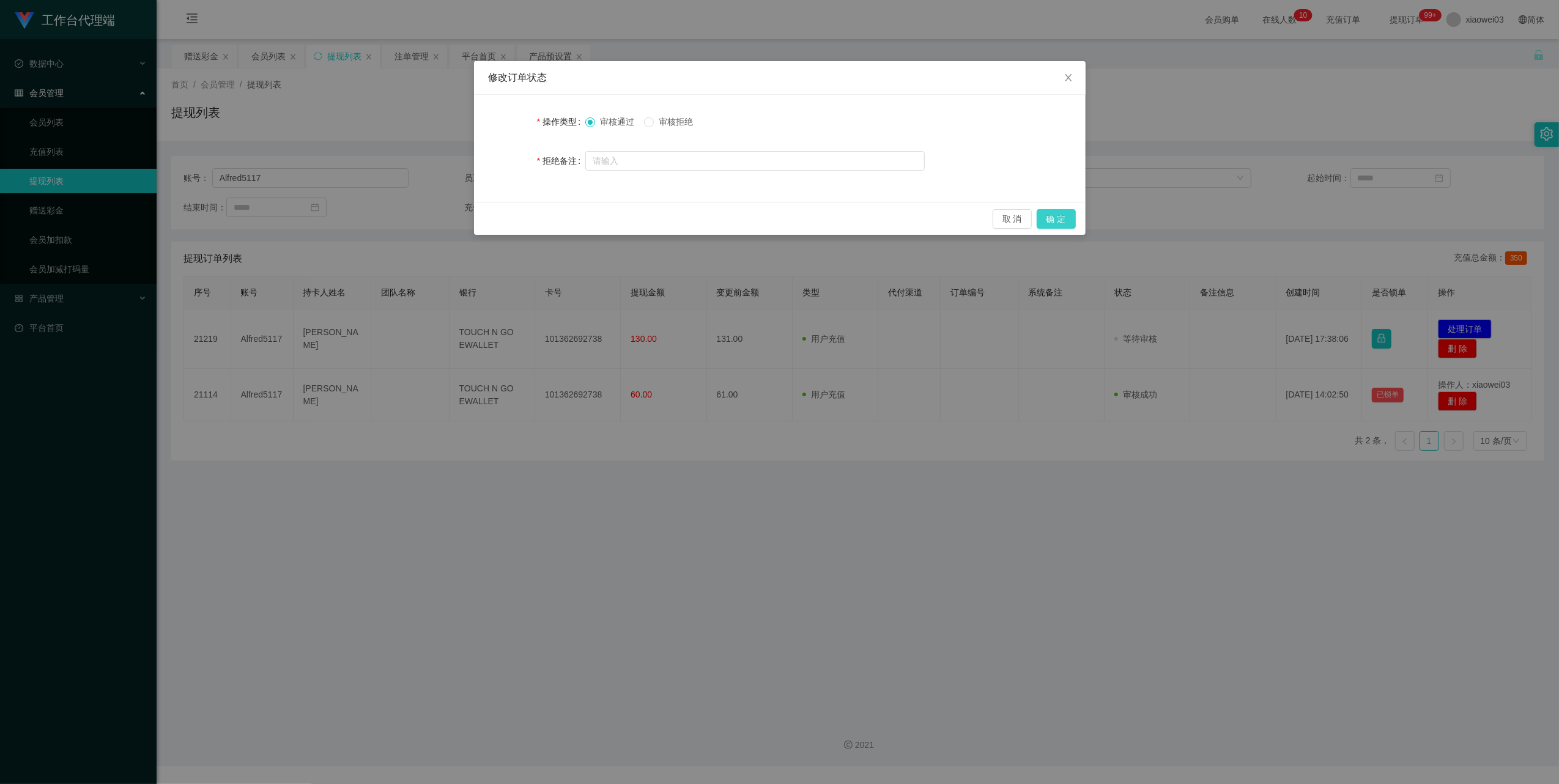
drag, startPoint x: 1058, startPoint y: 216, endPoint x: 1441, endPoint y: 40, distance: 421.5
click at [1058, 216] on button "确 定" at bounding box center [1056, 219] width 39 height 19
